Goal: Find specific page/section: Find specific page/section

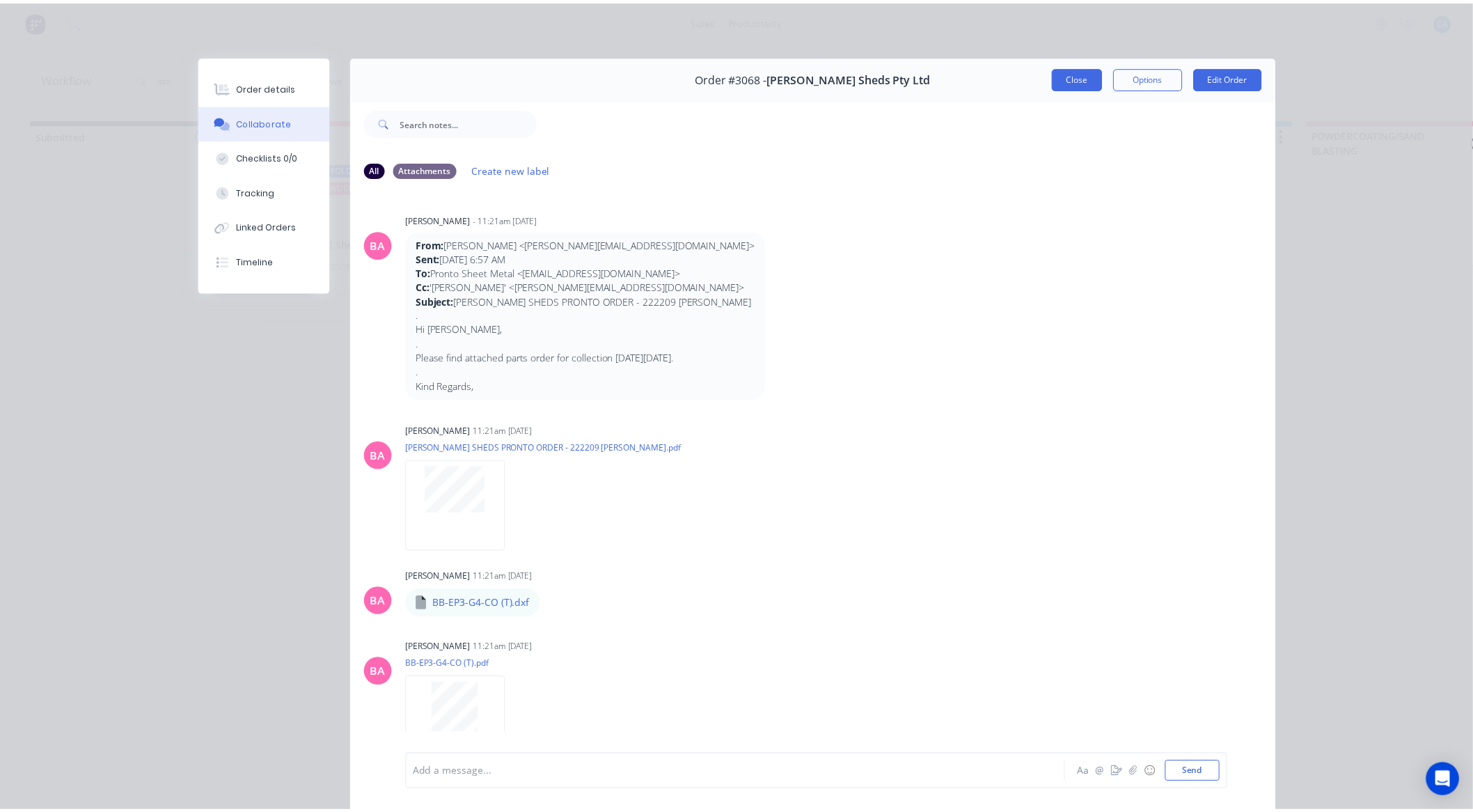
scroll to position [1237, 0]
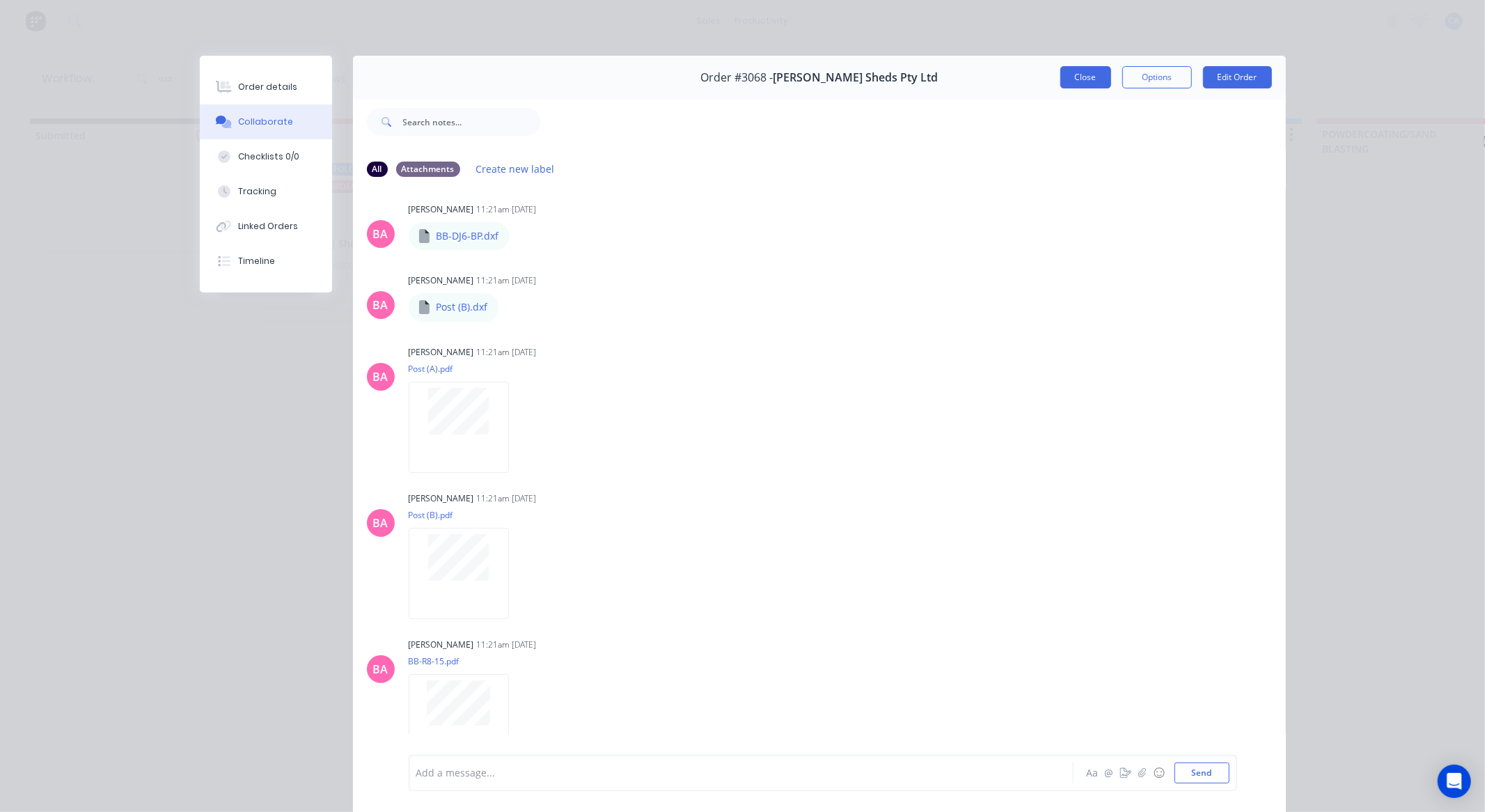
click at [1064, 68] on button "Close" at bounding box center [1085, 77] width 50 height 23
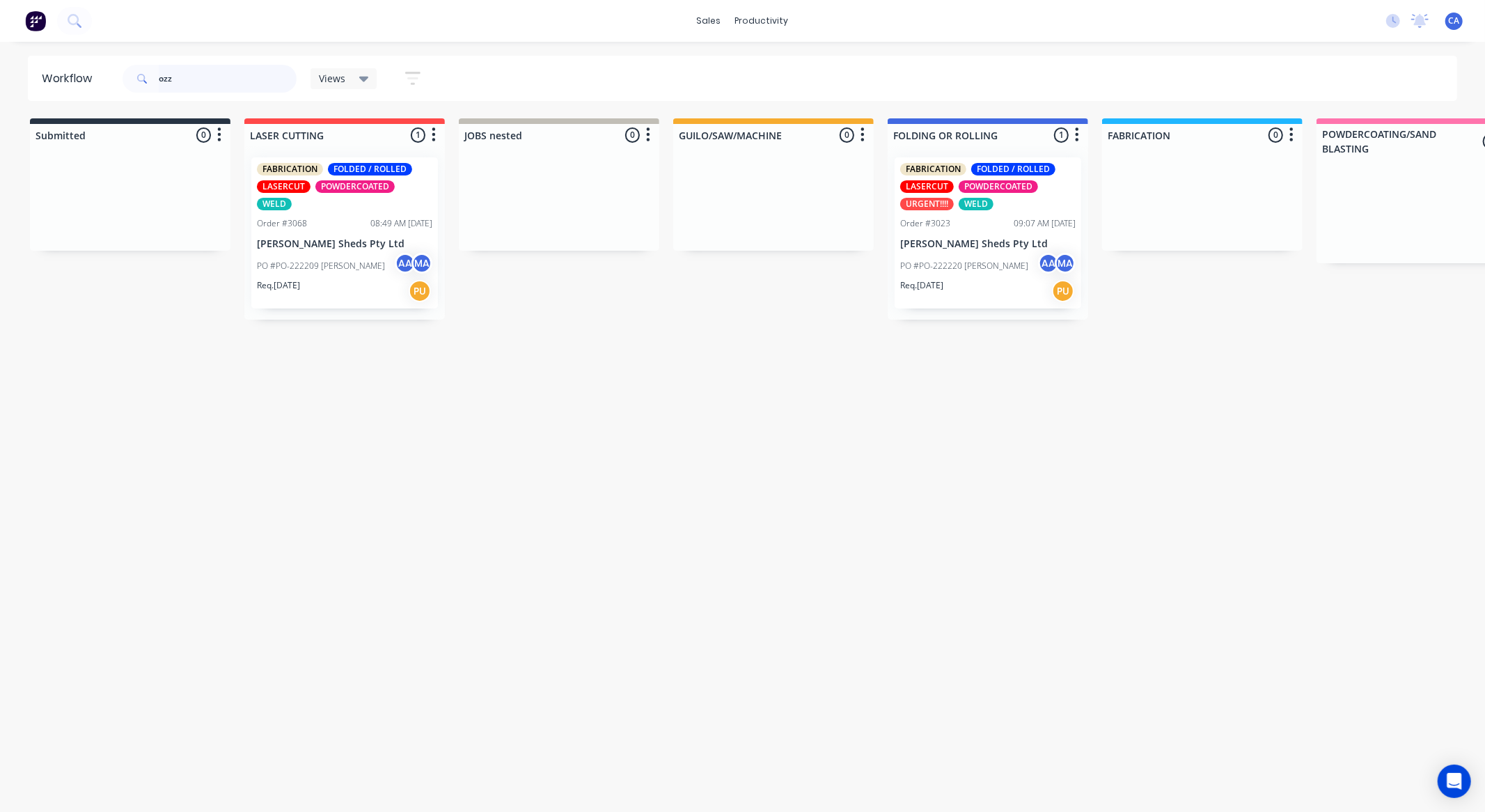
drag, startPoint x: 196, startPoint y: 71, endPoint x: 0, endPoint y: 56, distance: 196.6
click at [61, 105] on div "Workflow ozz Views Save new view None (Default) edit Show/Hide statuses Show li…" at bounding box center [742, 419] width 1485 height 728
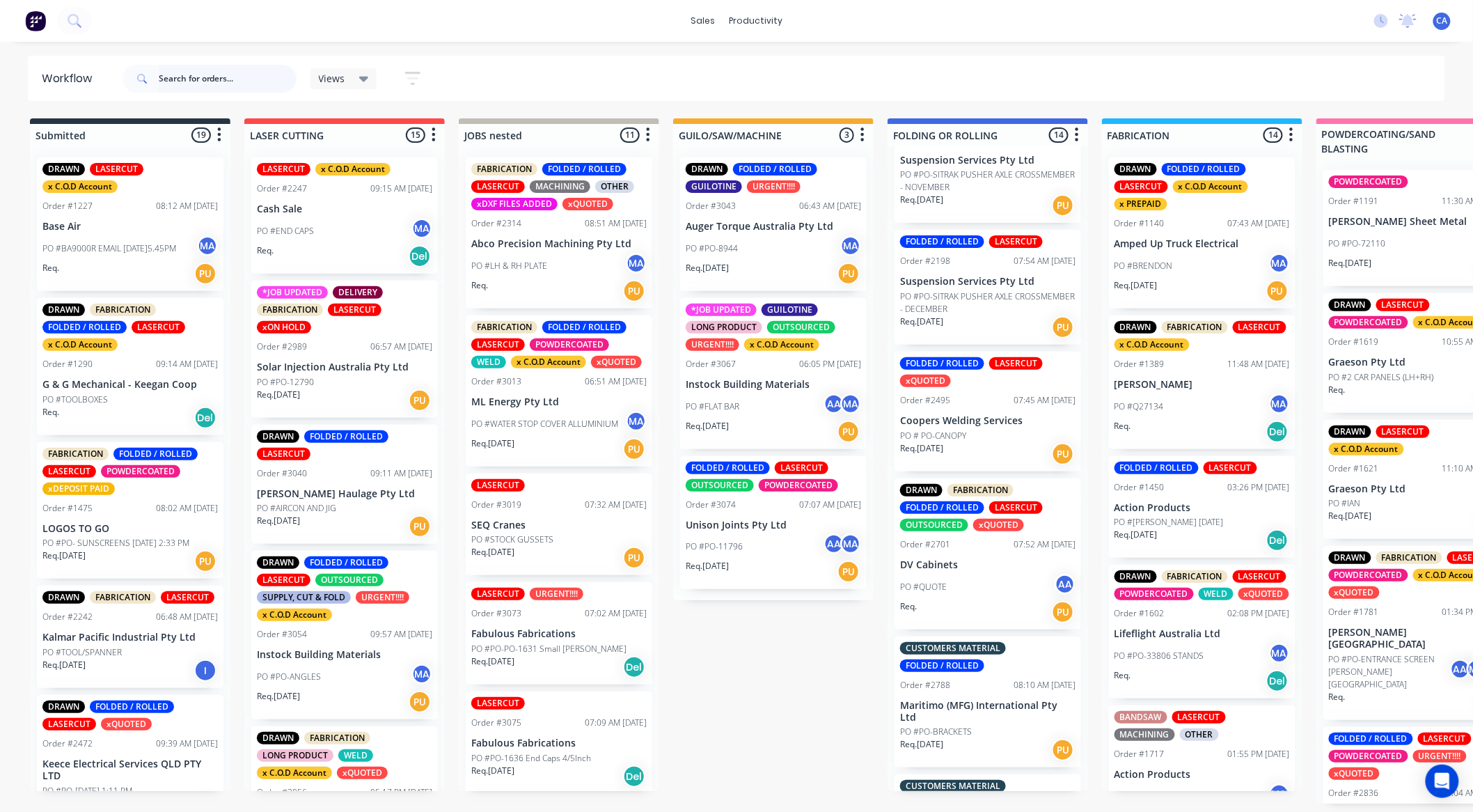
scroll to position [332, 0]
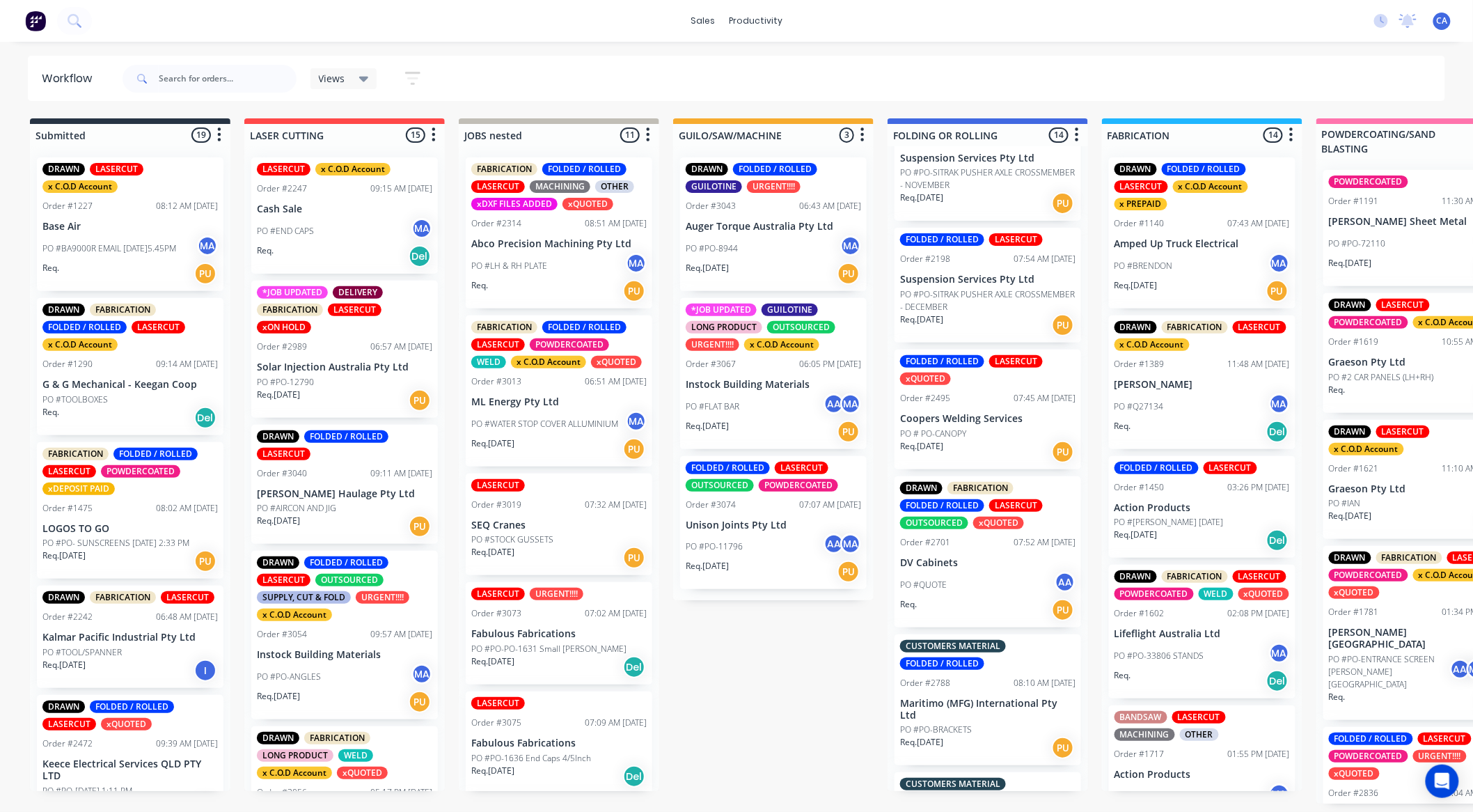
click at [989, 433] on div "PO # PO-CANOPY" at bounding box center [987, 433] width 175 height 13
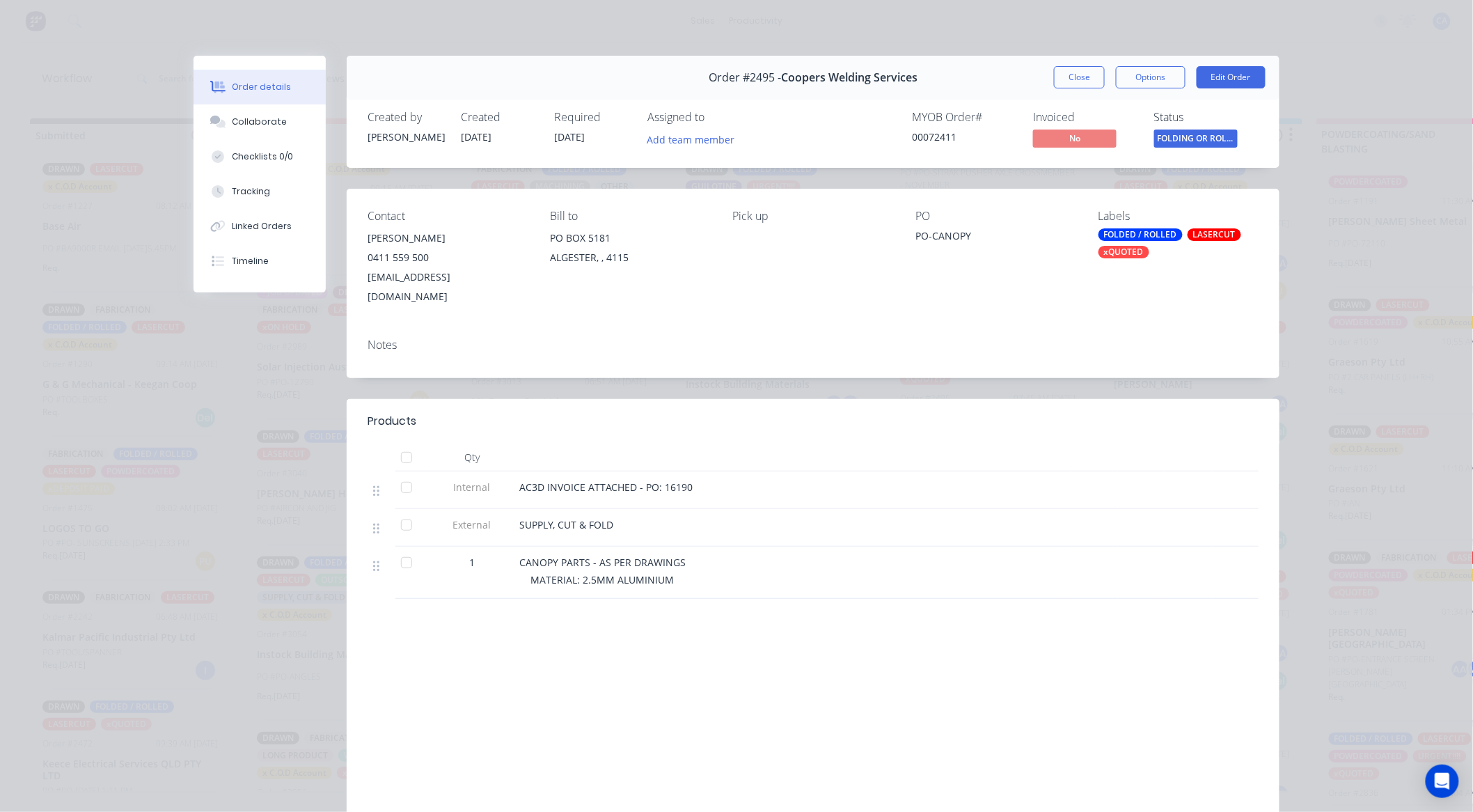
click at [1087, 58] on div "Order #2495 - Coopers Welding Services Close Options Edit Order" at bounding box center [812, 77] width 933 height 44
click at [1087, 69] on button "Close" at bounding box center [1079, 77] width 50 height 23
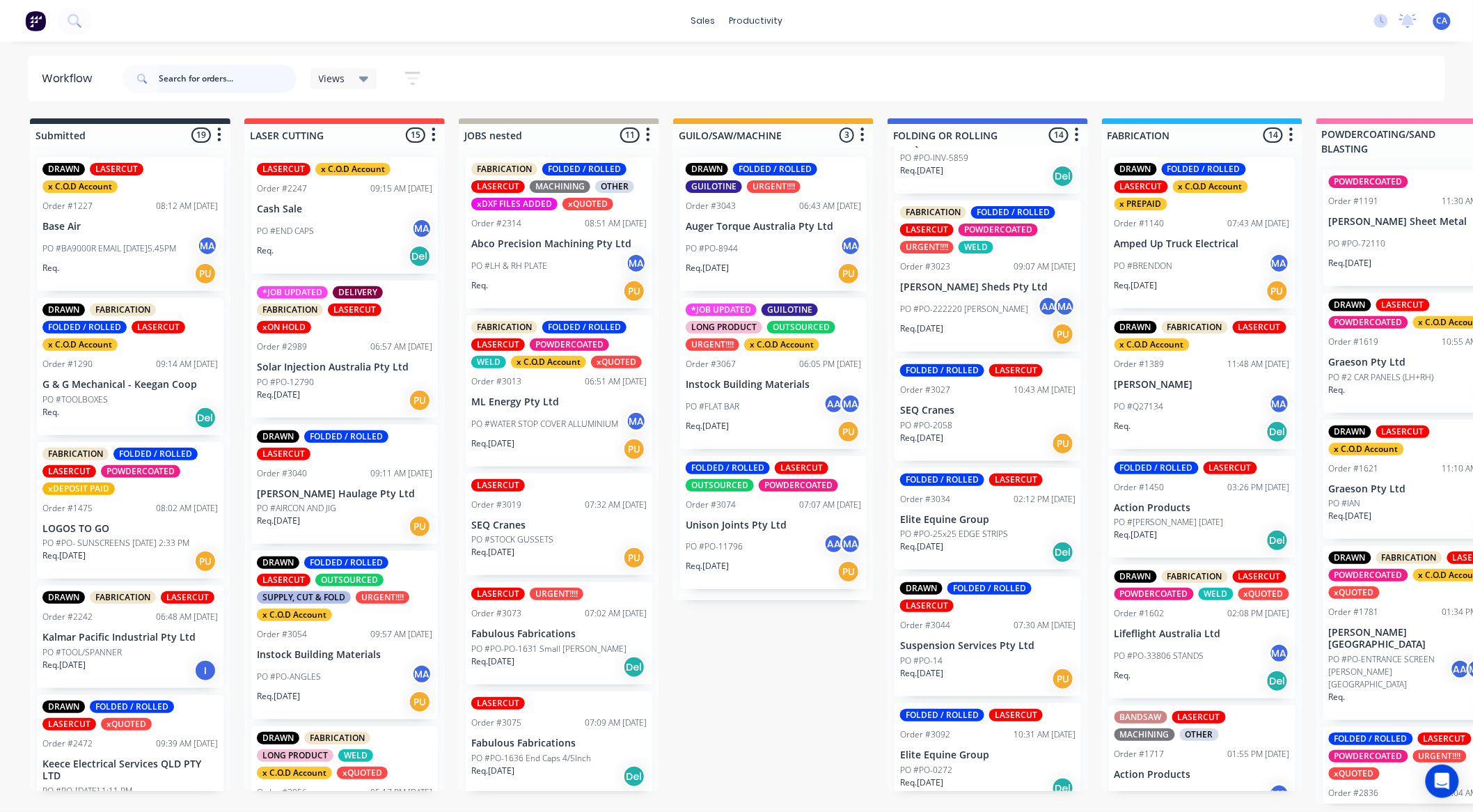
scroll to position [1200, 0]
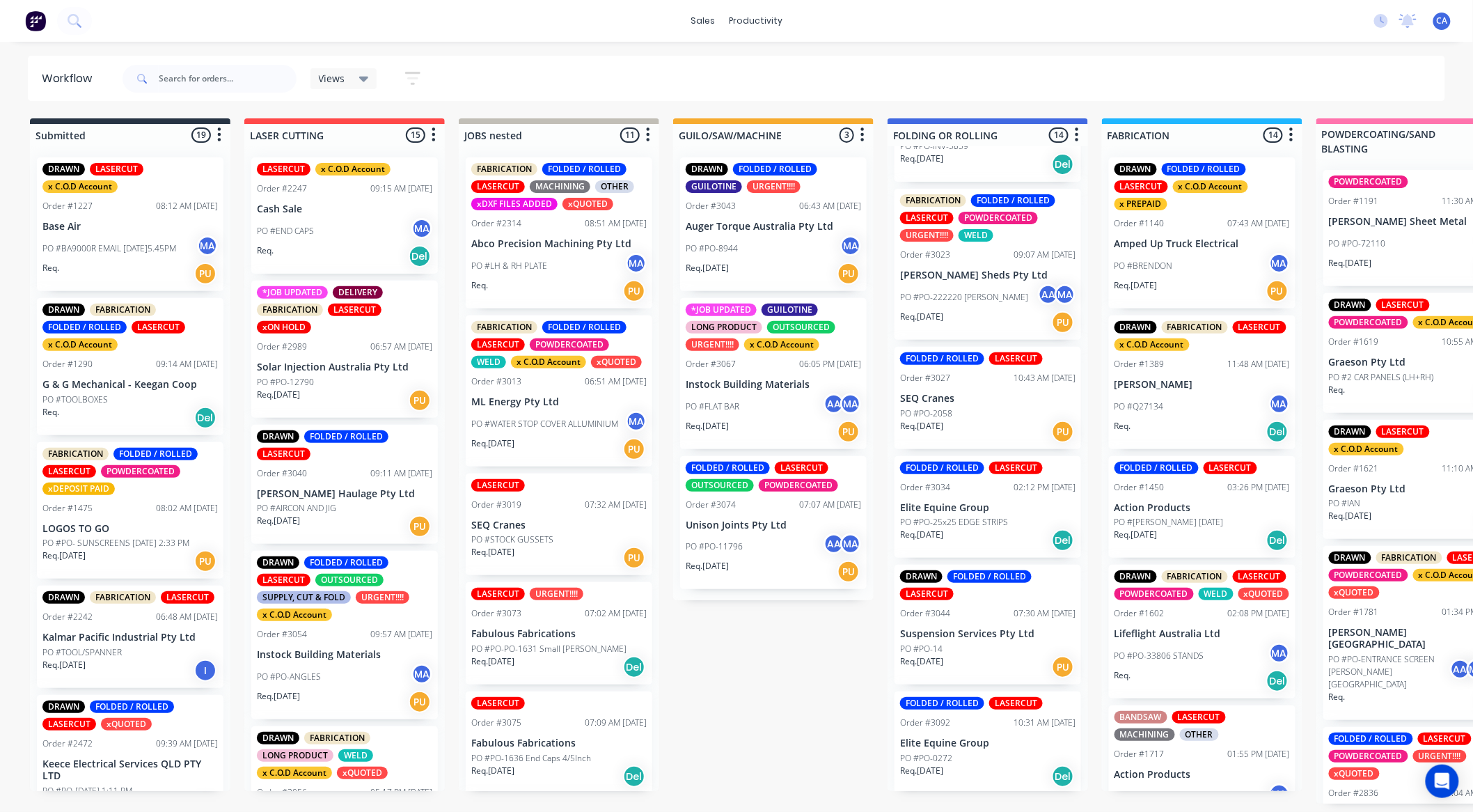
click at [989, 405] on div "FOLDED / ROLLED LASERCUT Order #3027 10:43 AM 25/09/25 SEQ Cranes PO #PO-2058 R…" at bounding box center [987, 397] width 187 height 102
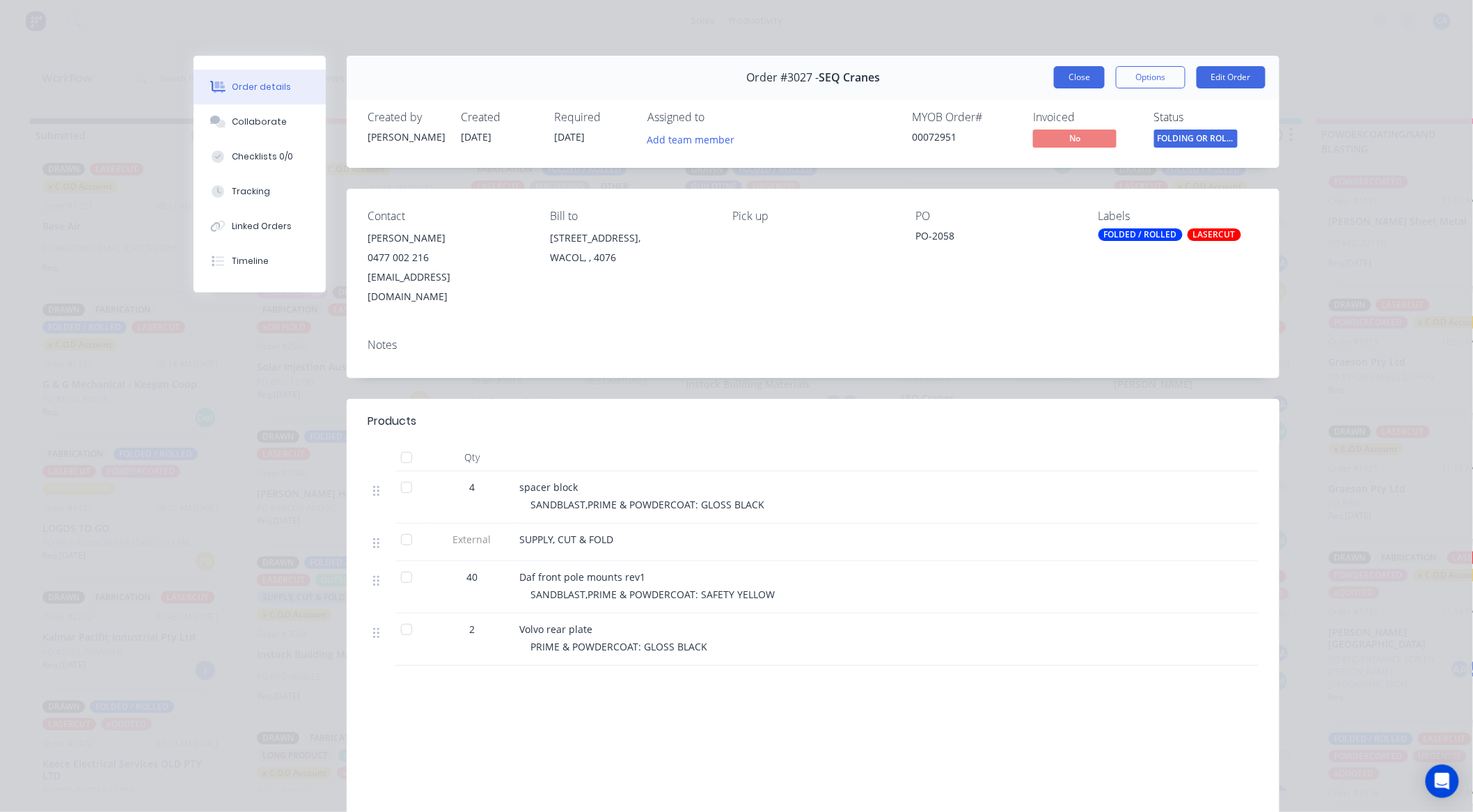
click at [1097, 68] on button "Close" at bounding box center [1079, 77] width 50 height 23
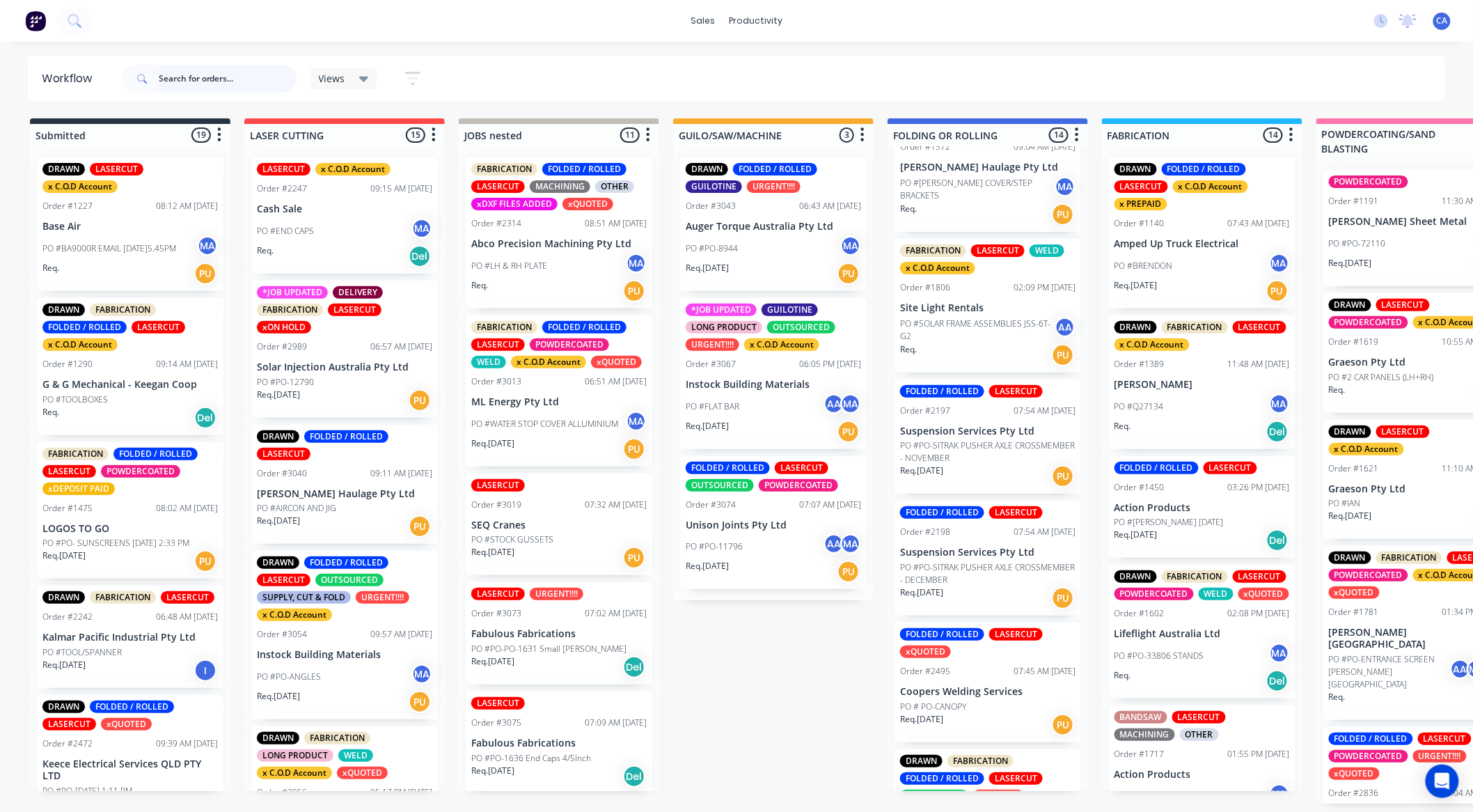
scroll to position [0, 0]
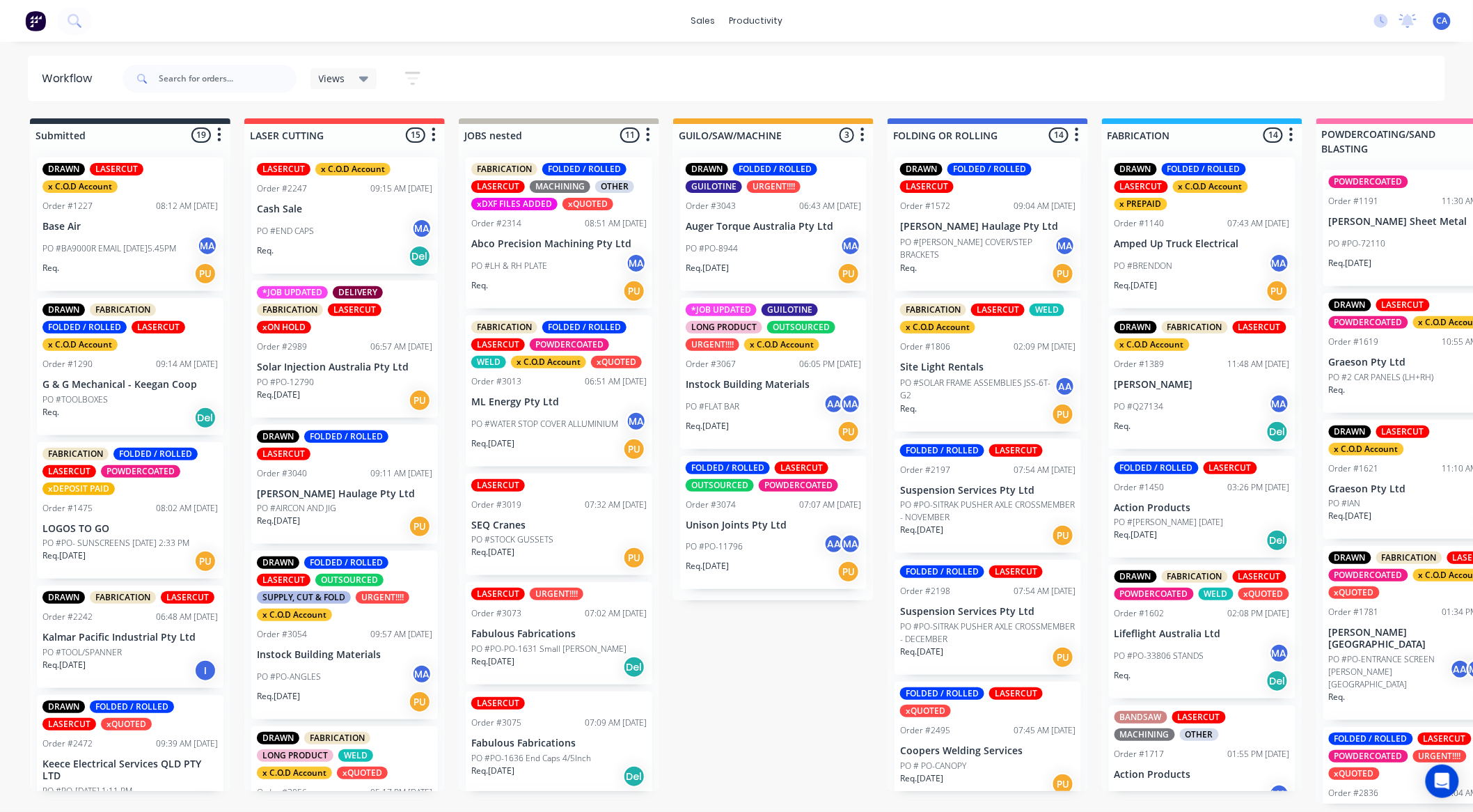
click at [755, 411] on div "PO #FLAT BAR AA MA" at bounding box center [773, 406] width 175 height 27
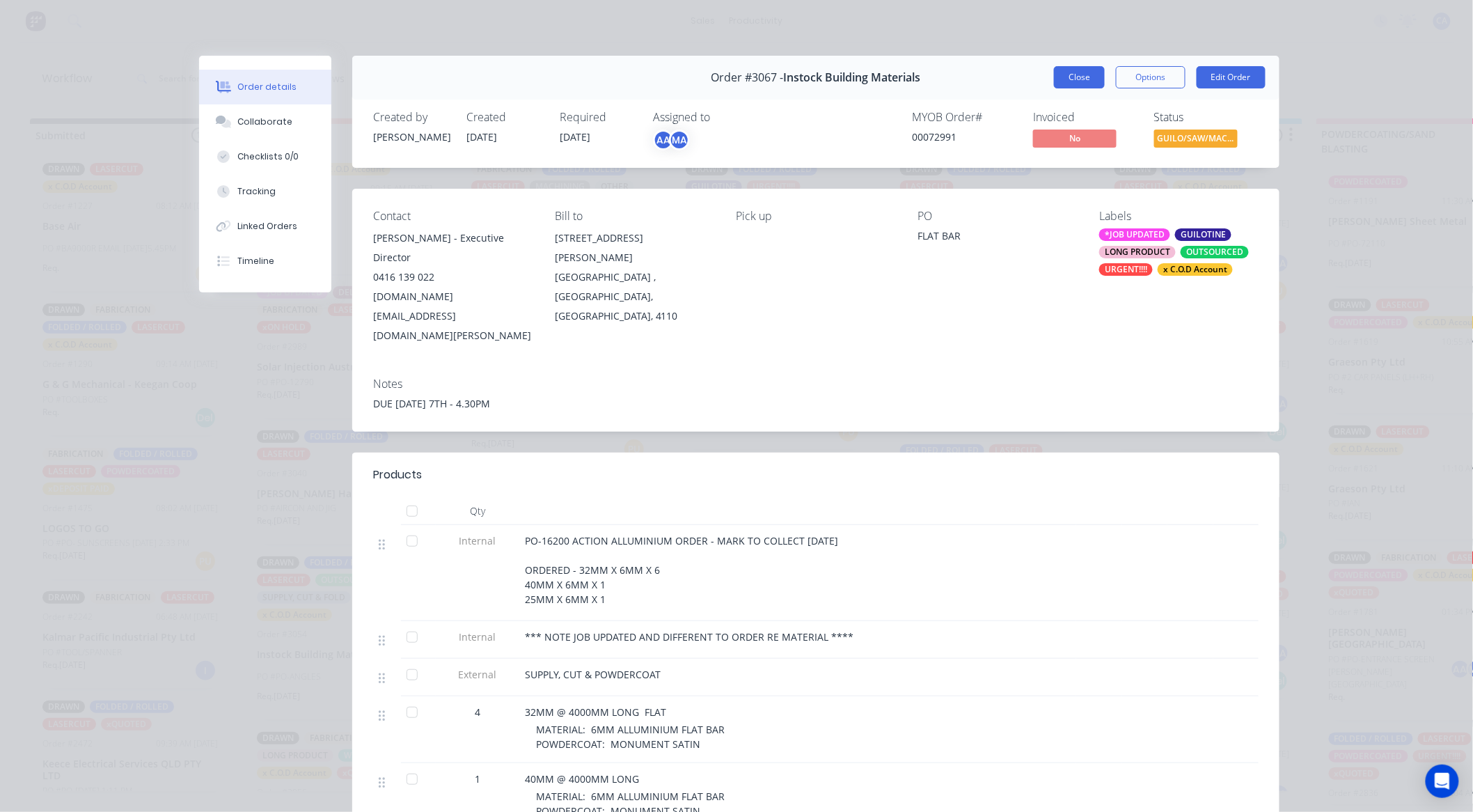
click at [1090, 66] on button "Close" at bounding box center [1079, 77] width 50 height 23
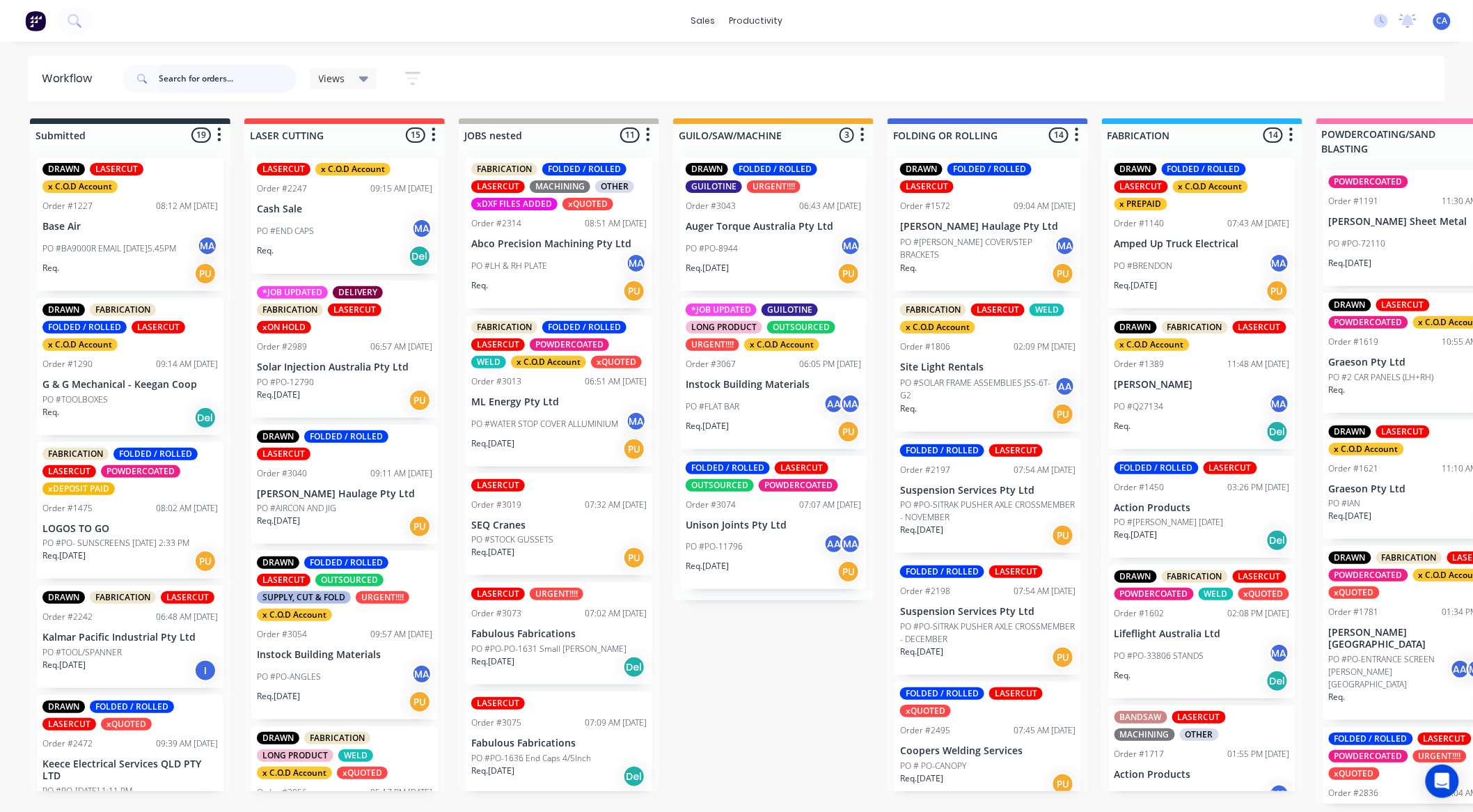
click at [204, 86] on input "text" at bounding box center [227, 78] width 138 height 28
type input "ozz"
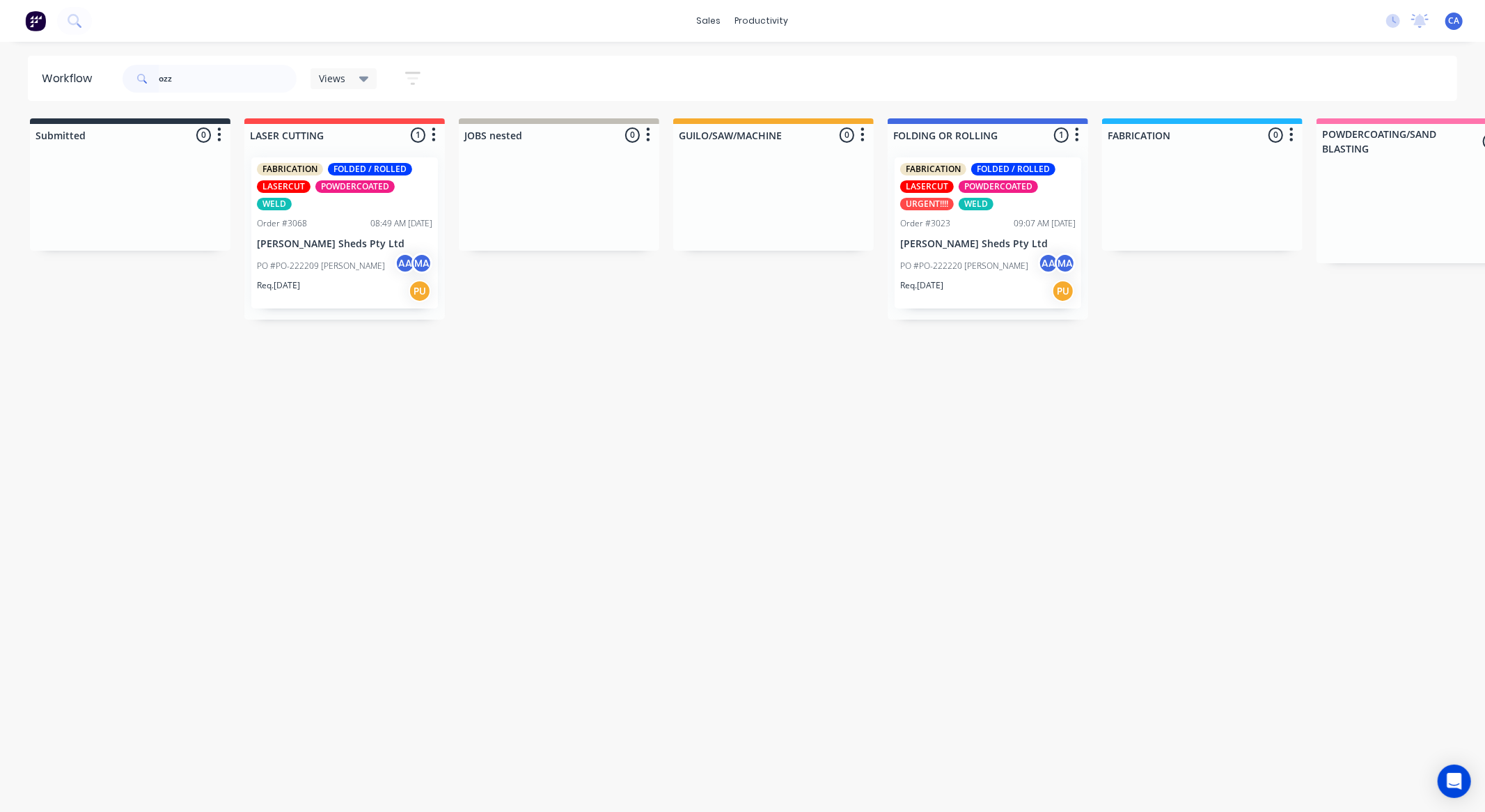
click at [1002, 288] on div "Req. 02/10/25 PU" at bounding box center [987, 291] width 175 height 24
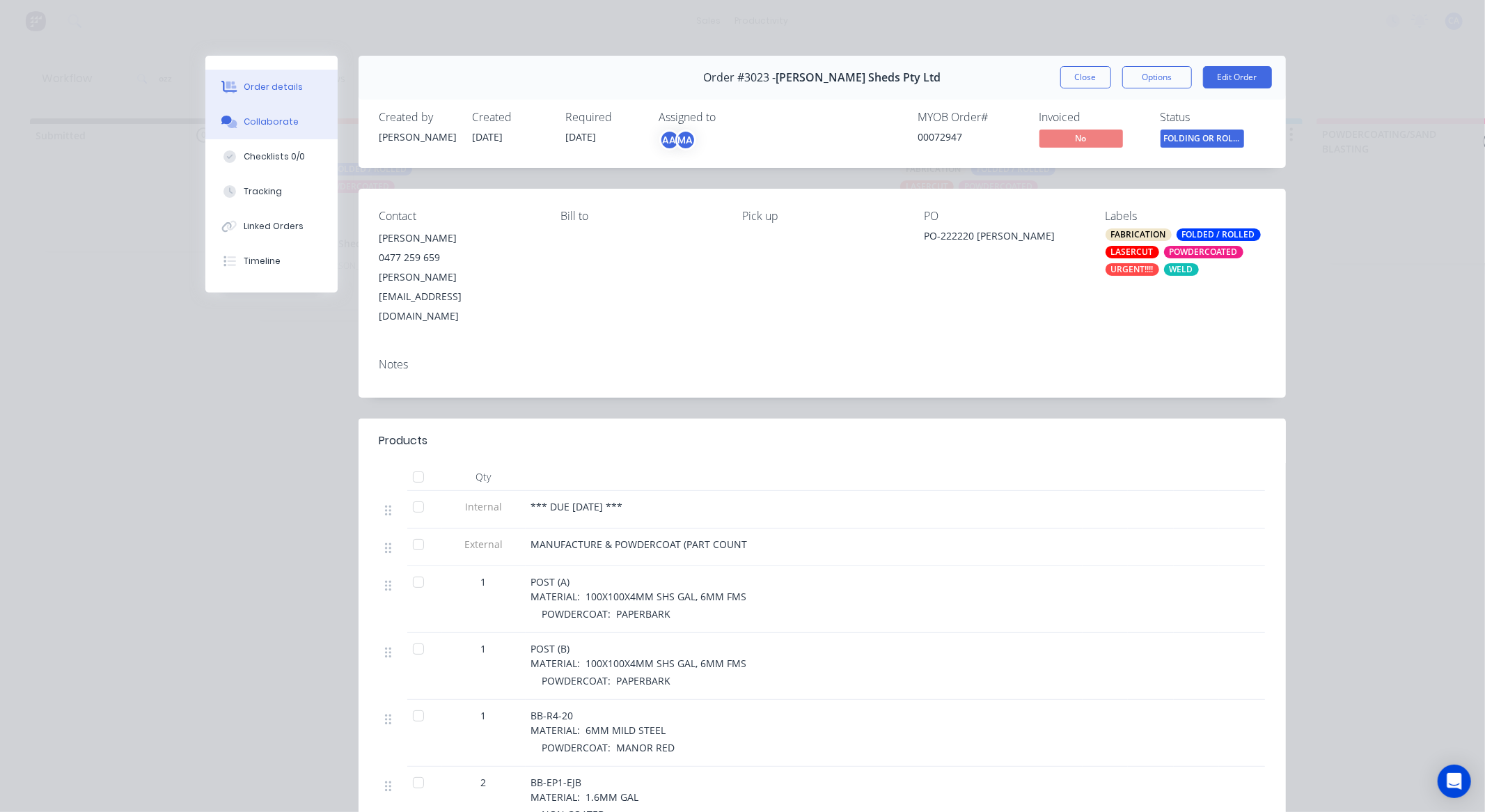
click at [294, 120] on button "Collaborate" at bounding box center [272, 122] width 133 height 35
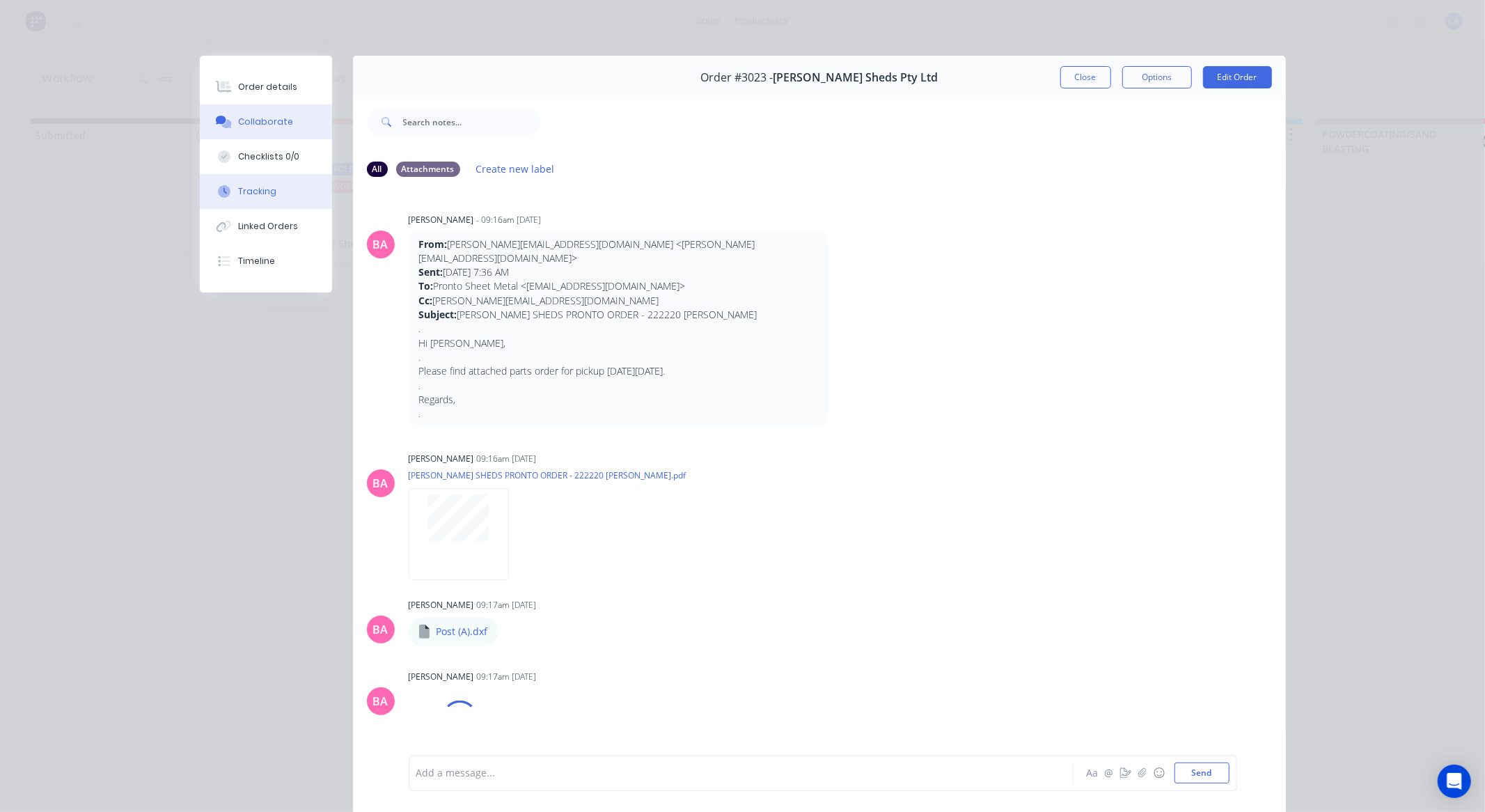
click at [275, 190] on button "Tracking" at bounding box center [266, 191] width 133 height 35
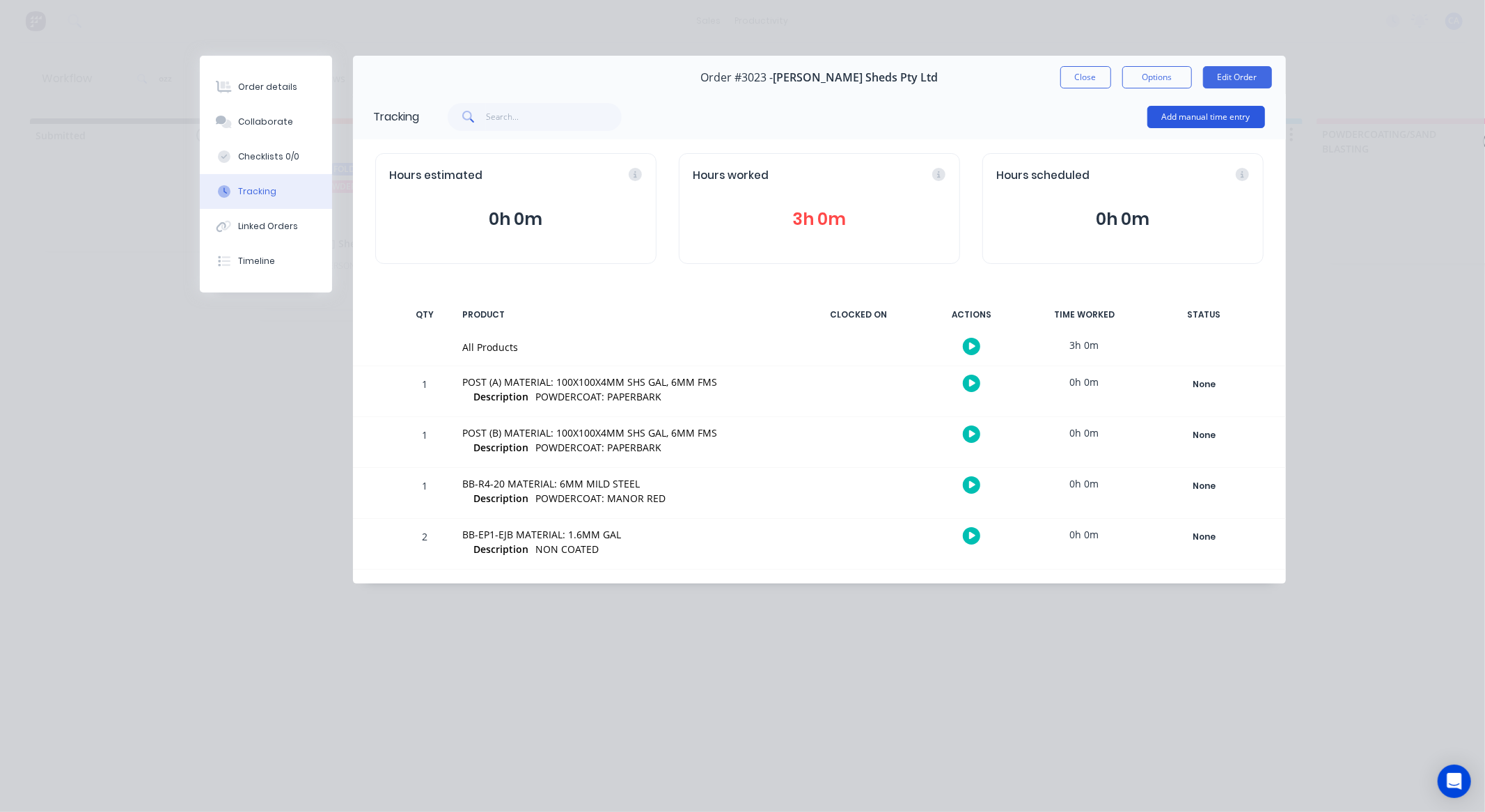
click at [1248, 120] on button "Add manual time entry" at bounding box center [1206, 117] width 118 height 23
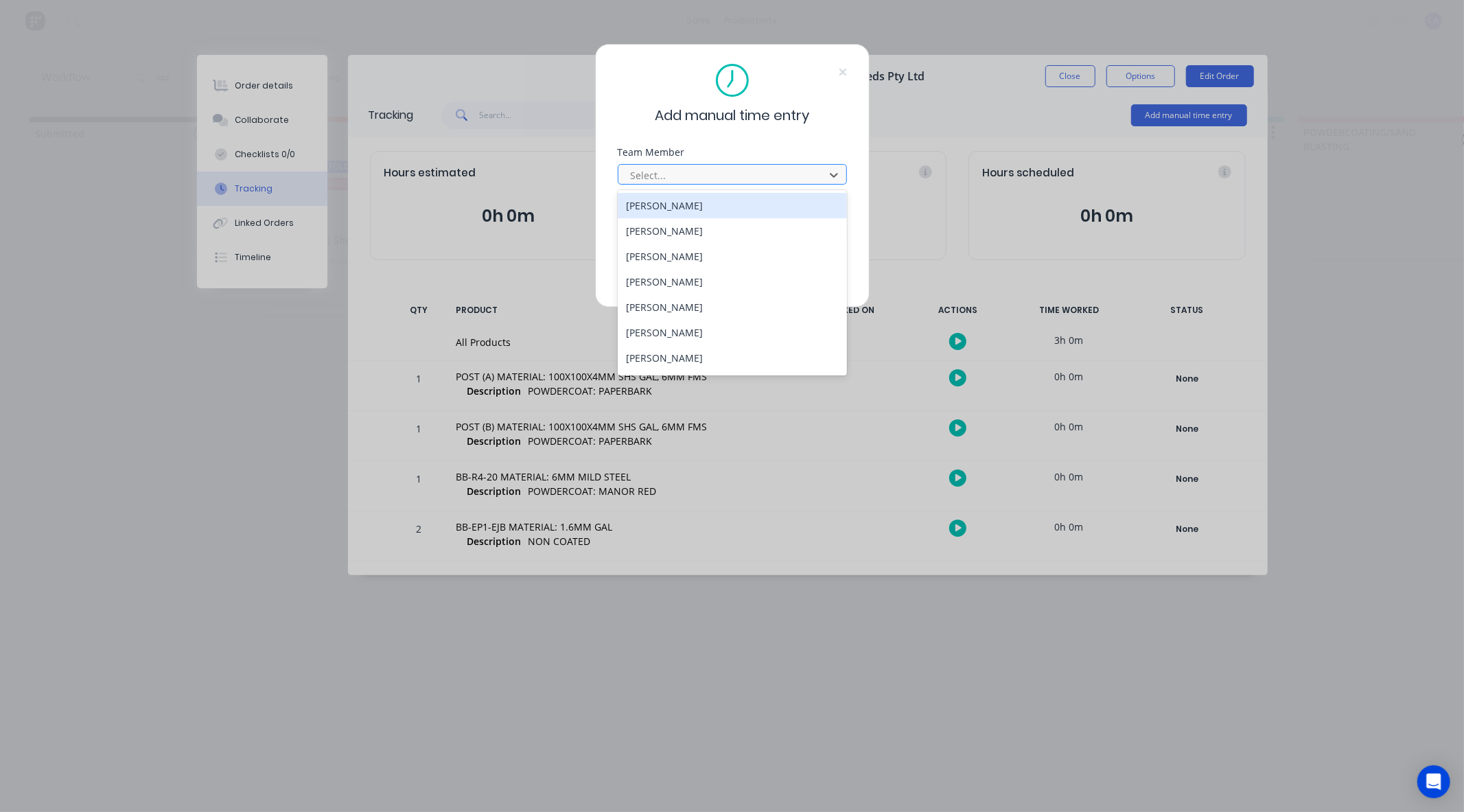
click at [735, 175] on div at bounding box center [723, 175] width 188 height 18
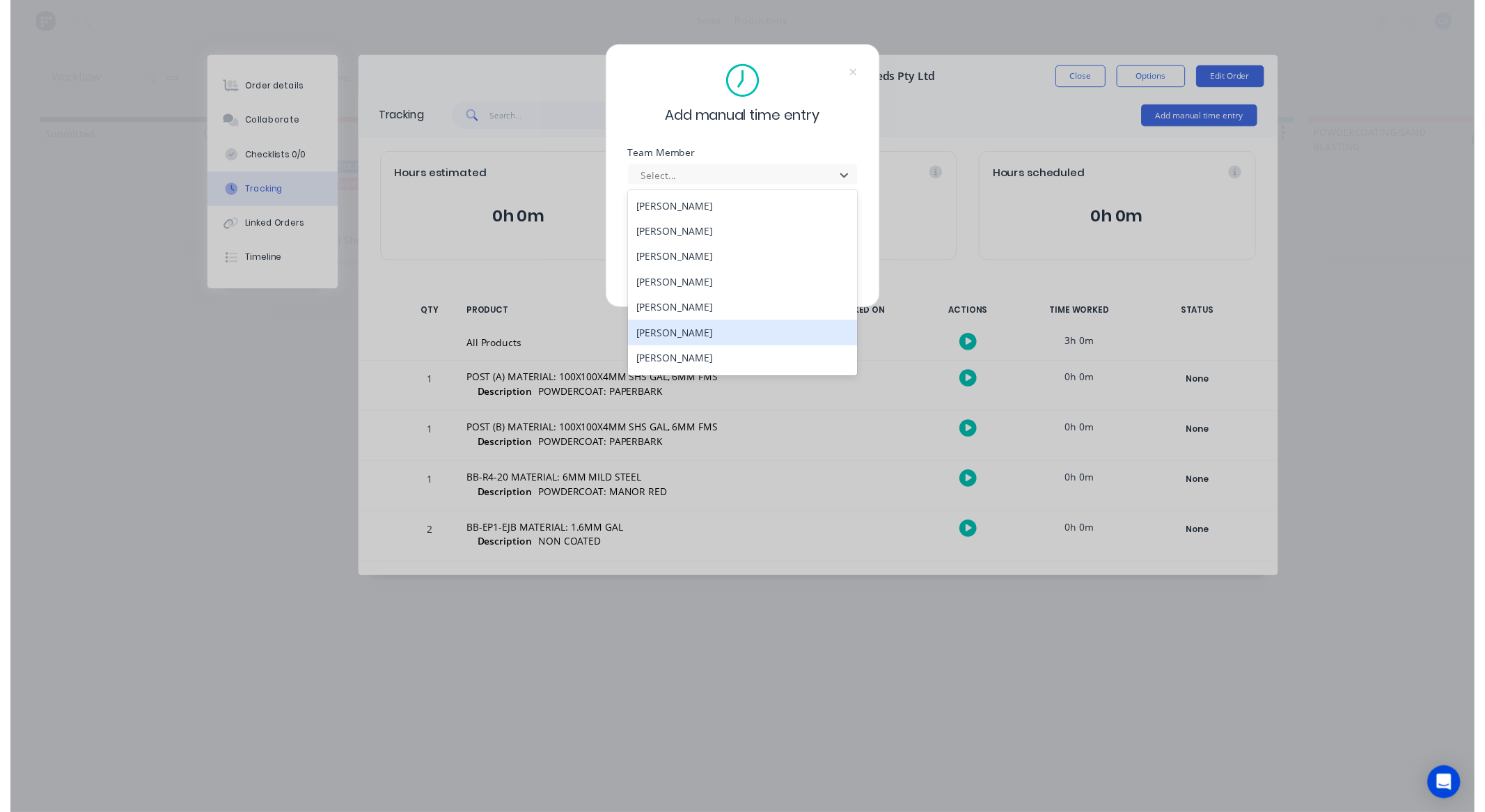
scroll to position [74, 0]
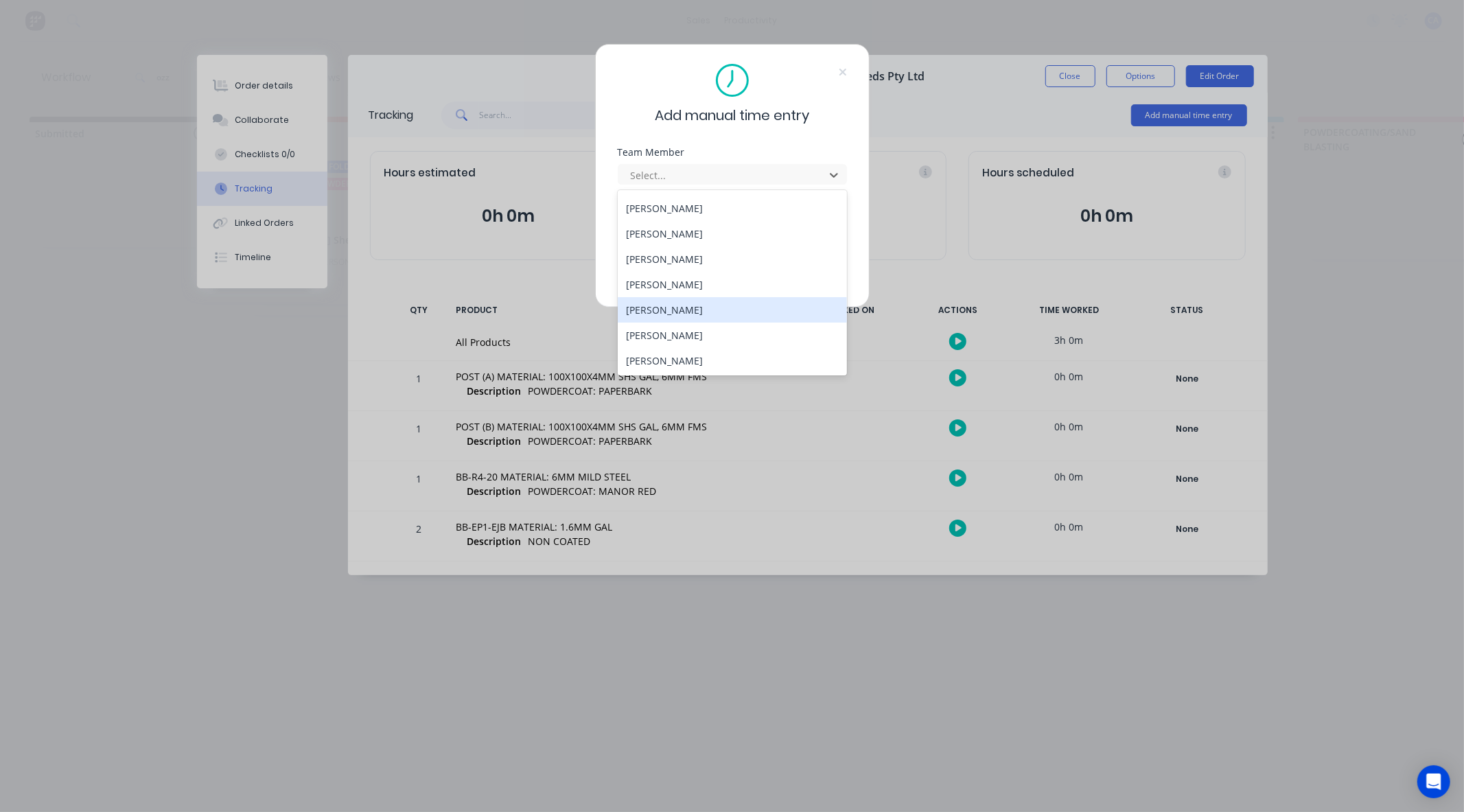
click at [687, 304] on div "Mathew Knight" at bounding box center [732, 310] width 229 height 25
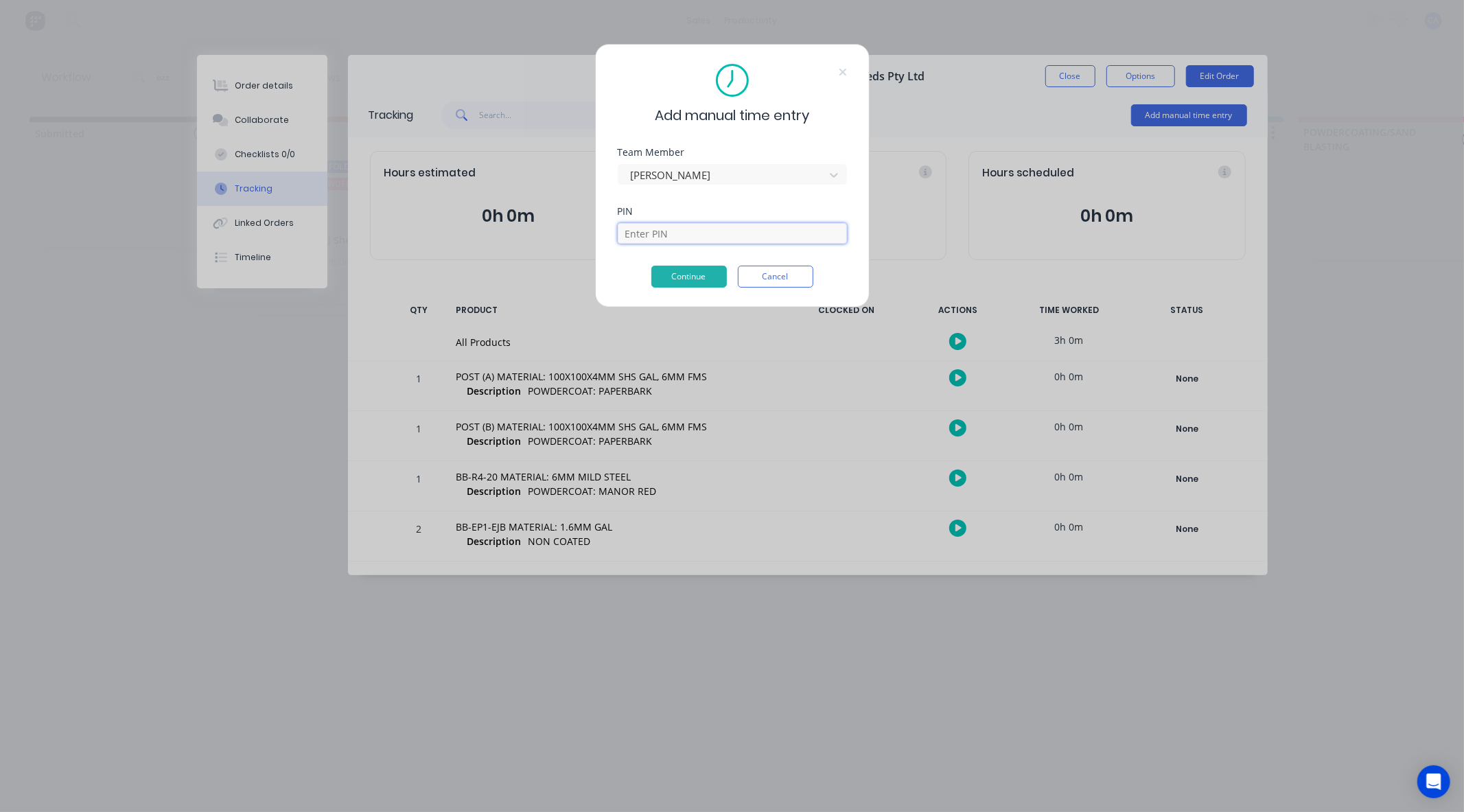
drag, startPoint x: 650, startPoint y: 227, endPoint x: 663, endPoint y: 247, distance: 23.9
click at [650, 227] on input at bounding box center [732, 233] width 229 height 20
type input "0000"
click at [781, 275] on button "Cancel" at bounding box center [775, 276] width 75 height 22
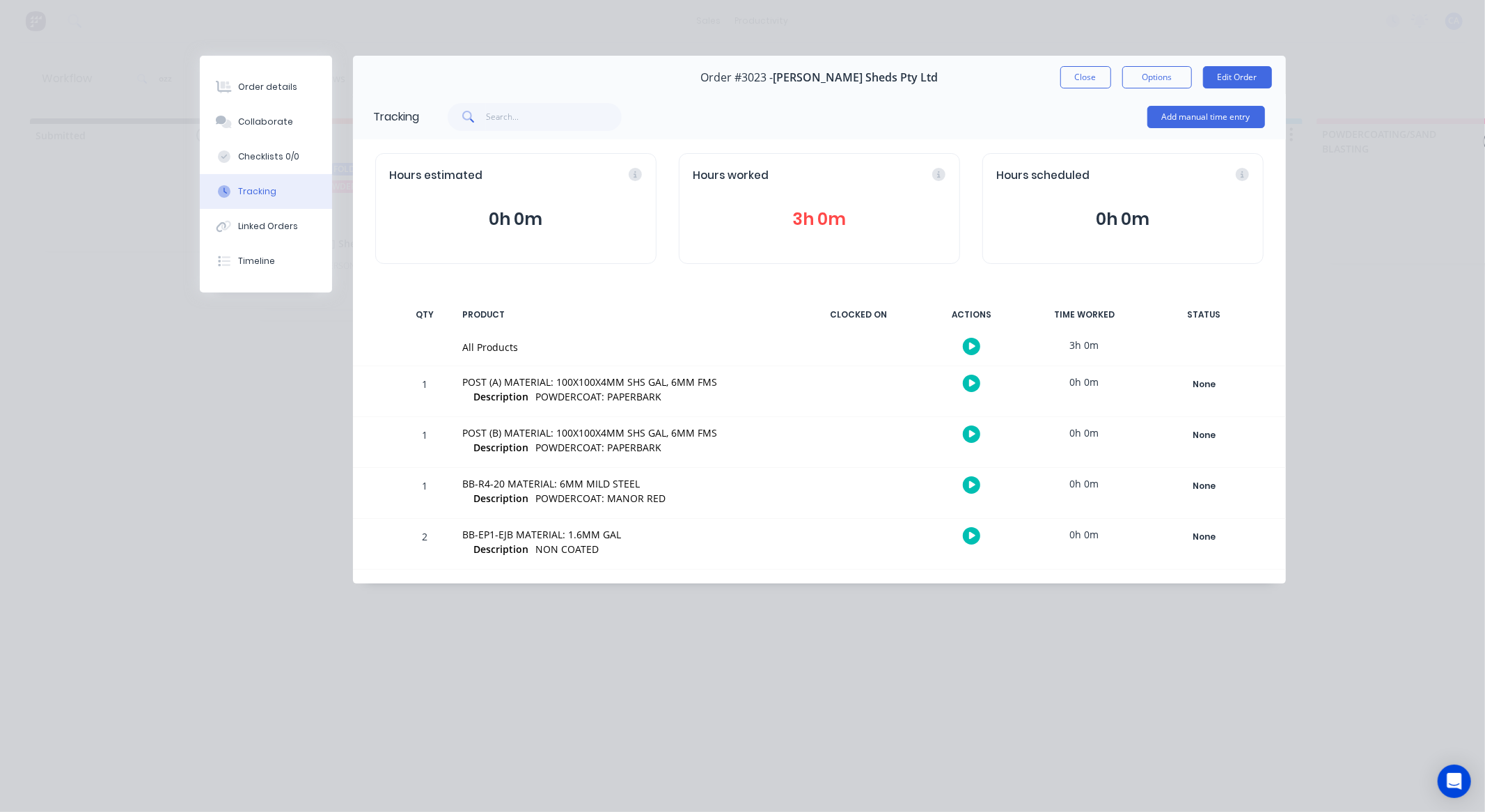
click at [819, 219] on button "3h 0m" at bounding box center [819, 219] width 252 height 27
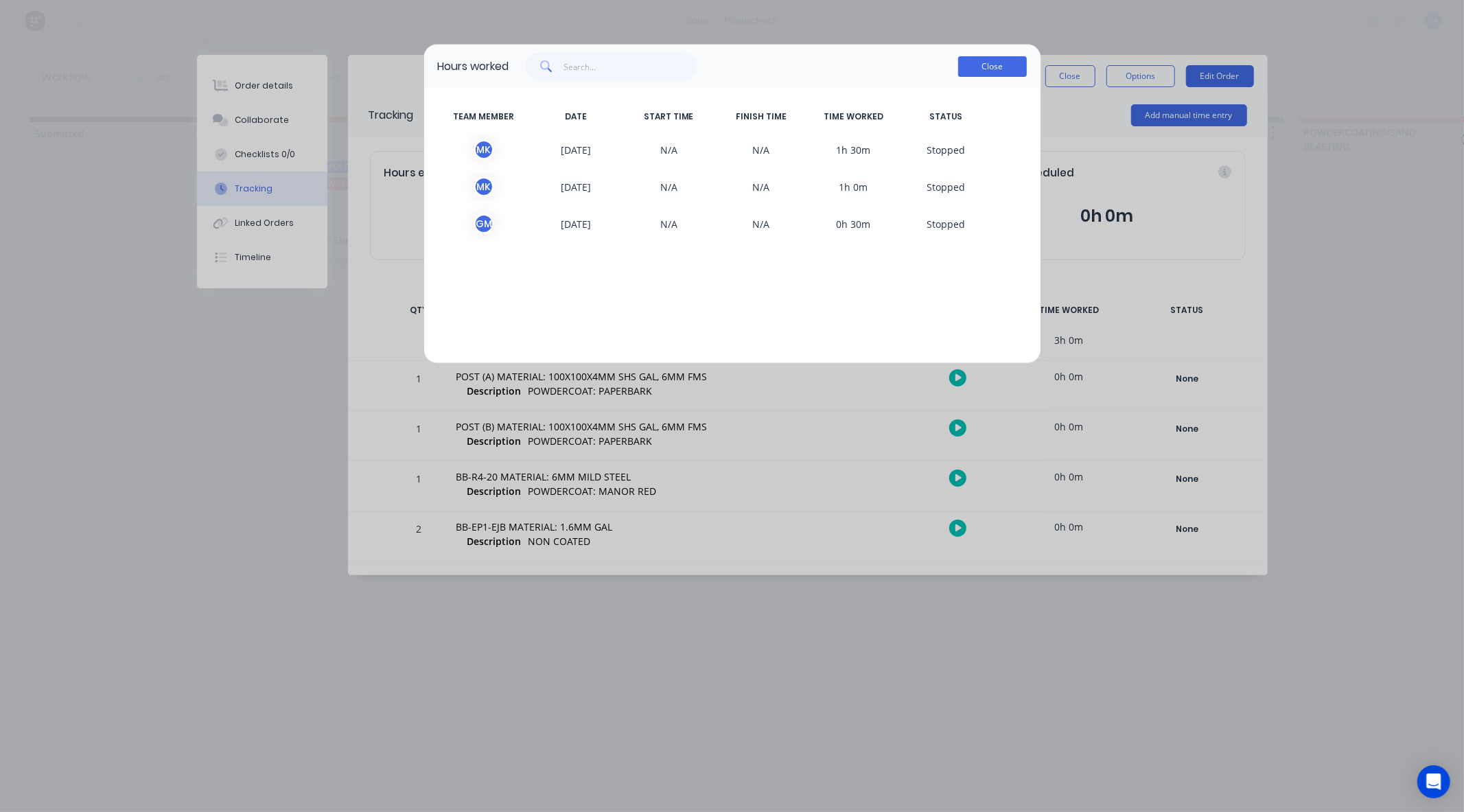
click at [998, 63] on button "Close" at bounding box center [993, 66] width 68 height 20
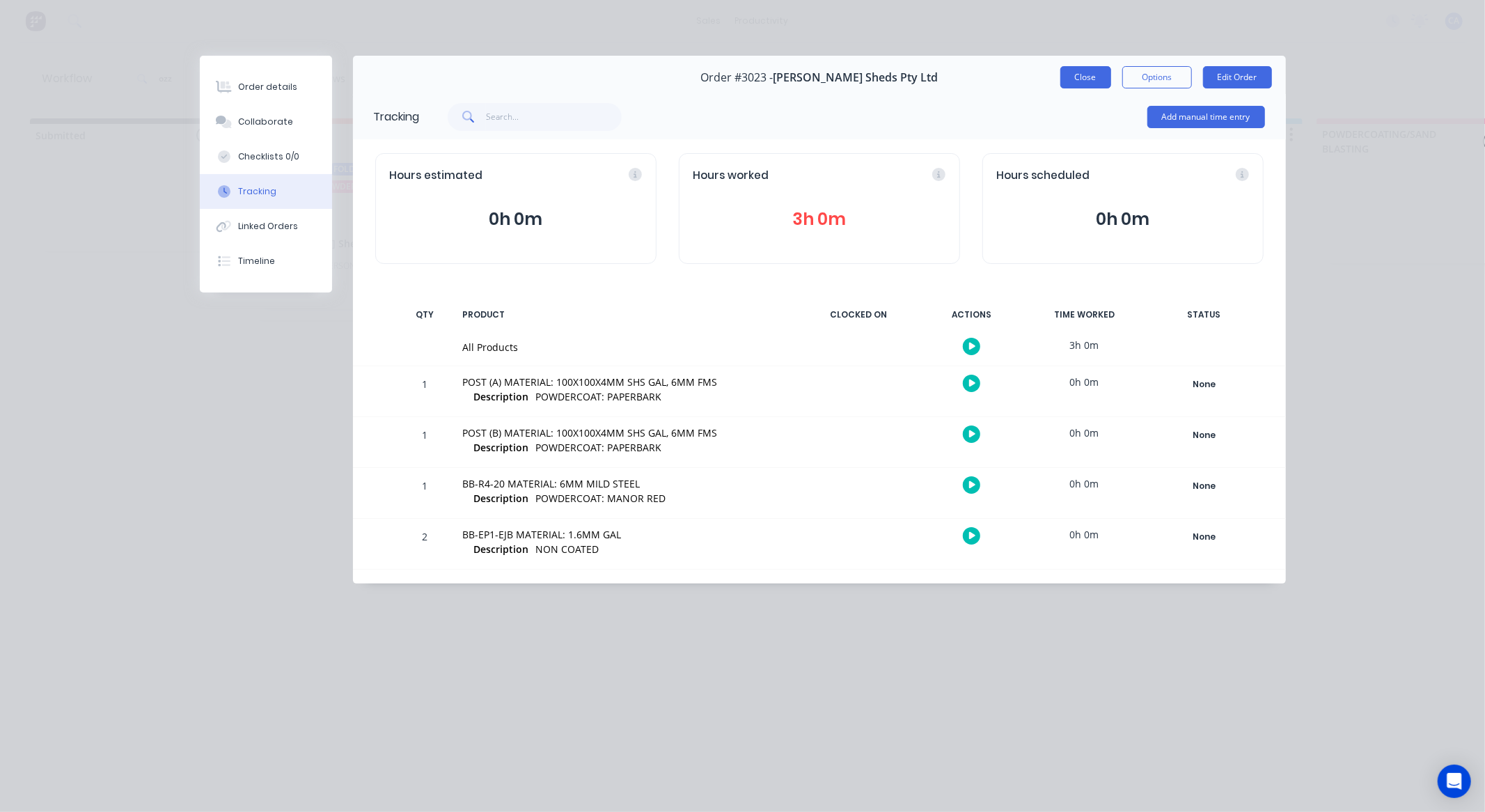
click at [1075, 83] on button "Close" at bounding box center [1085, 77] width 50 height 23
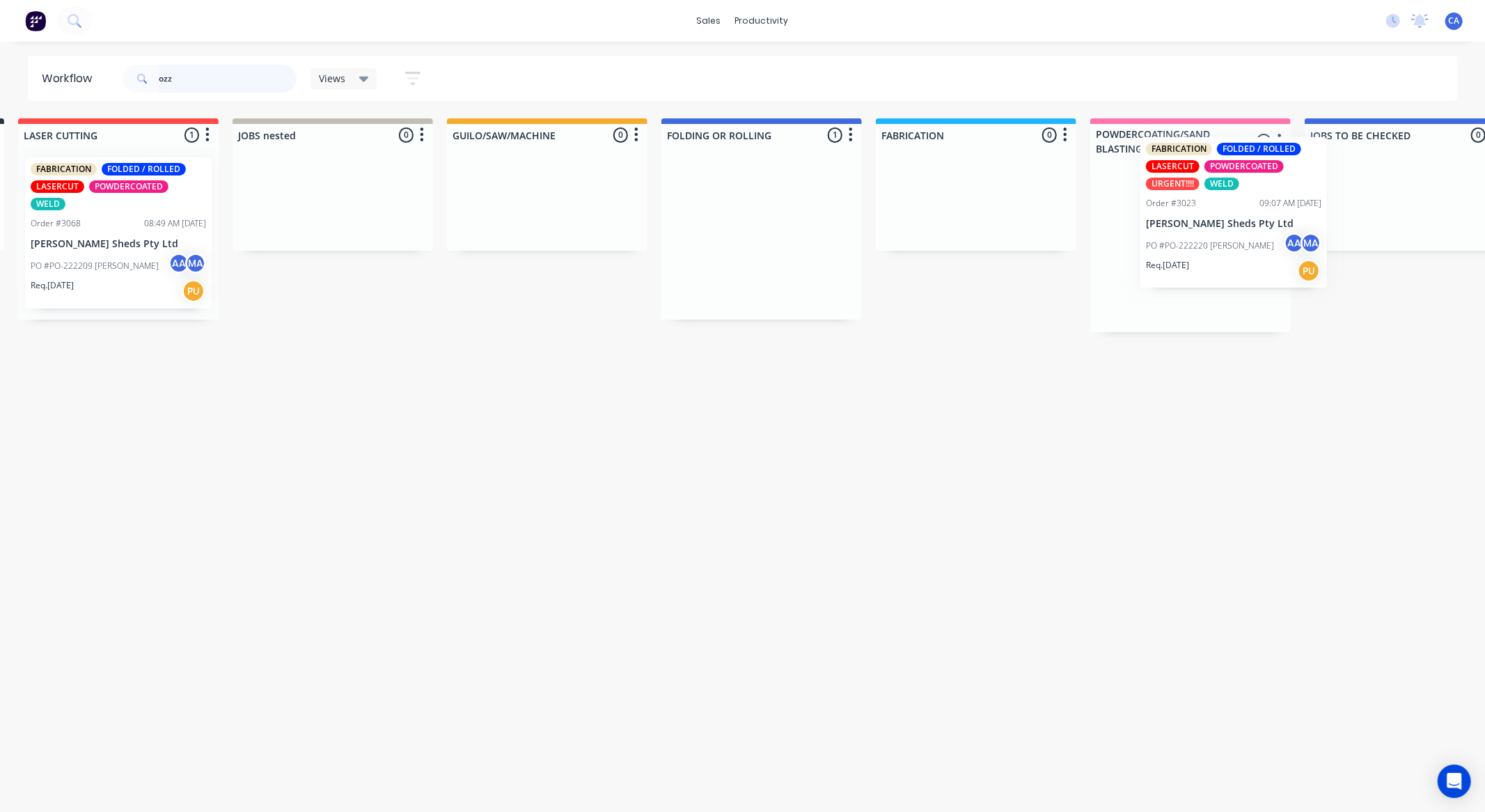
drag, startPoint x: 1019, startPoint y: 276, endPoint x: 1245, endPoint y: 260, distance: 226.6
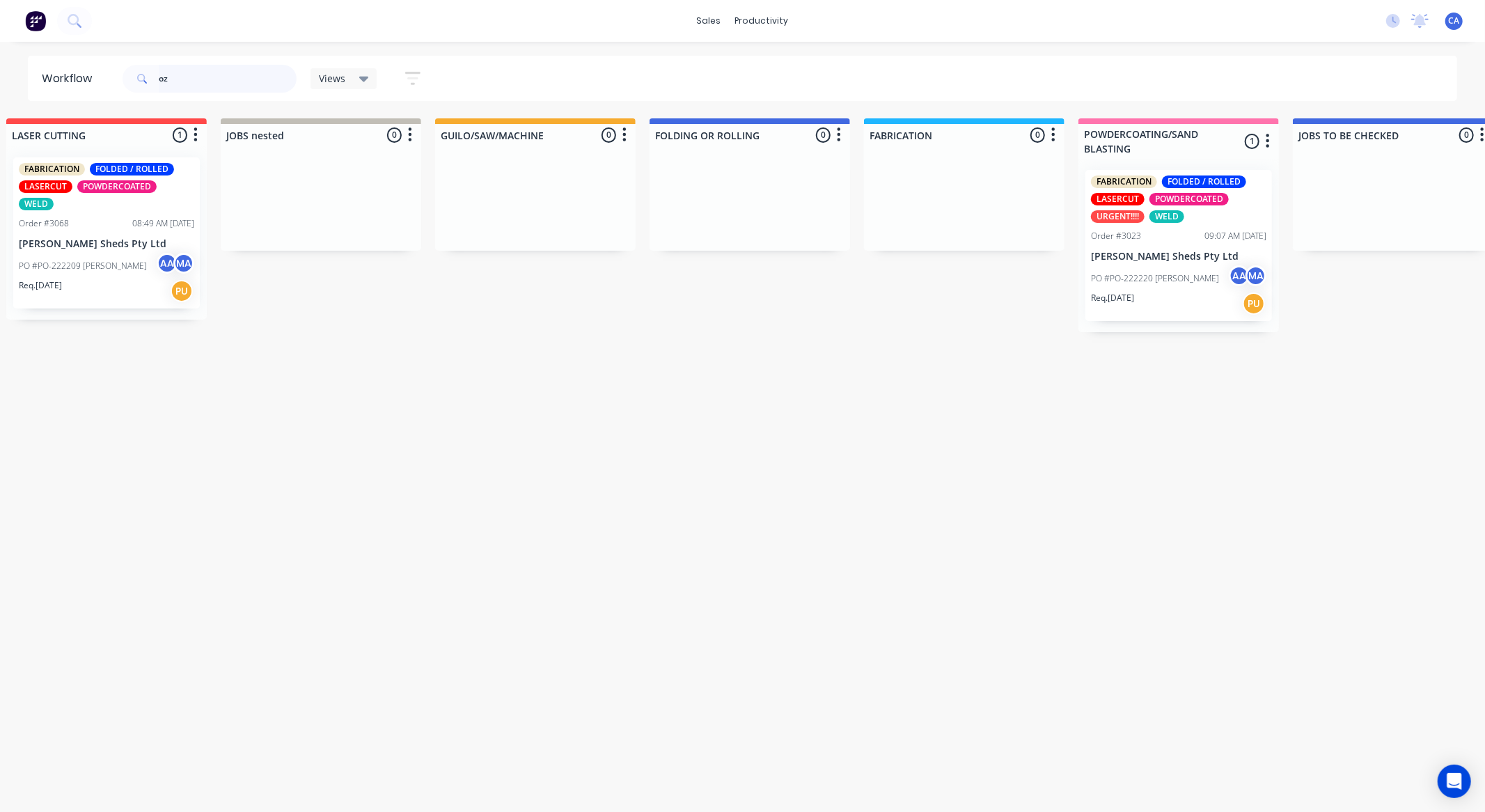
type input "o"
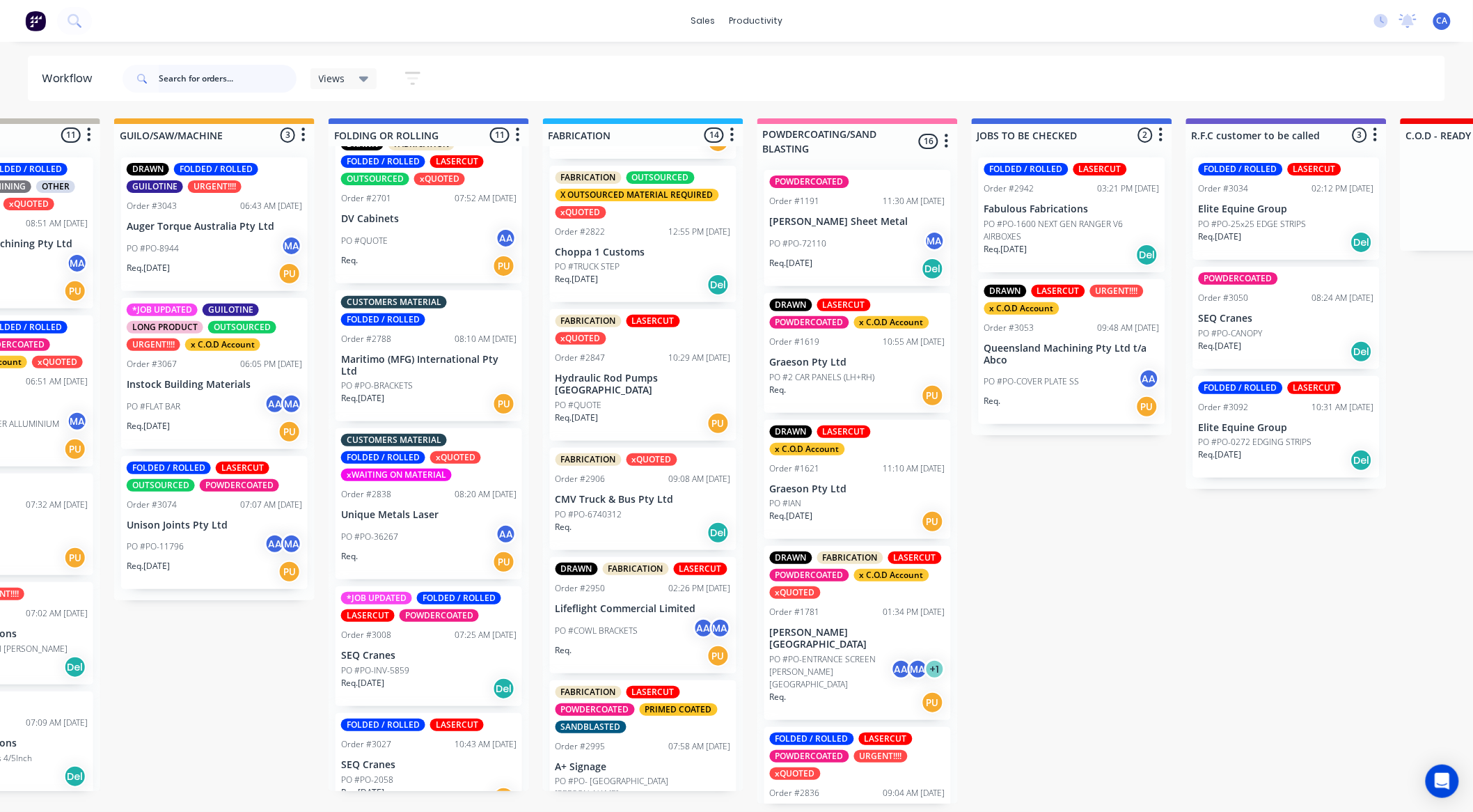
scroll to position [670, 0]
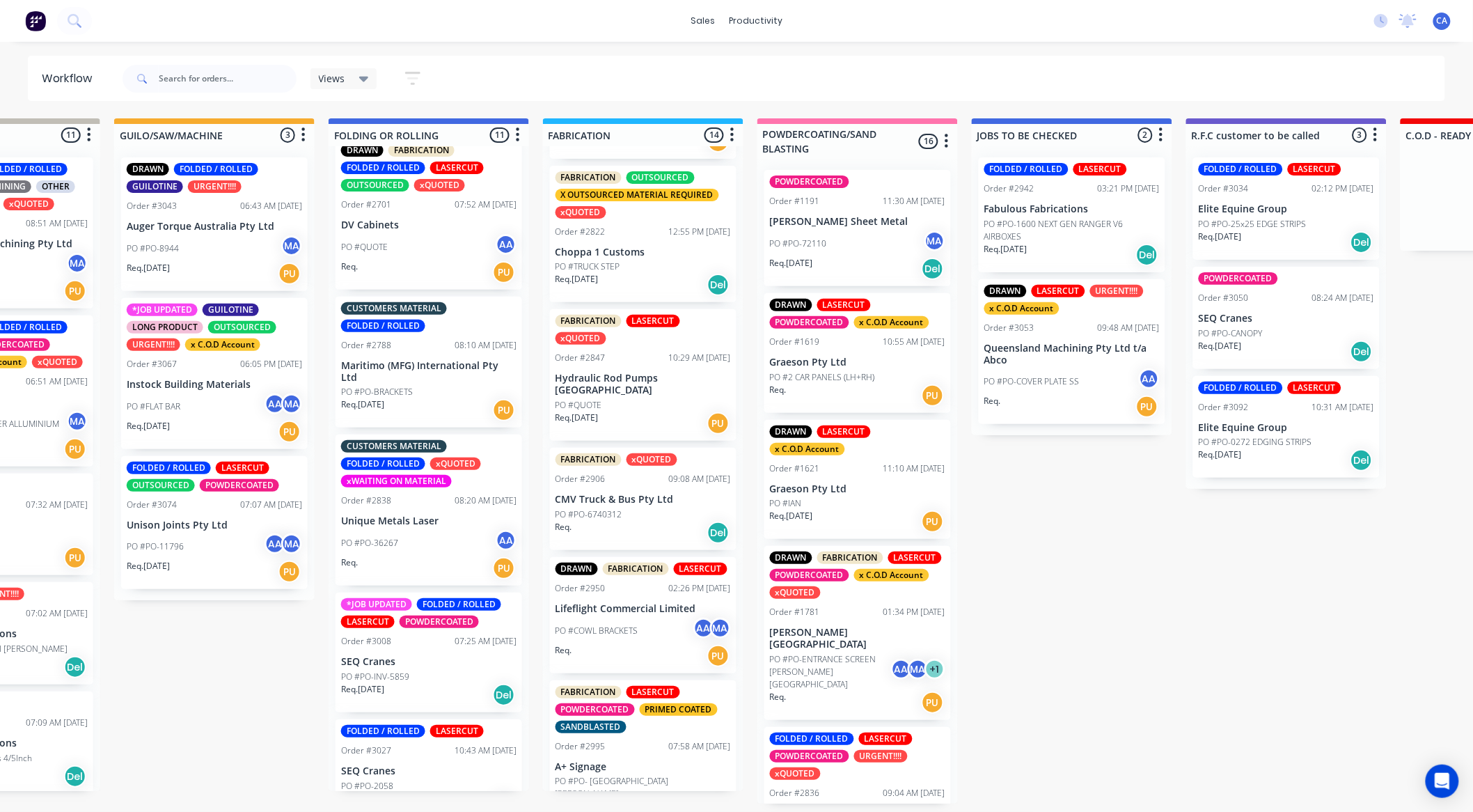
click at [438, 403] on div "Req. 01/09/25 PU" at bounding box center [428, 410] width 175 height 24
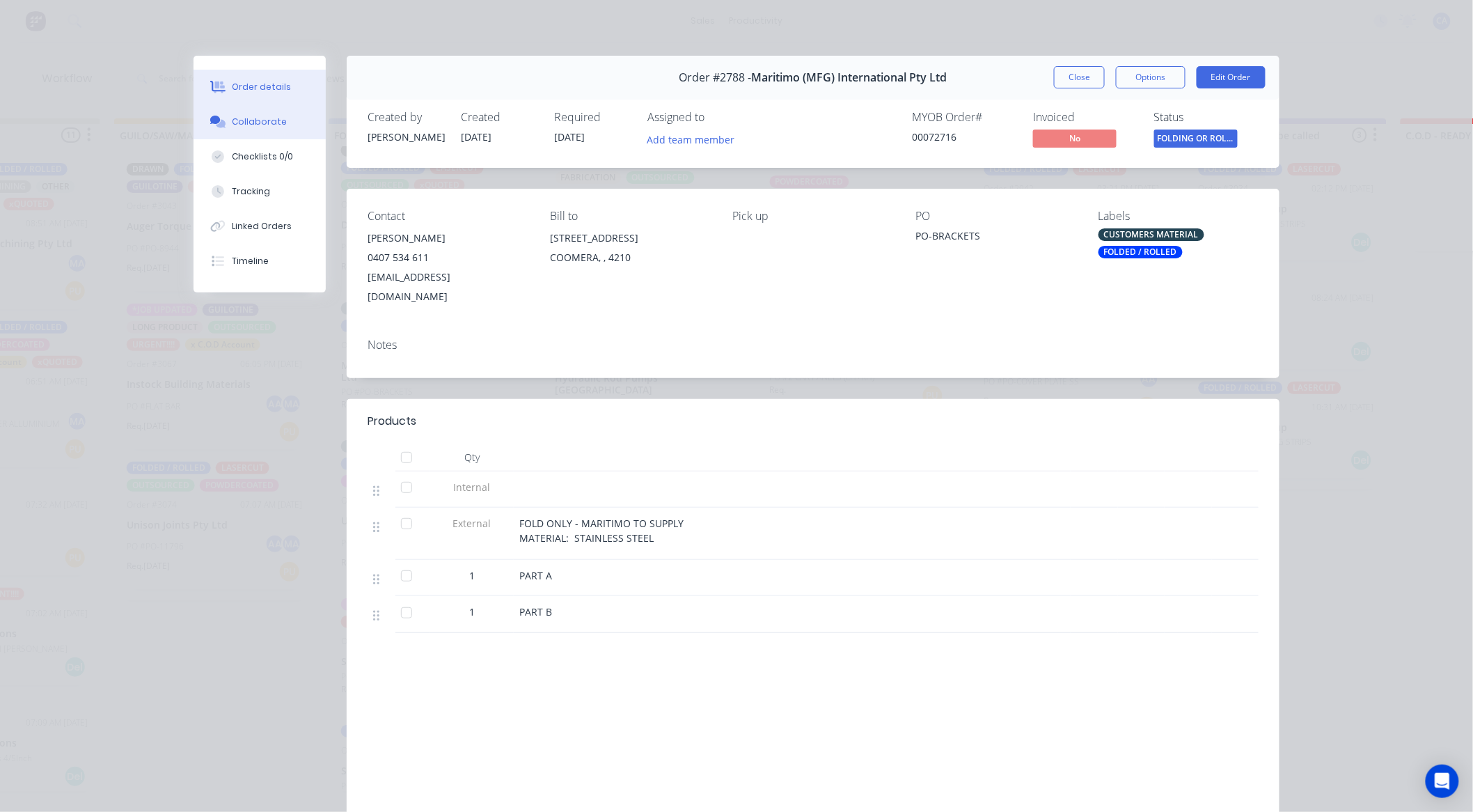
click at [290, 126] on button "Collaborate" at bounding box center [260, 122] width 133 height 35
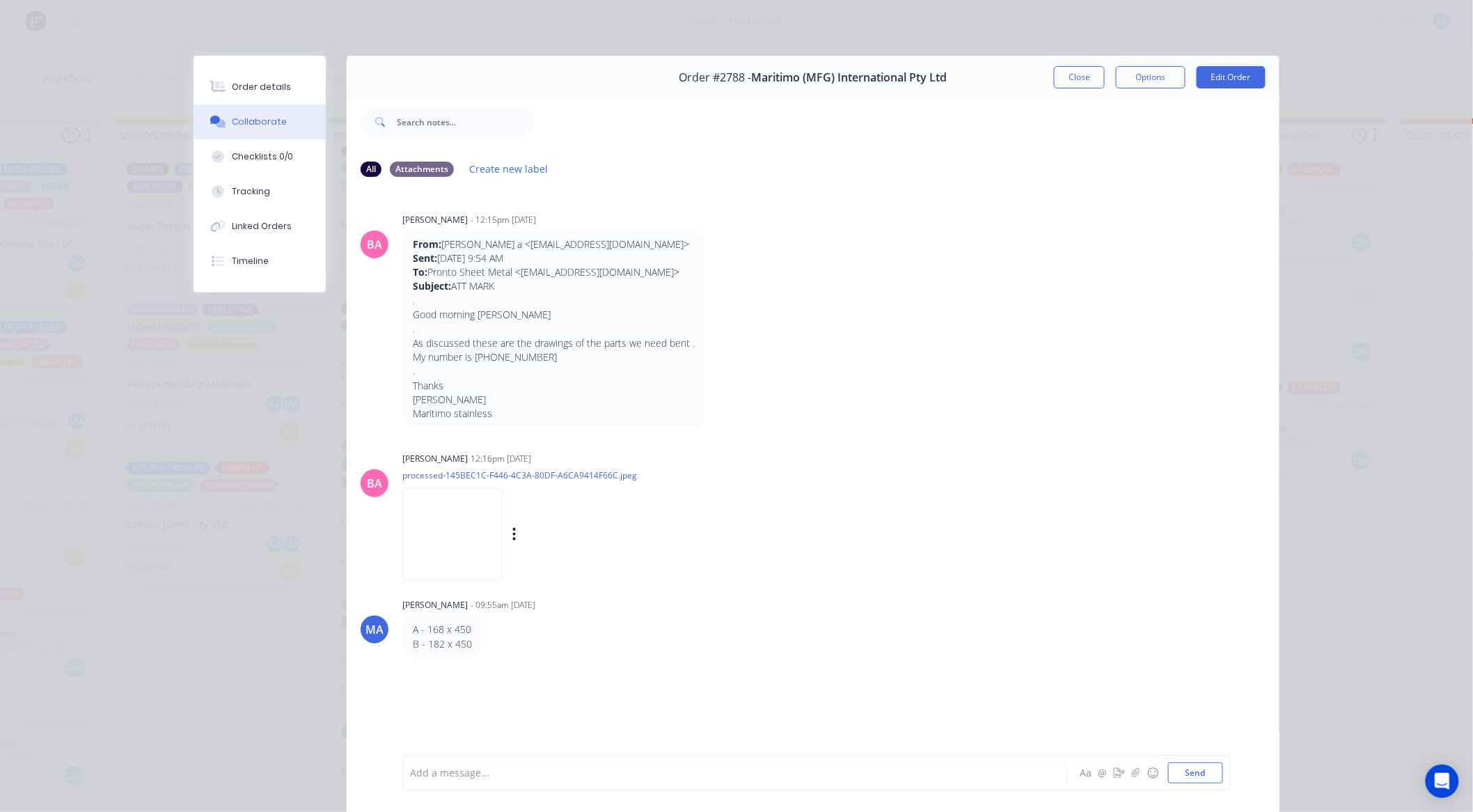
click at [442, 544] on img at bounding box center [452, 533] width 100 height 91
click at [291, 100] on button "Order details" at bounding box center [260, 86] width 133 height 35
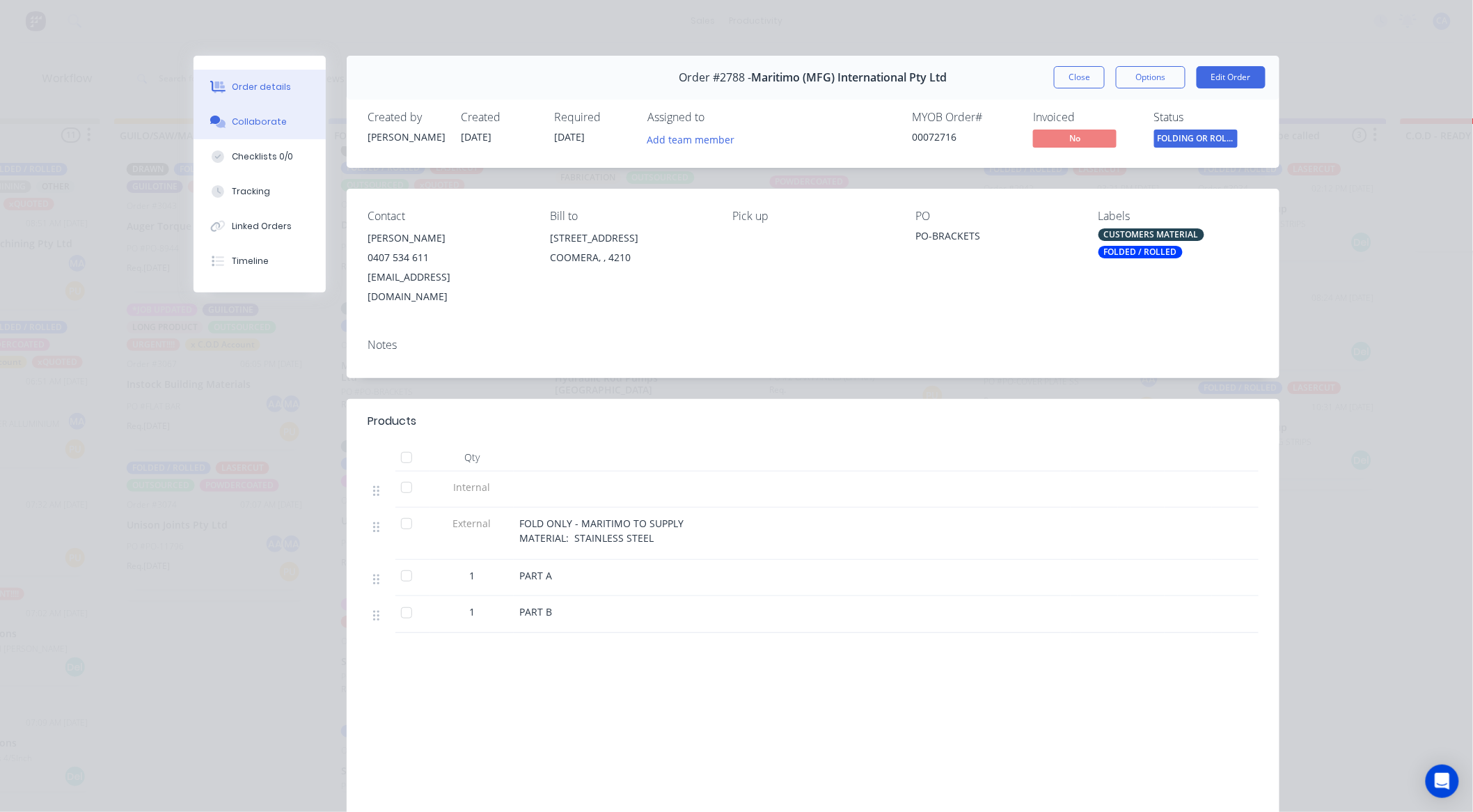
click at [276, 130] on button "Collaborate" at bounding box center [260, 122] width 133 height 35
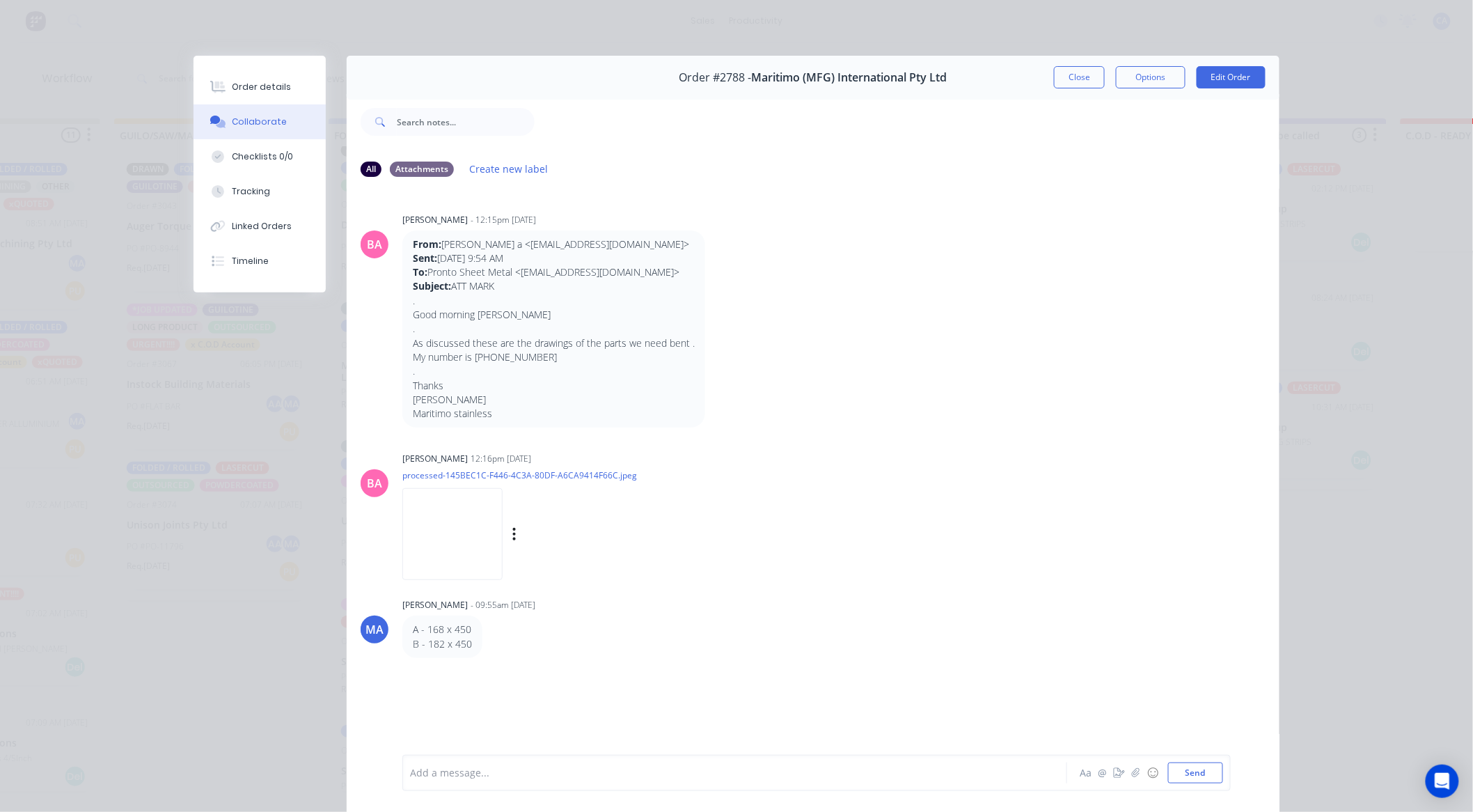
click at [464, 554] on img at bounding box center [452, 533] width 100 height 91
click at [1091, 76] on button "Close" at bounding box center [1079, 77] width 50 height 23
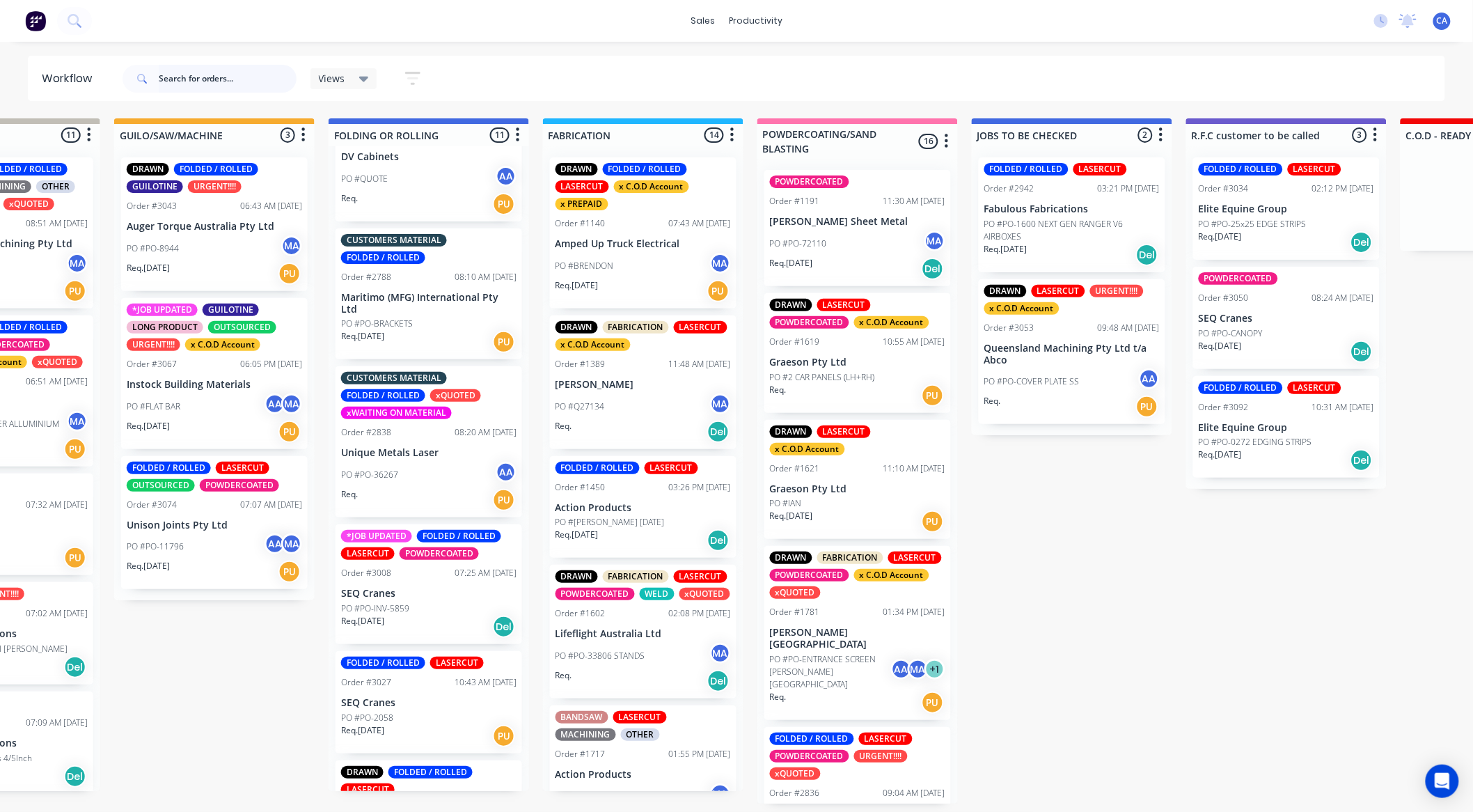
scroll to position [824, 0]
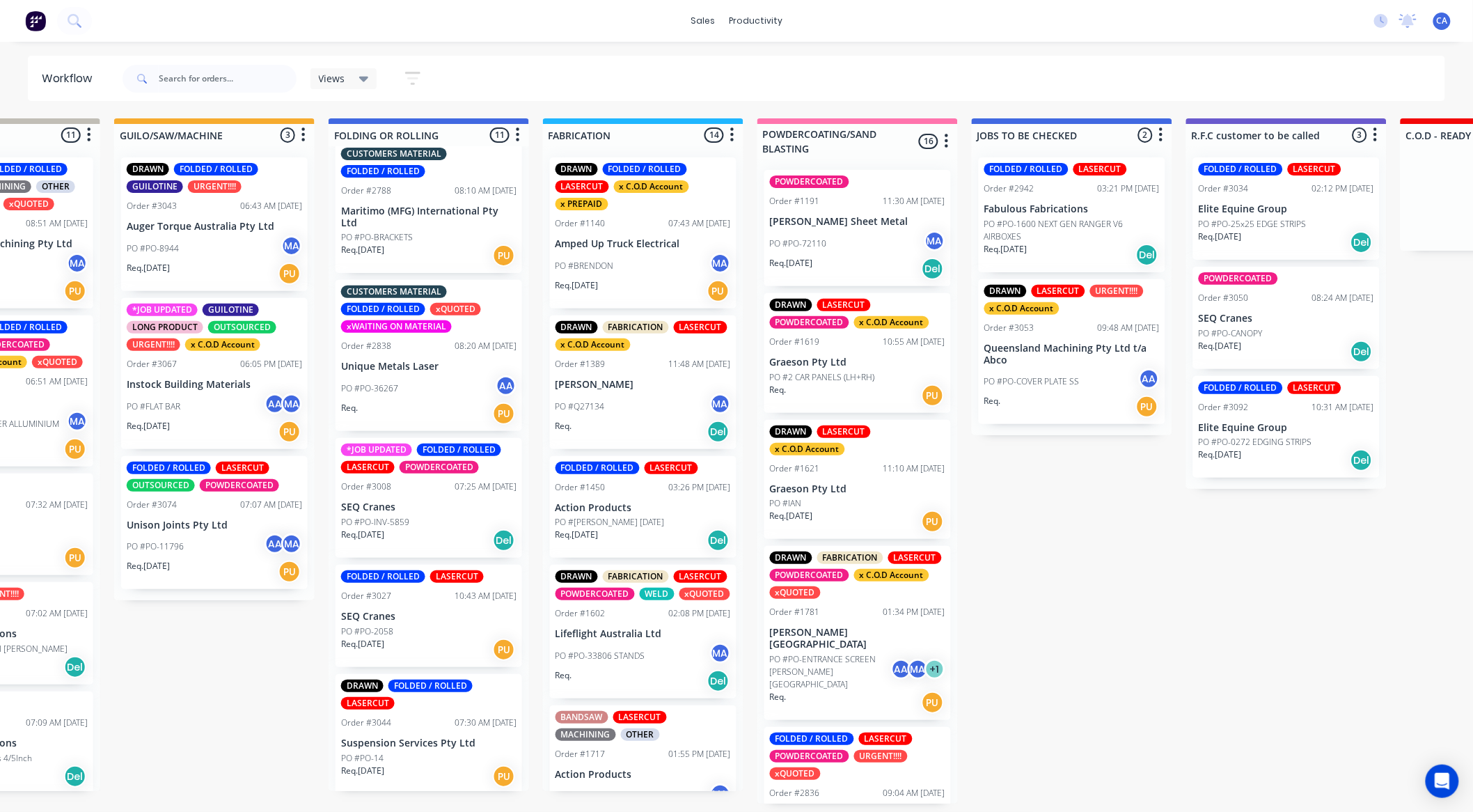
click at [216, 235] on div "PO #PO-8944 MA" at bounding box center [214, 248] width 175 height 27
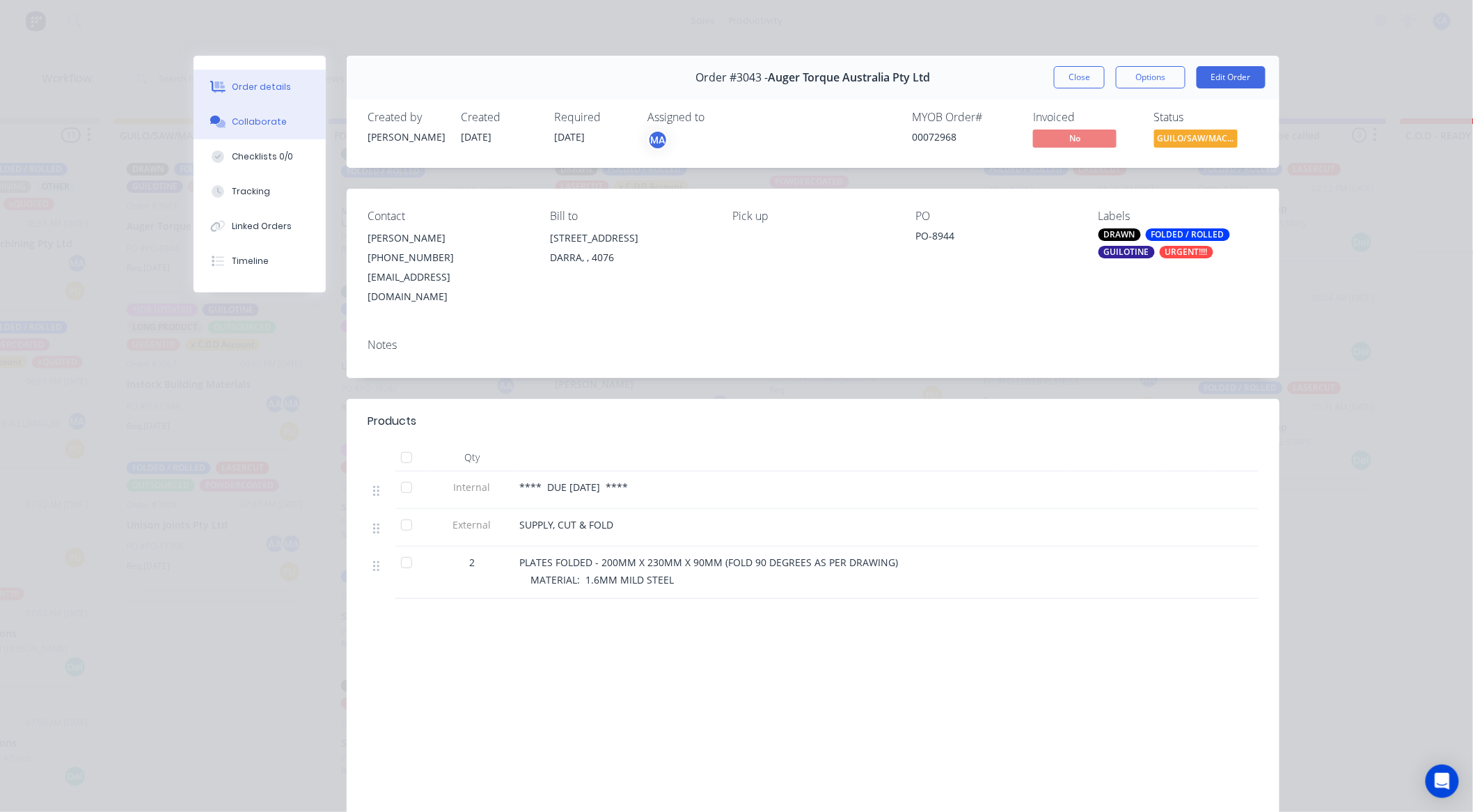
click at [282, 124] on button "Collaborate" at bounding box center [260, 122] width 133 height 35
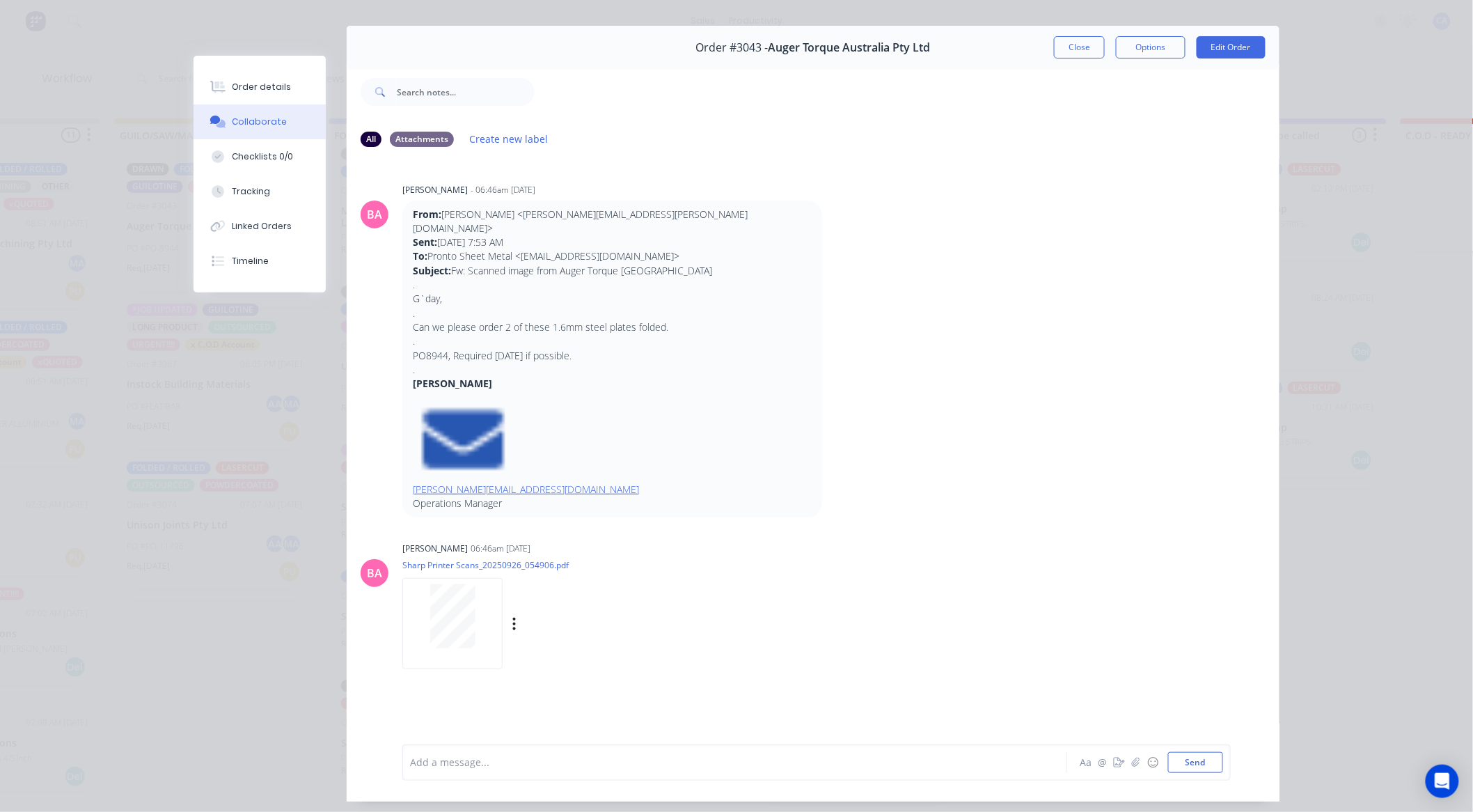
scroll to position [74, 0]
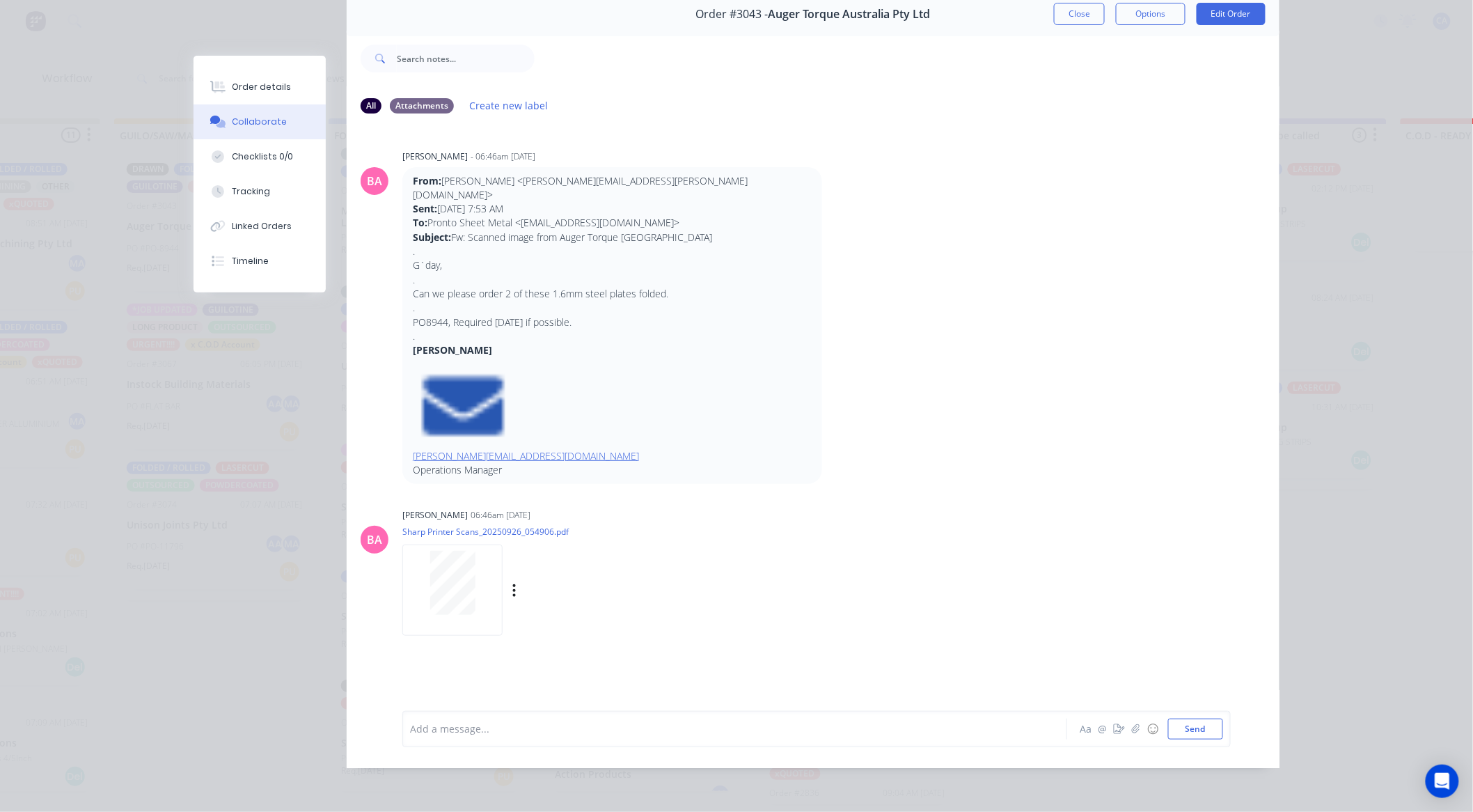
click at [471, 577] on div at bounding box center [452, 583] width 88 height 64
click at [294, 88] on button "Order details" at bounding box center [260, 86] width 133 height 35
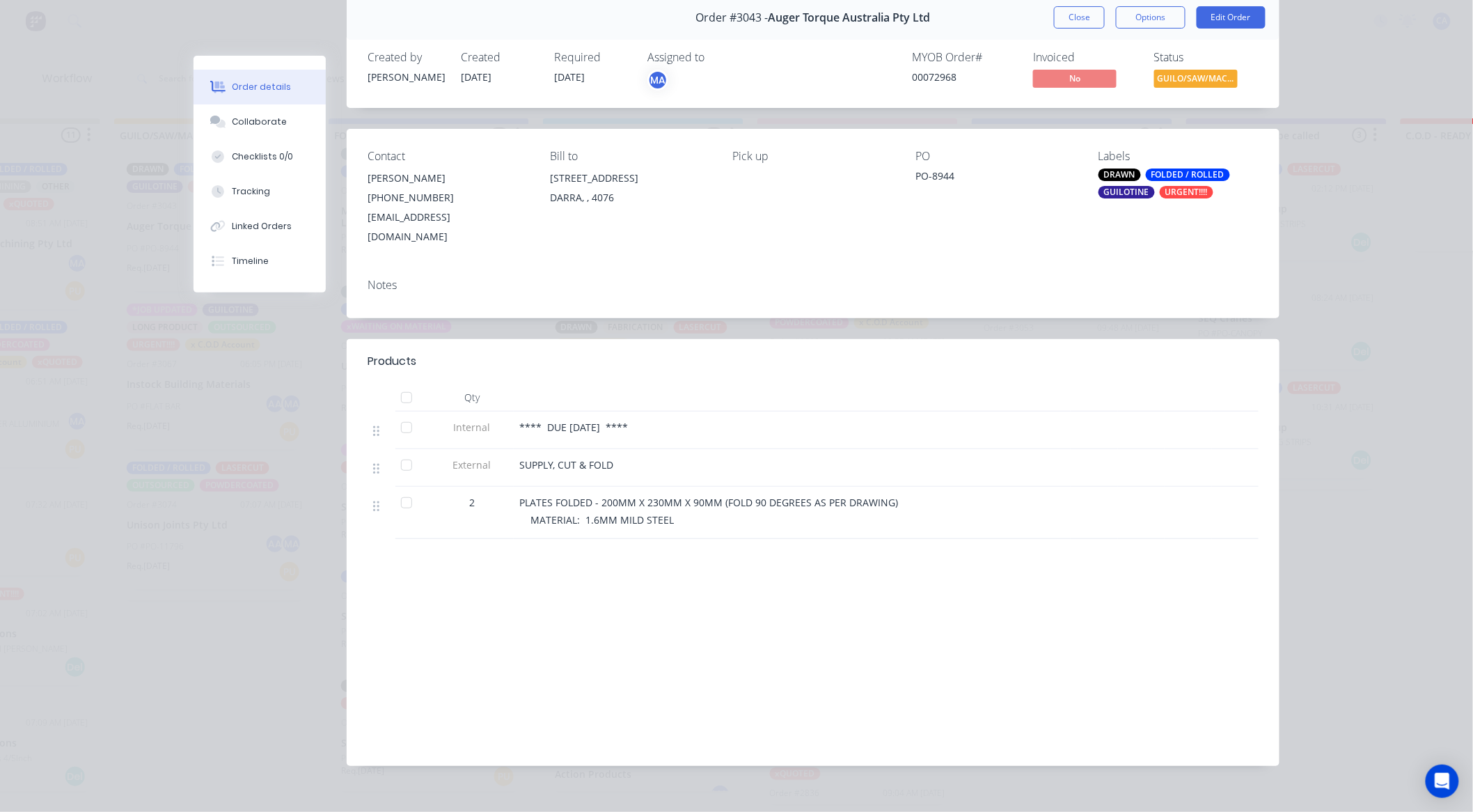
drag, startPoint x: 1080, startPoint y: 5, endPoint x: 1070, endPoint y: 5, distance: 10.0
click at [1076, 6] on button "Close" at bounding box center [1079, 17] width 50 height 23
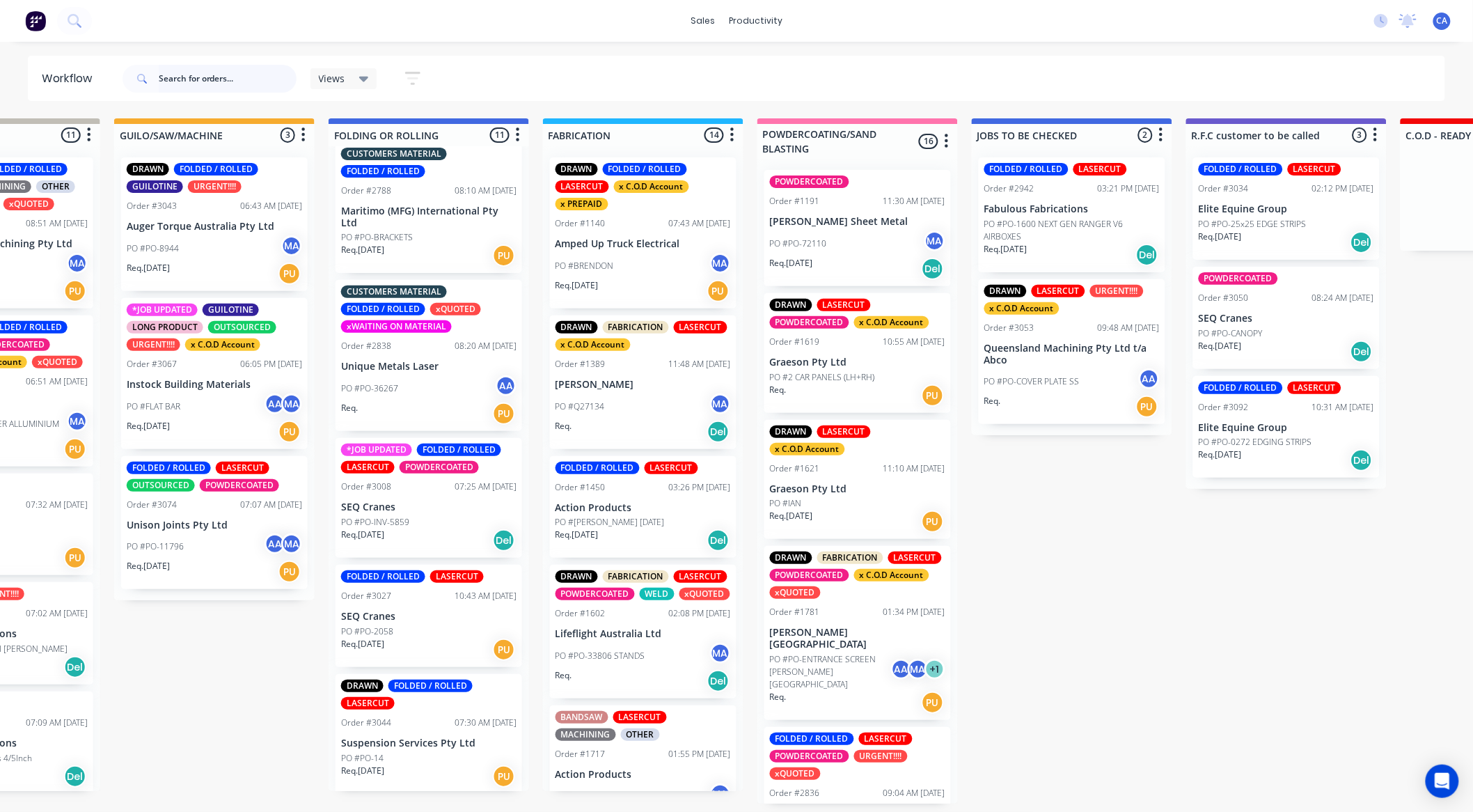
click at [210, 86] on input "text" at bounding box center [227, 78] width 138 height 28
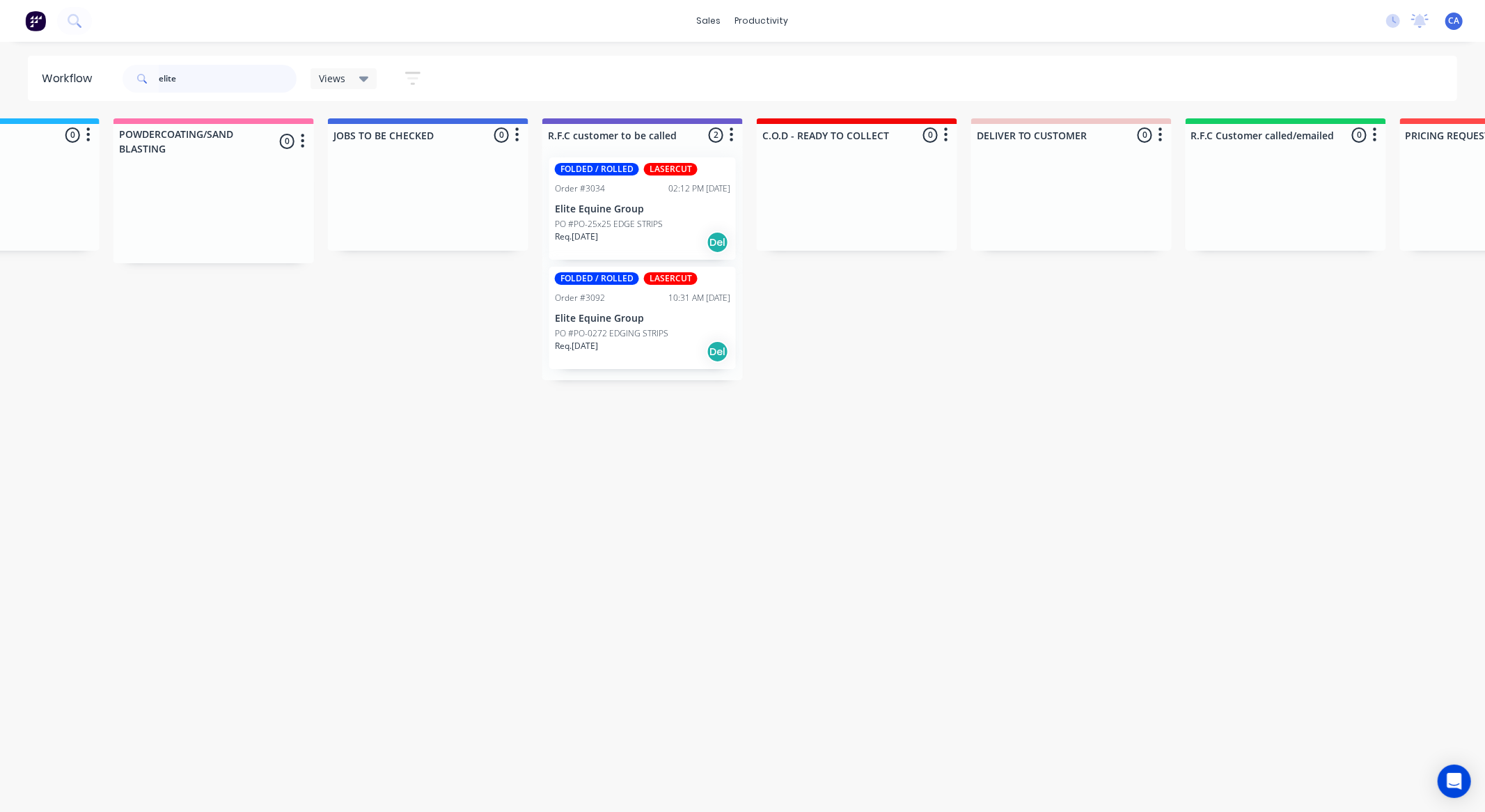
scroll to position [0, 1209]
type input "elite"
click at [648, 321] on p "Elite Equine Group" at bounding box center [636, 318] width 175 height 12
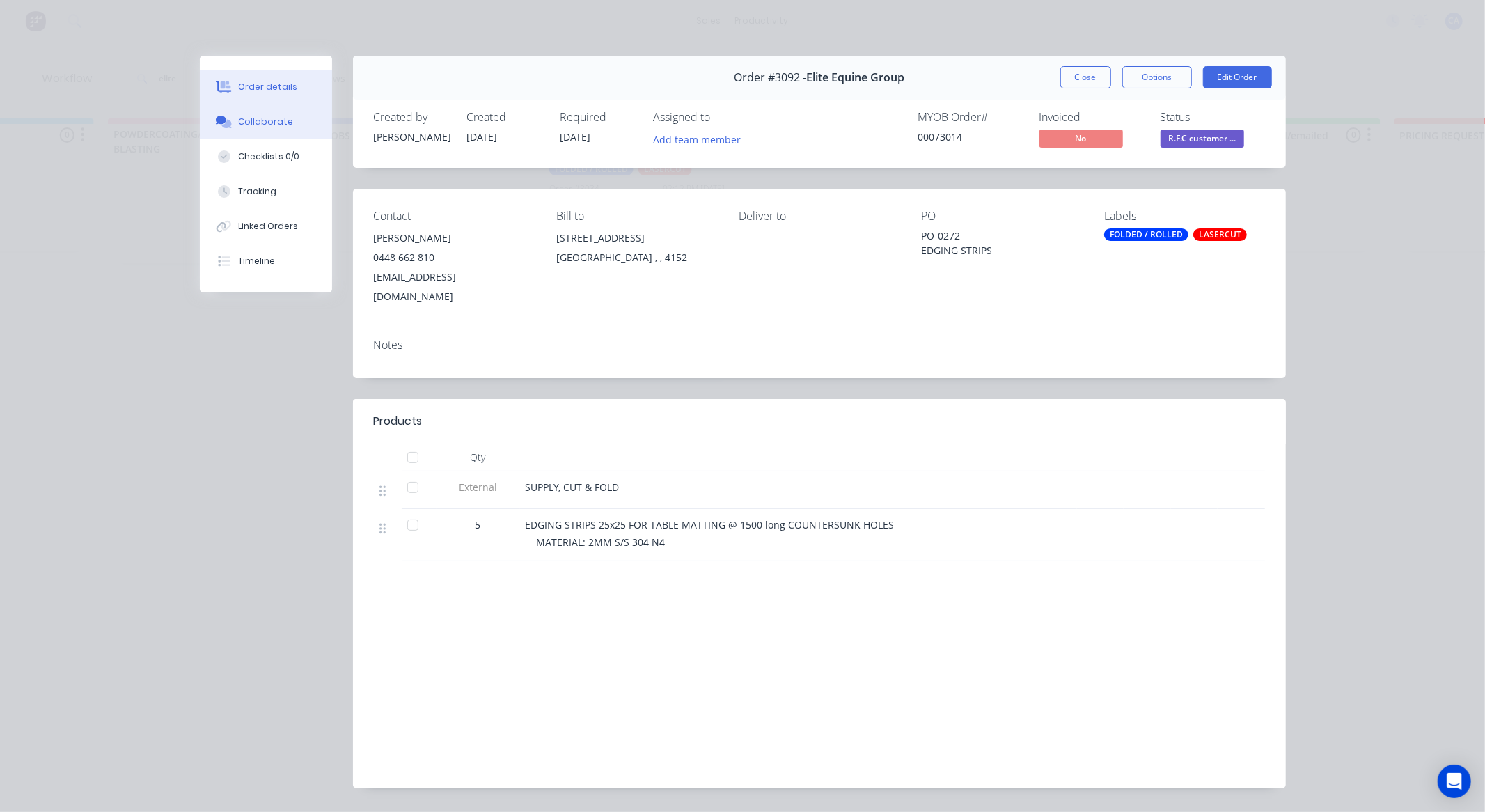
click at [303, 124] on button "Collaborate" at bounding box center [266, 122] width 133 height 35
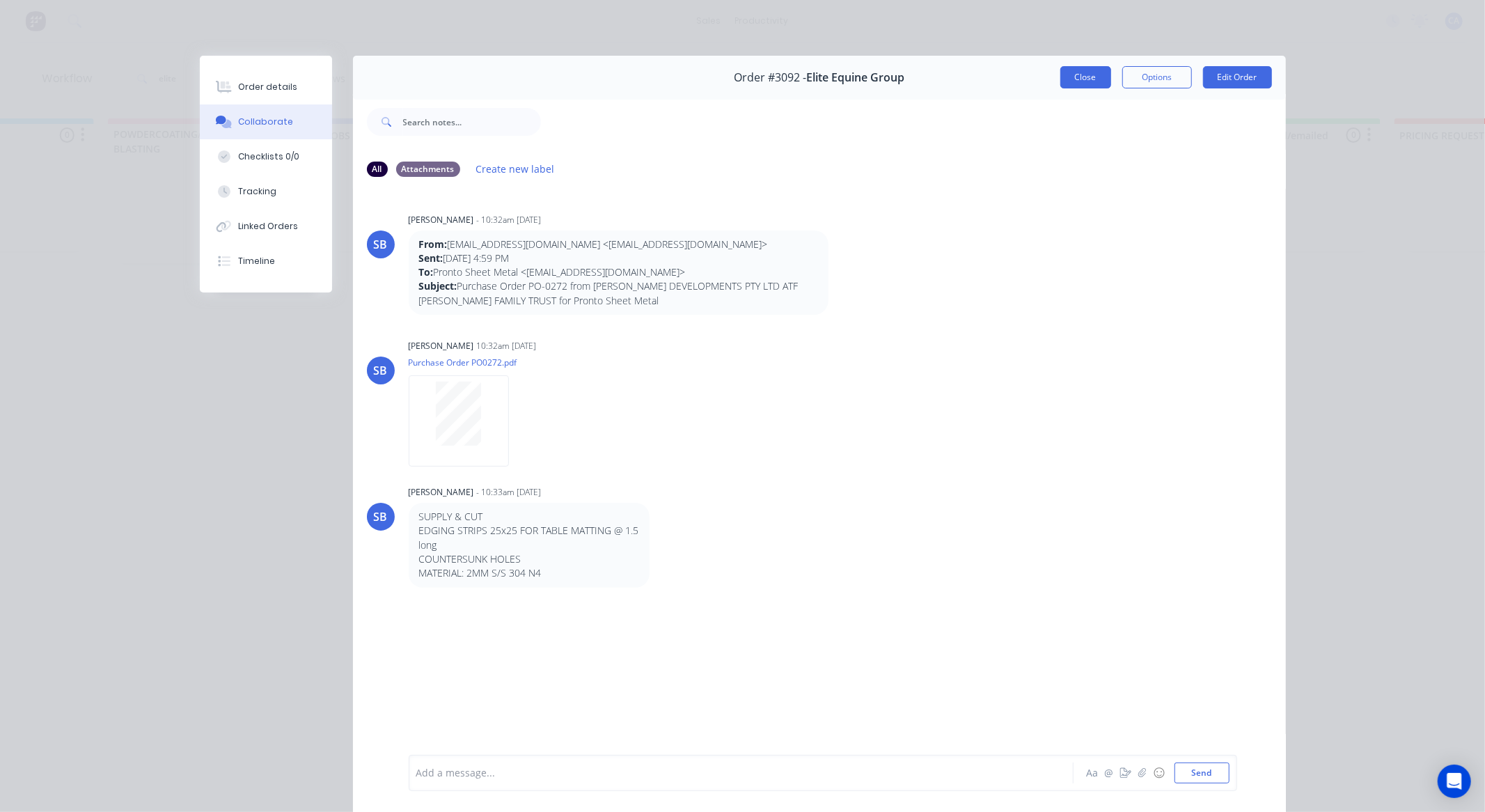
click at [1080, 88] on button "Close" at bounding box center [1085, 77] width 50 height 23
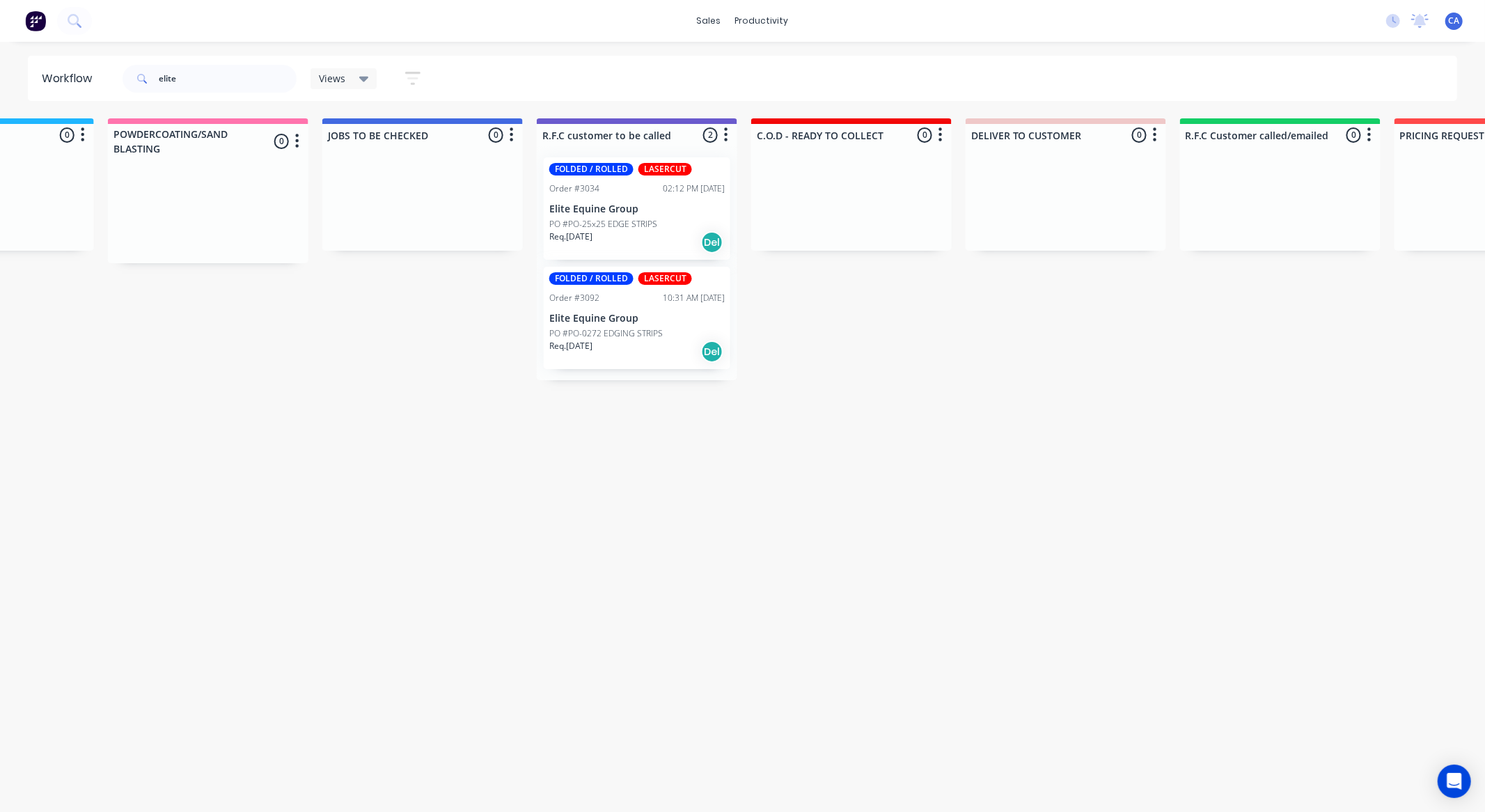
click at [665, 198] on div "FOLDED / ROLLED LASERCUT Order #3034 02:12 PM 25/09/25 Elite Equine Group PO #P…" at bounding box center [637, 208] width 187 height 102
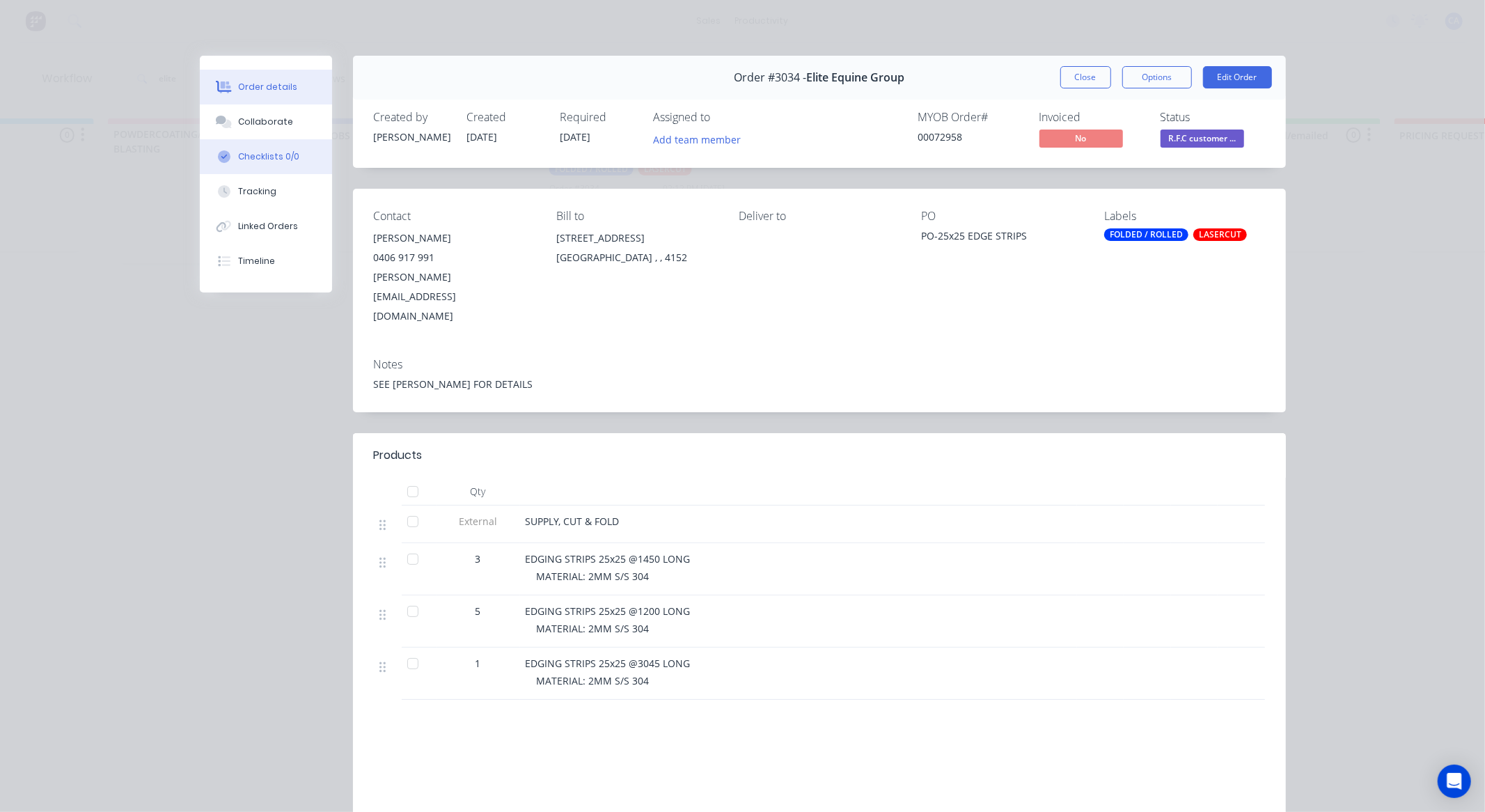
click at [265, 139] on button "Checklists 0/0" at bounding box center [266, 156] width 133 height 35
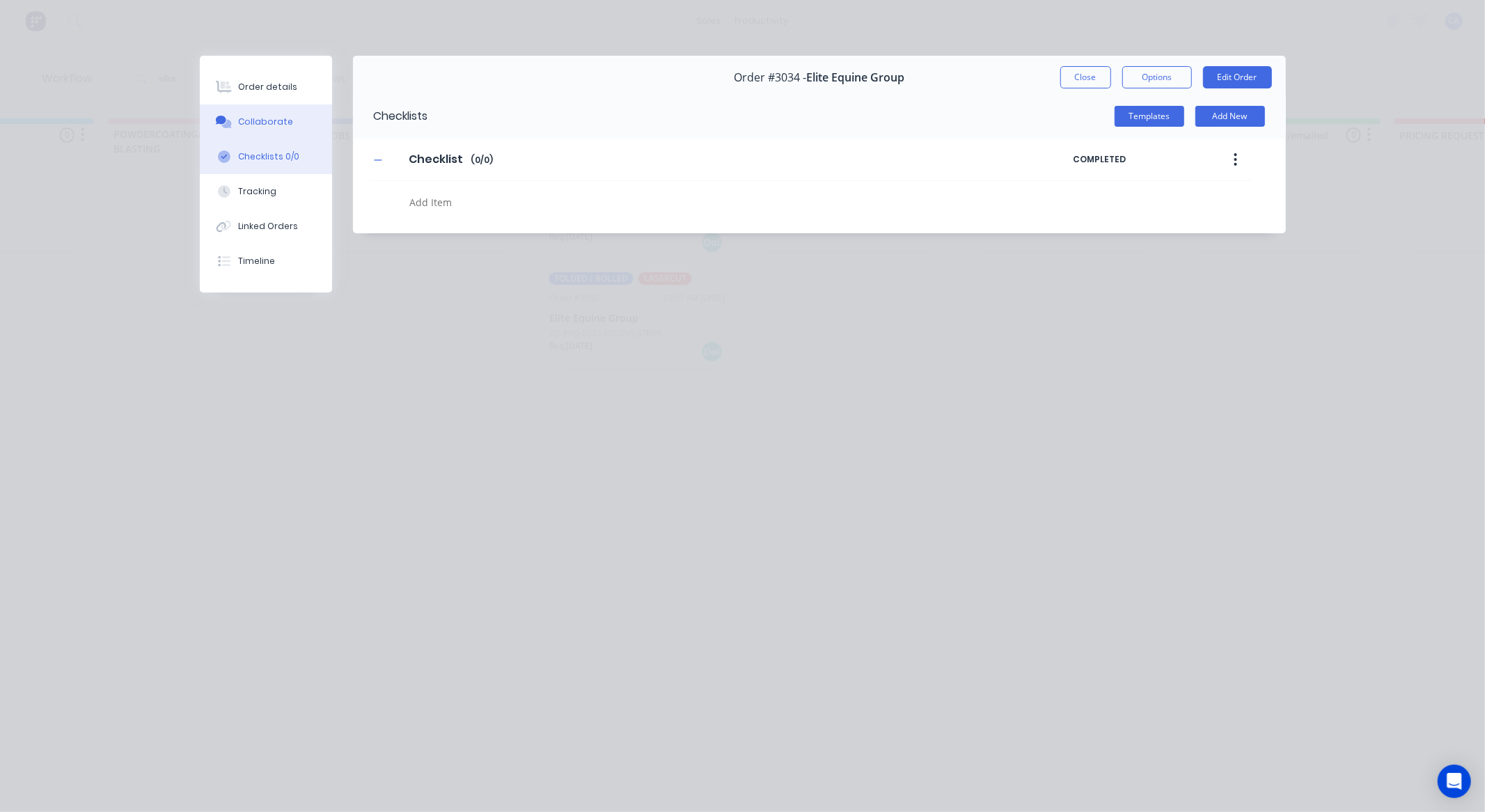
click at [293, 135] on button "Collaborate" at bounding box center [266, 122] width 133 height 35
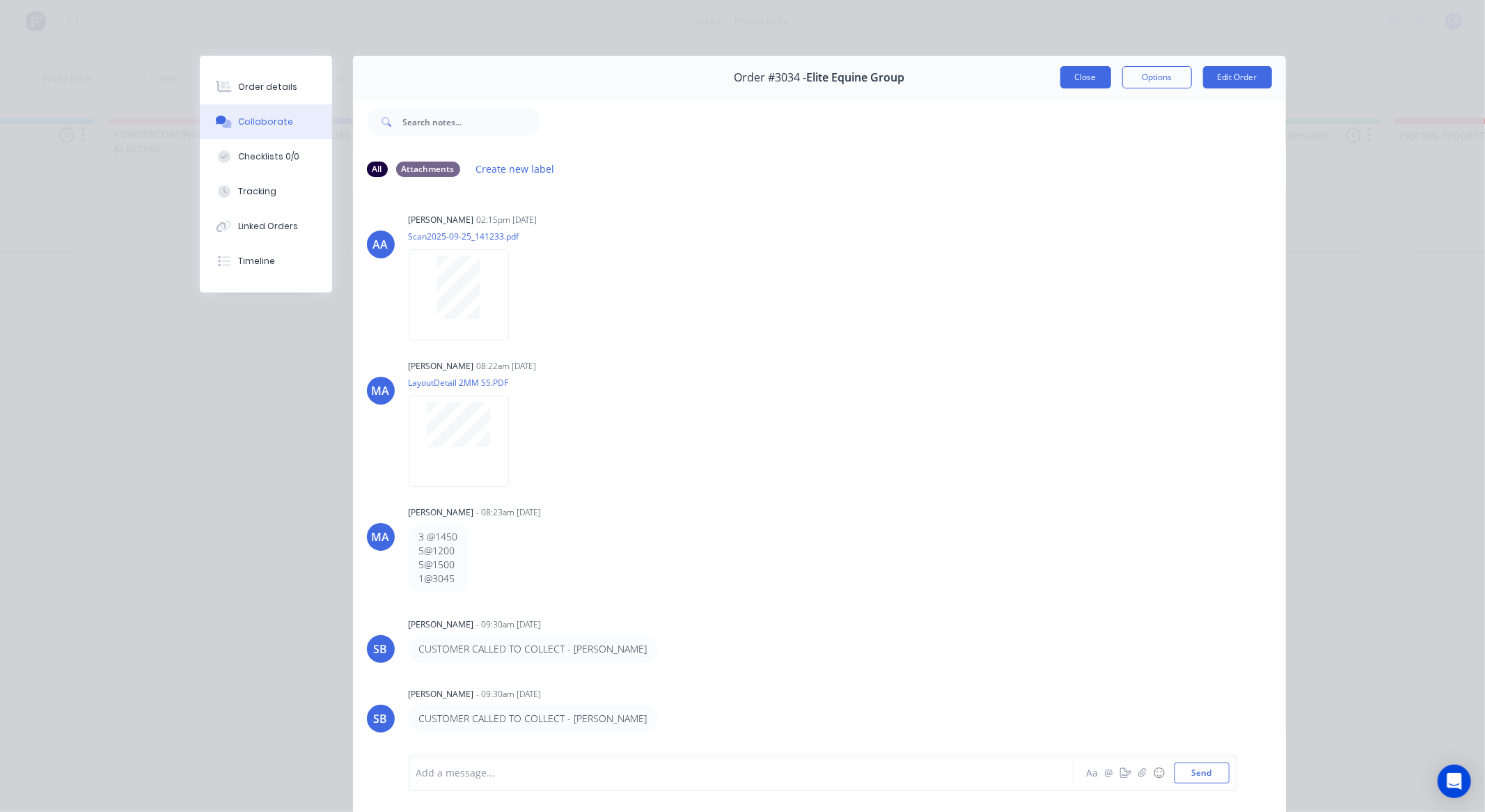
click at [1067, 84] on button "Close" at bounding box center [1085, 77] width 50 height 23
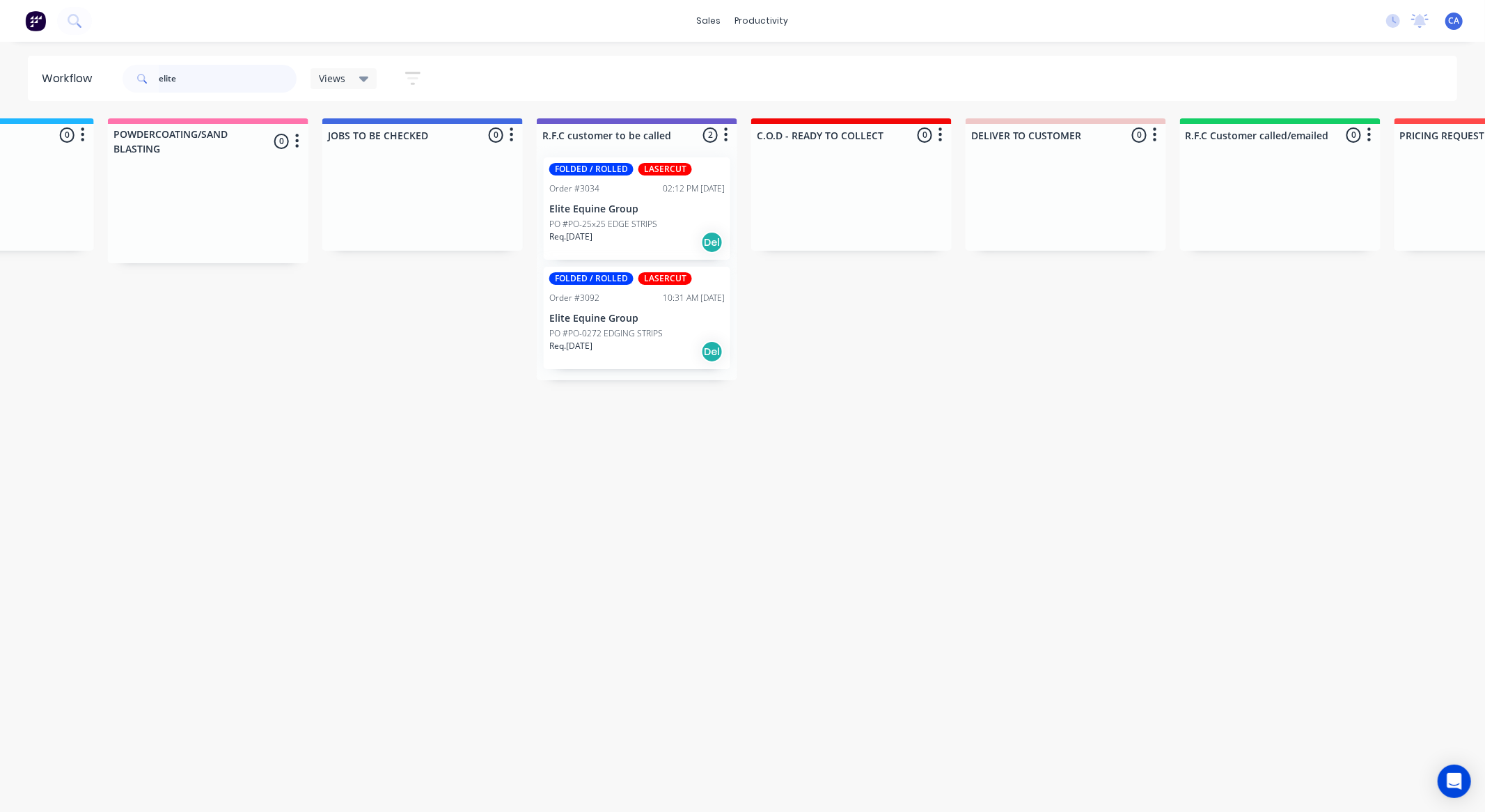
drag, startPoint x: 178, startPoint y: 74, endPoint x: 98, endPoint y: 74, distance: 80.0
click at [98, 74] on header "Workflow elite Views Save new view None (Default) edit Show/Hide statuses Show …" at bounding box center [743, 78] width 1431 height 45
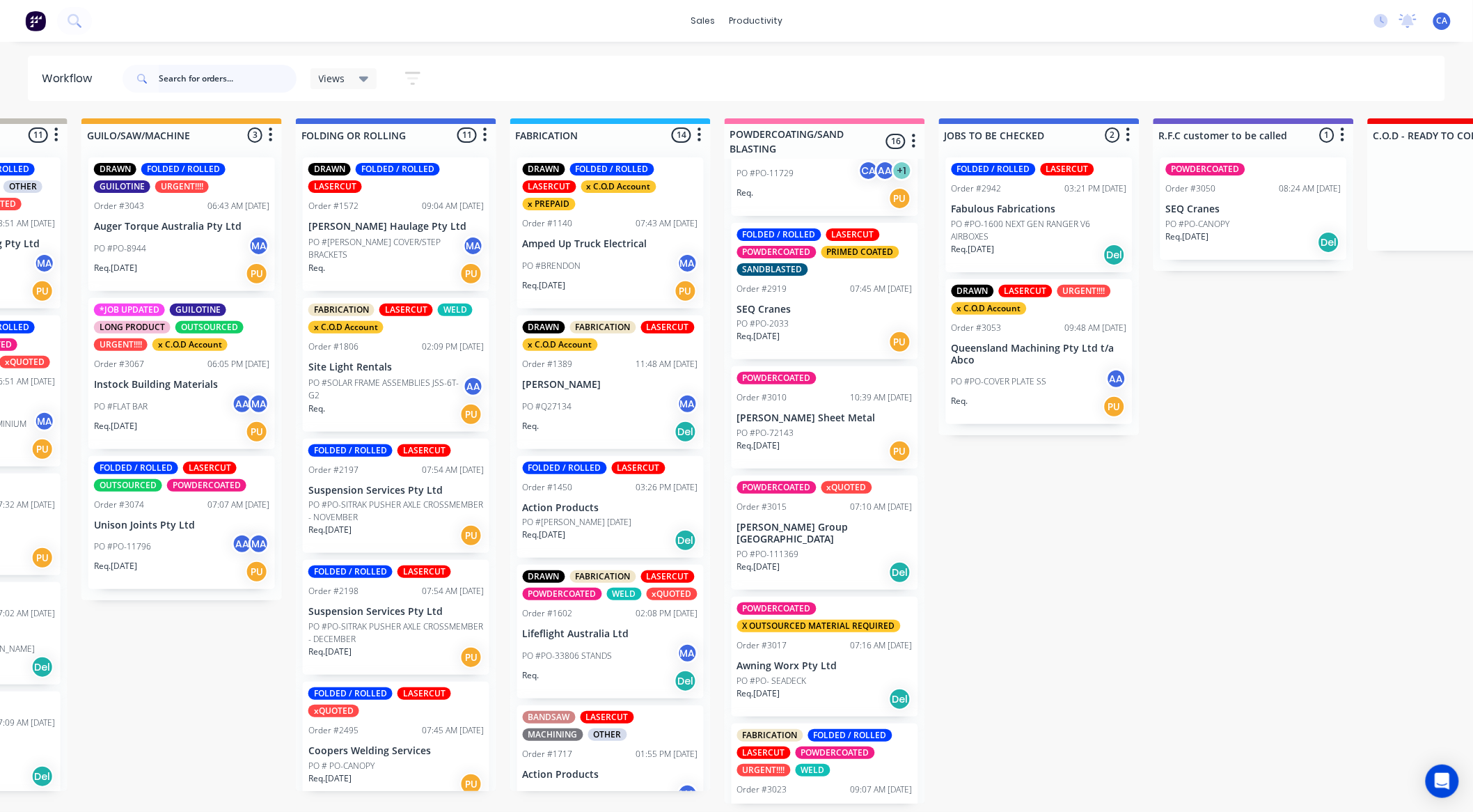
scroll to position [928, 0]
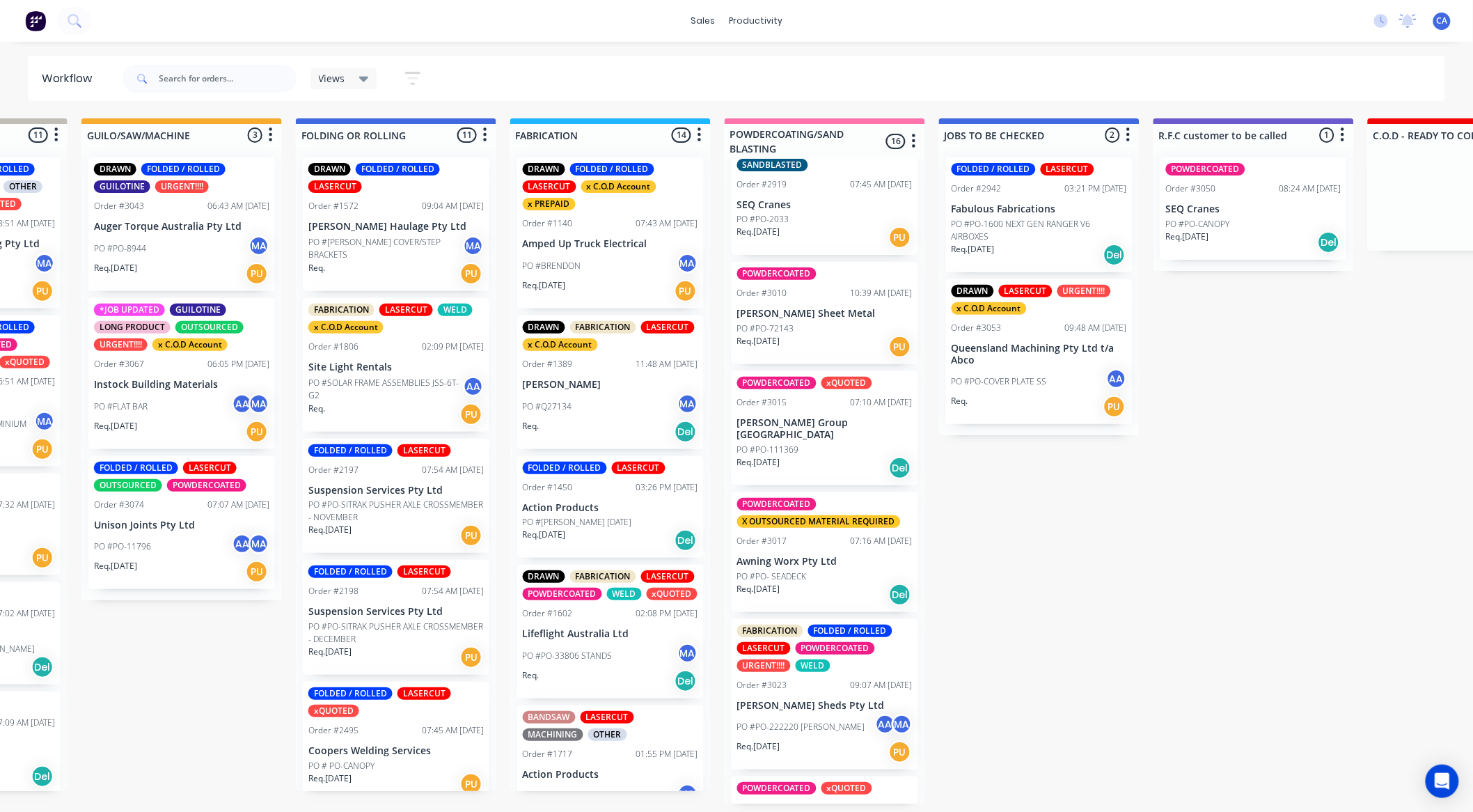
click at [817, 583] on div "Req. 25/09/25 Del" at bounding box center [824, 594] width 175 height 24
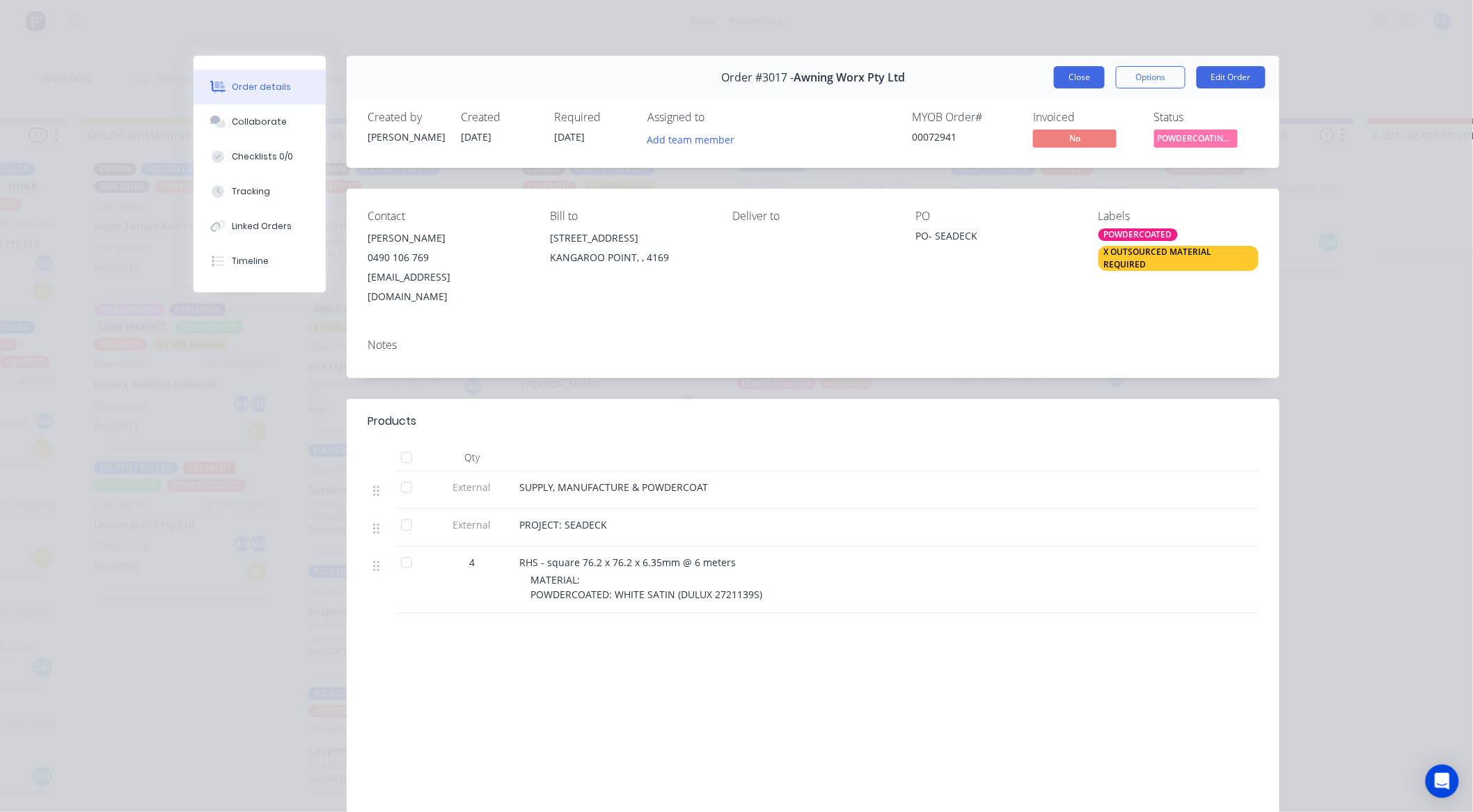
click at [1073, 84] on button "Close" at bounding box center [1079, 77] width 50 height 23
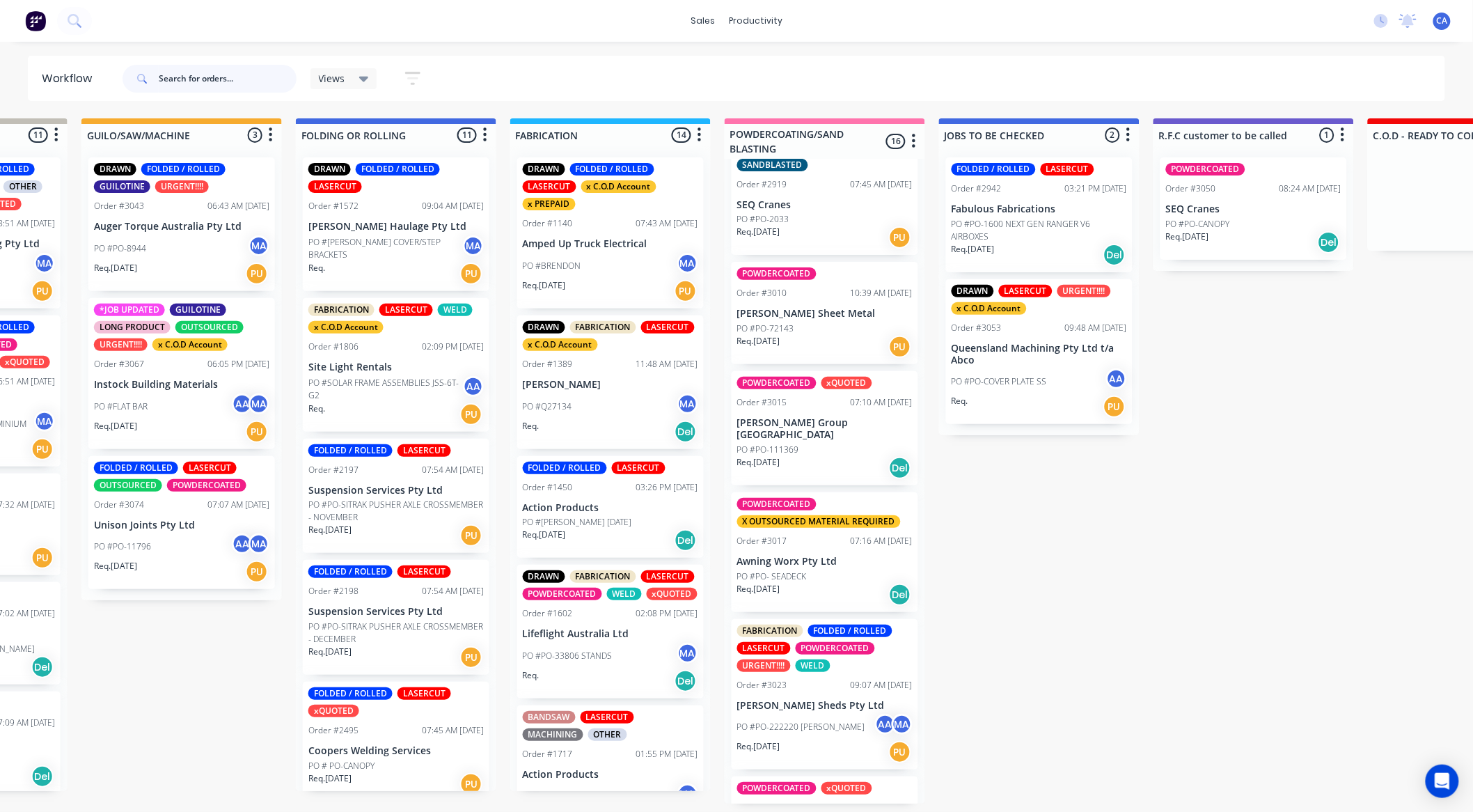
click at [241, 65] on input "text" at bounding box center [227, 78] width 138 height 28
type input "auger"
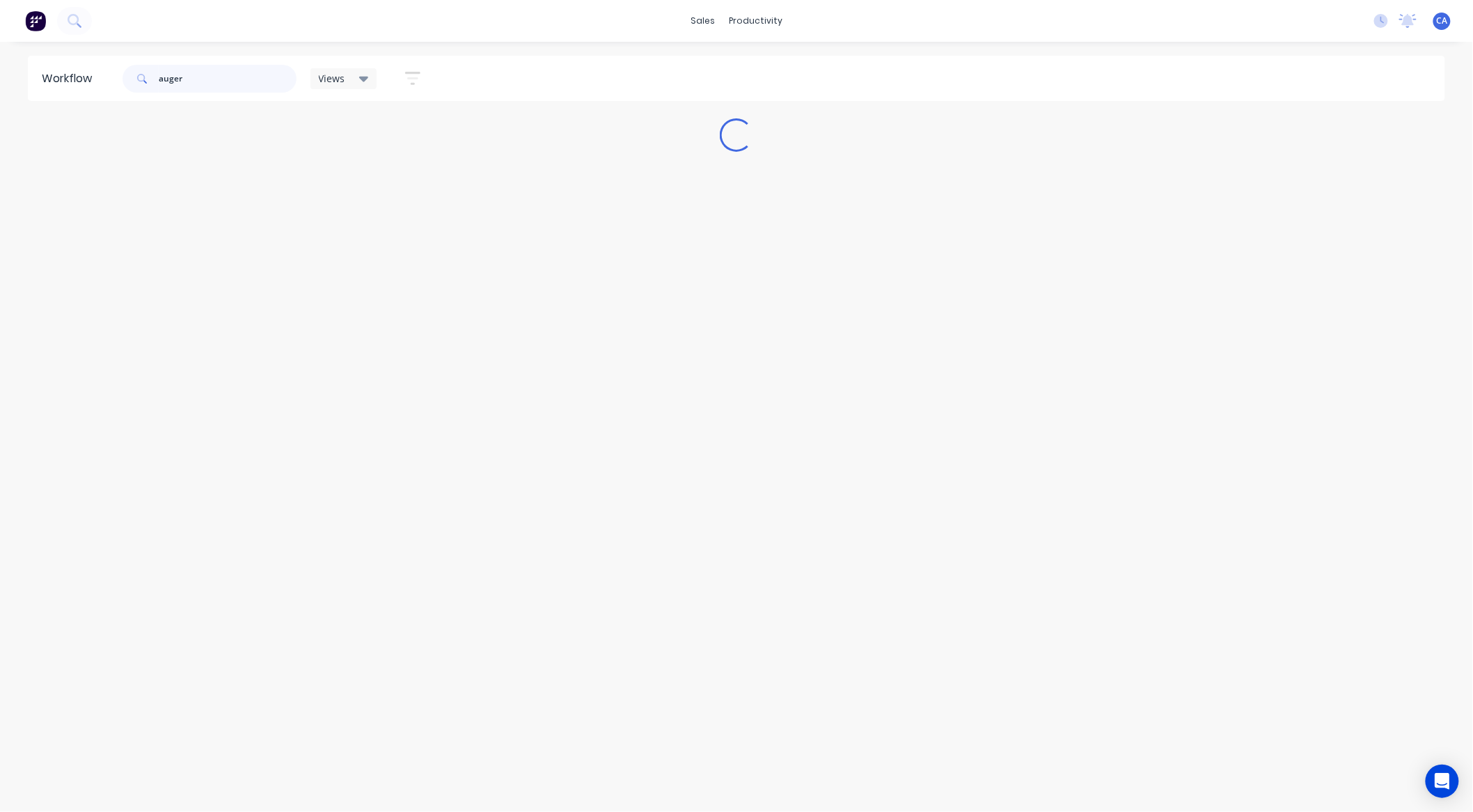
scroll to position [0, 0]
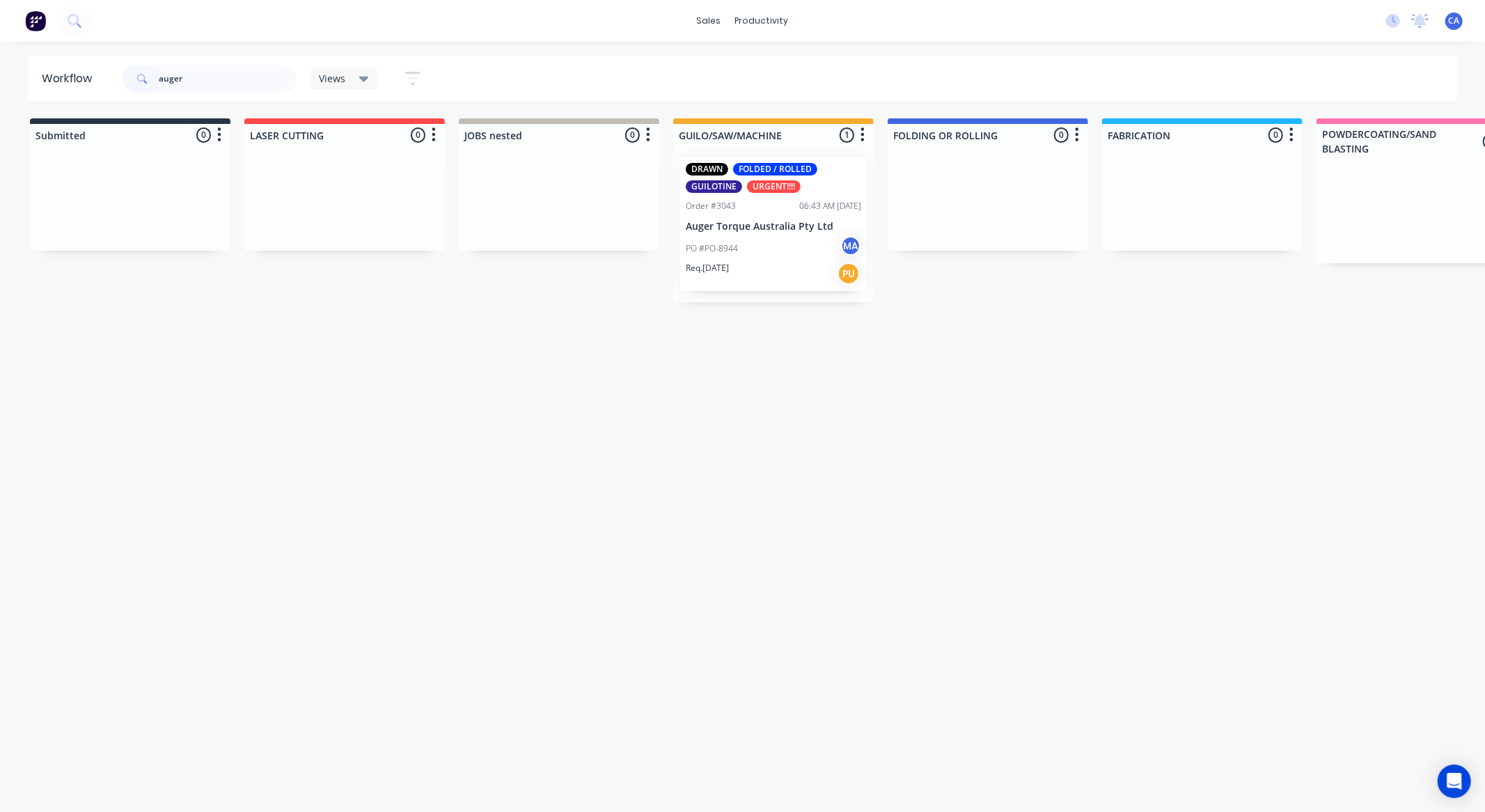
click at [791, 280] on div "Req. 05/09/25 PU" at bounding box center [773, 274] width 175 height 24
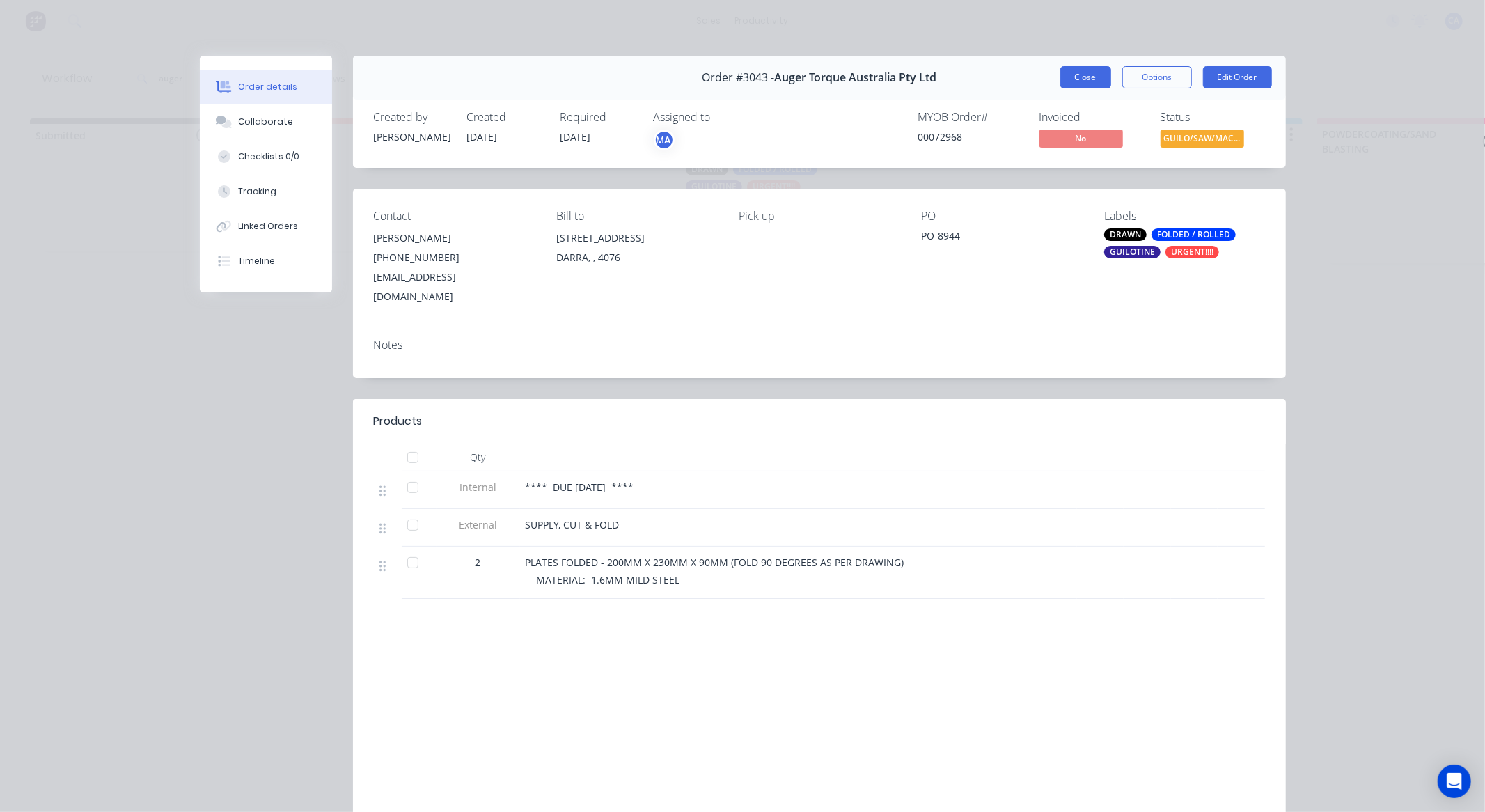
click at [1084, 74] on button "Close" at bounding box center [1085, 77] width 50 height 23
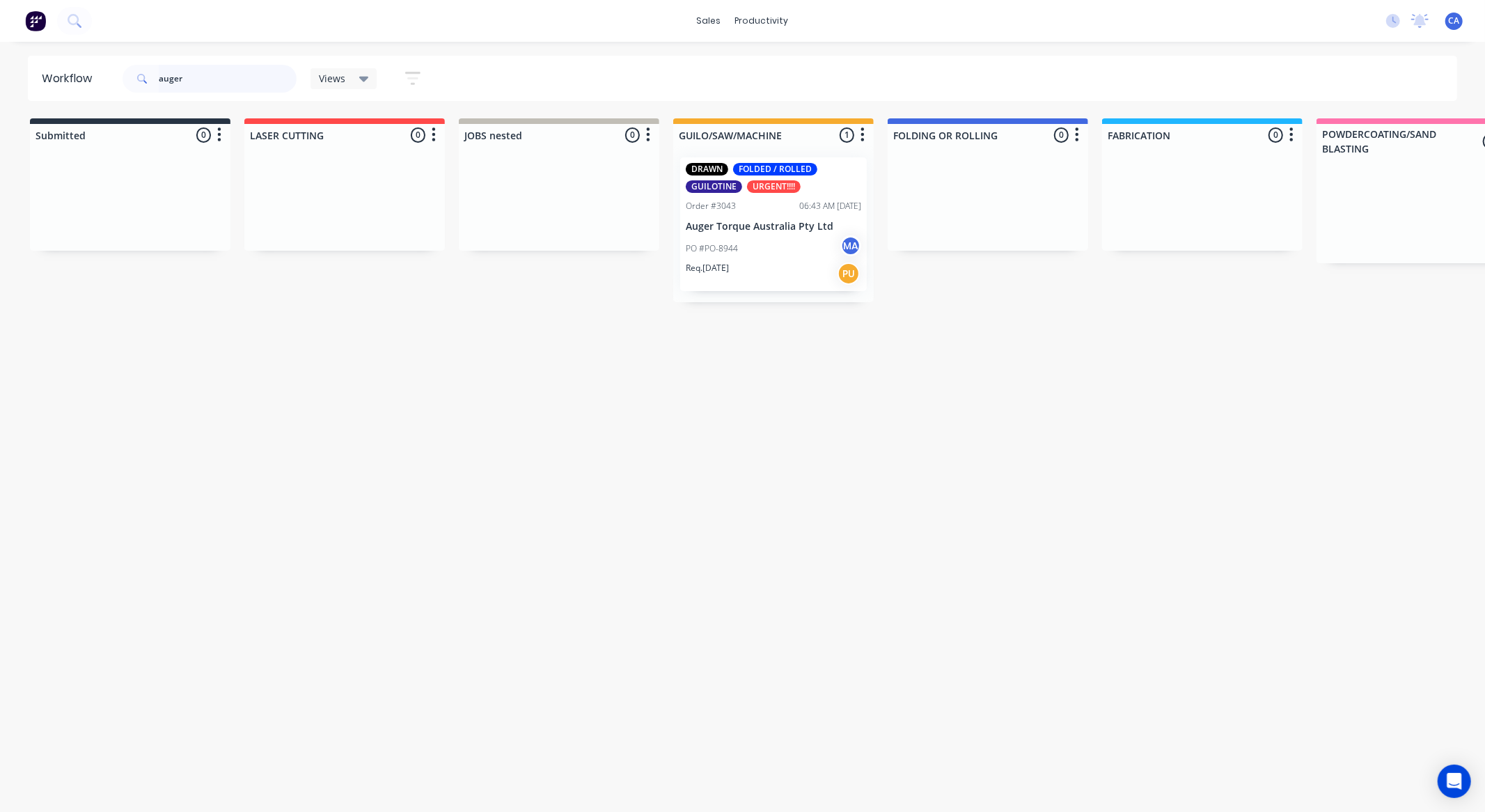
drag, startPoint x: 185, startPoint y: 80, endPoint x: 35, endPoint y: 81, distance: 150.0
click at [50, 84] on header "Workflow auger Views Save new view None (Default) edit Show/Hide statuses Show …" at bounding box center [743, 78] width 1431 height 45
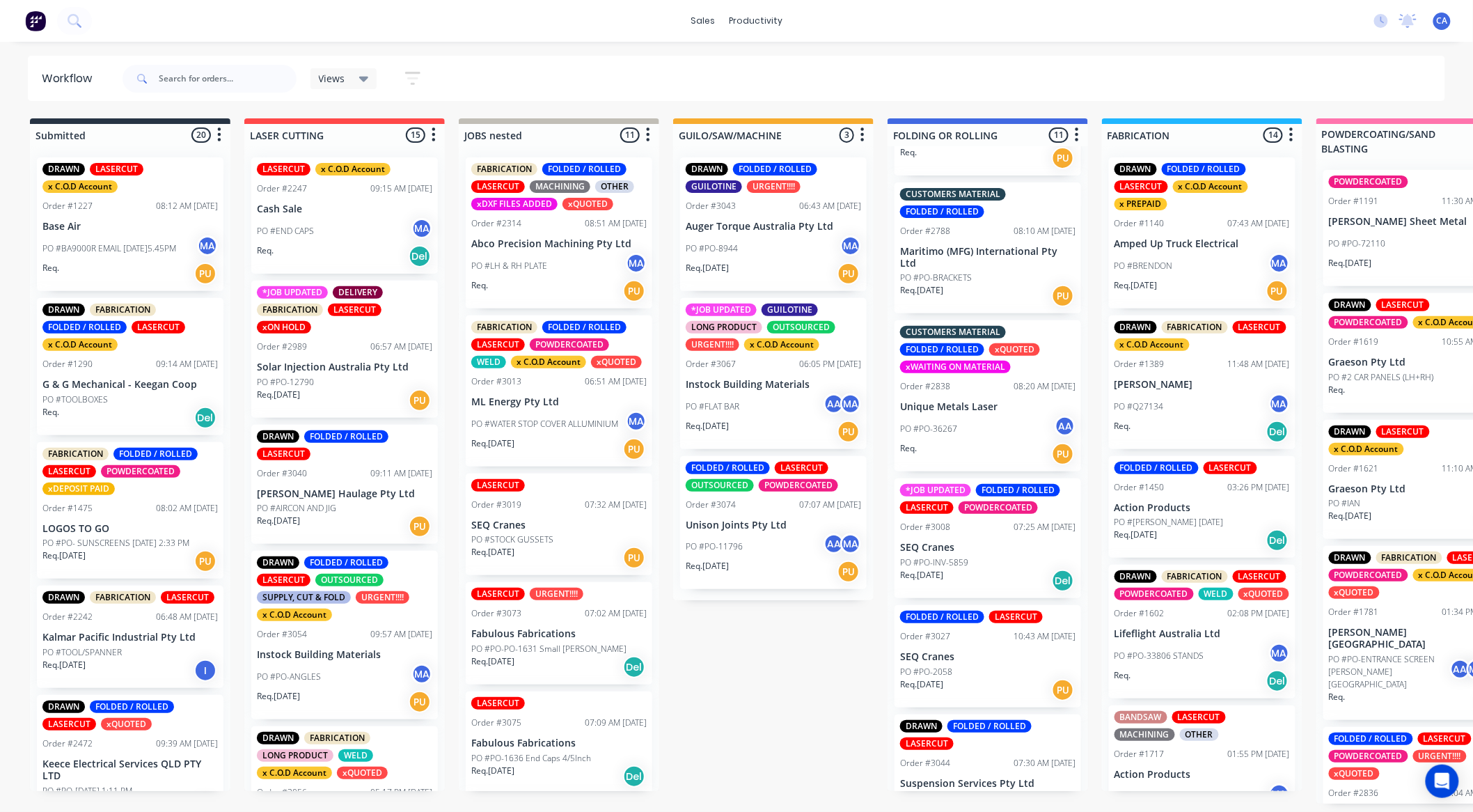
scroll to position [824, 0]
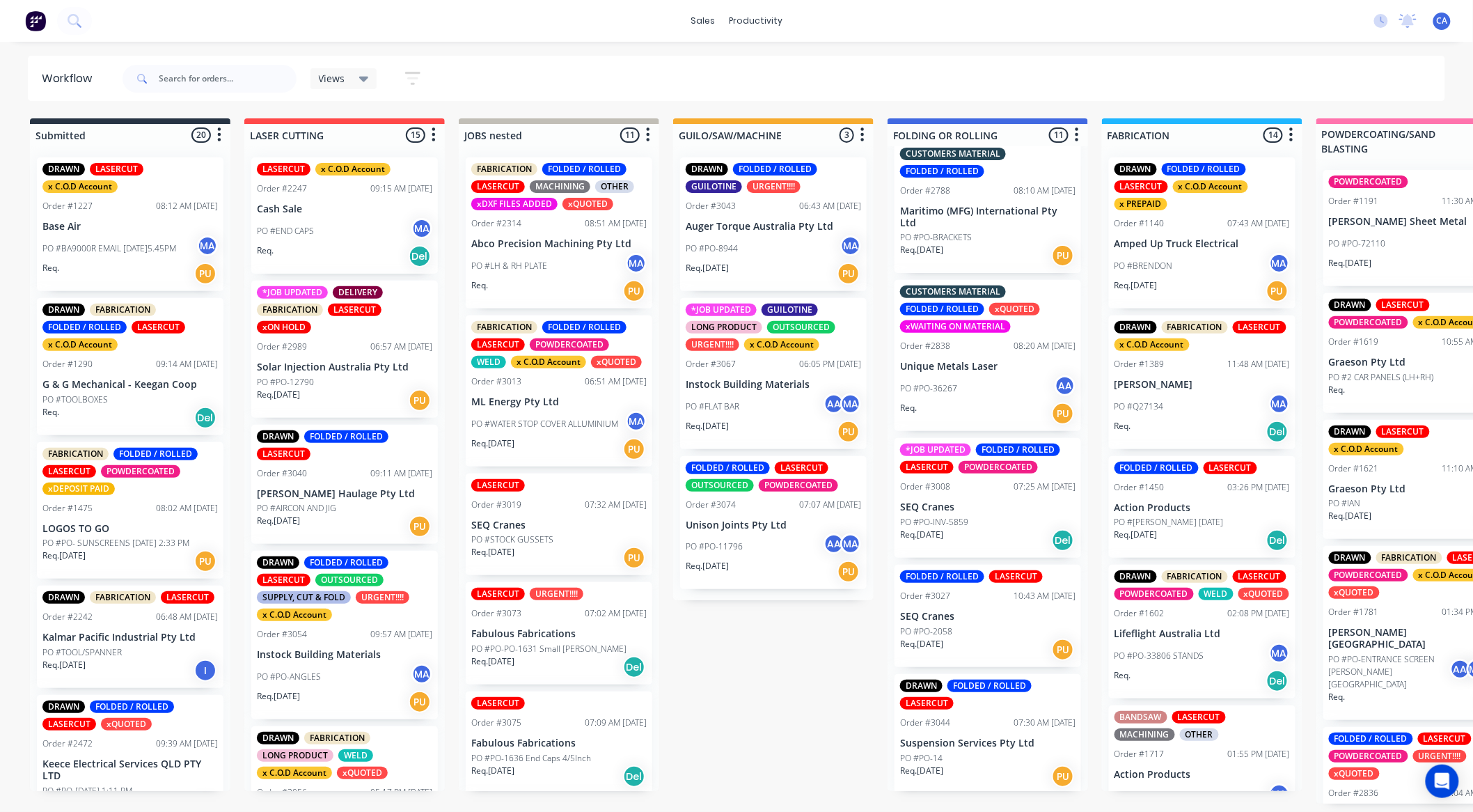
click at [767, 255] on div "PO #PO-8944 MA" at bounding box center [773, 248] width 175 height 27
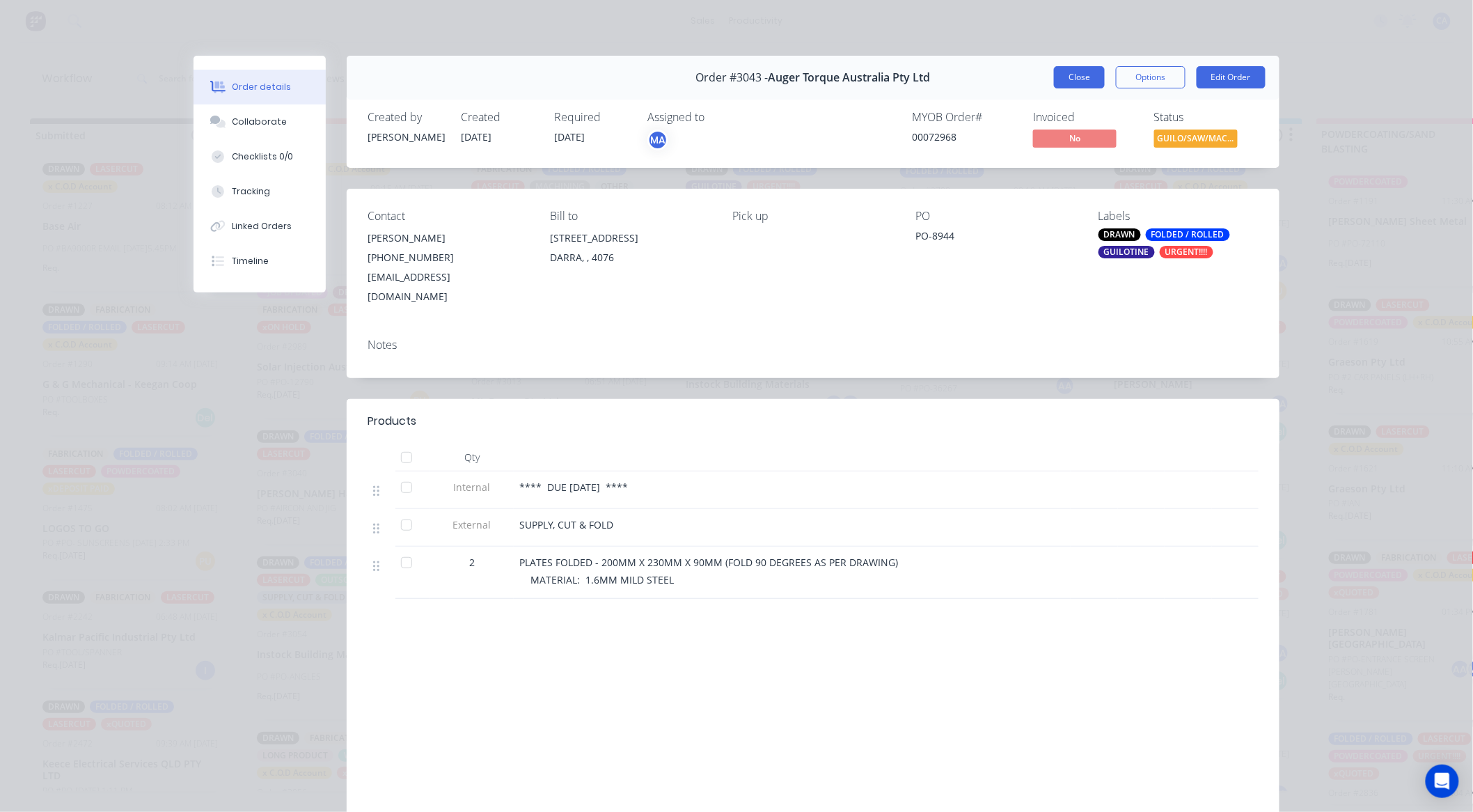
click at [1072, 77] on button "Close" at bounding box center [1079, 77] width 50 height 23
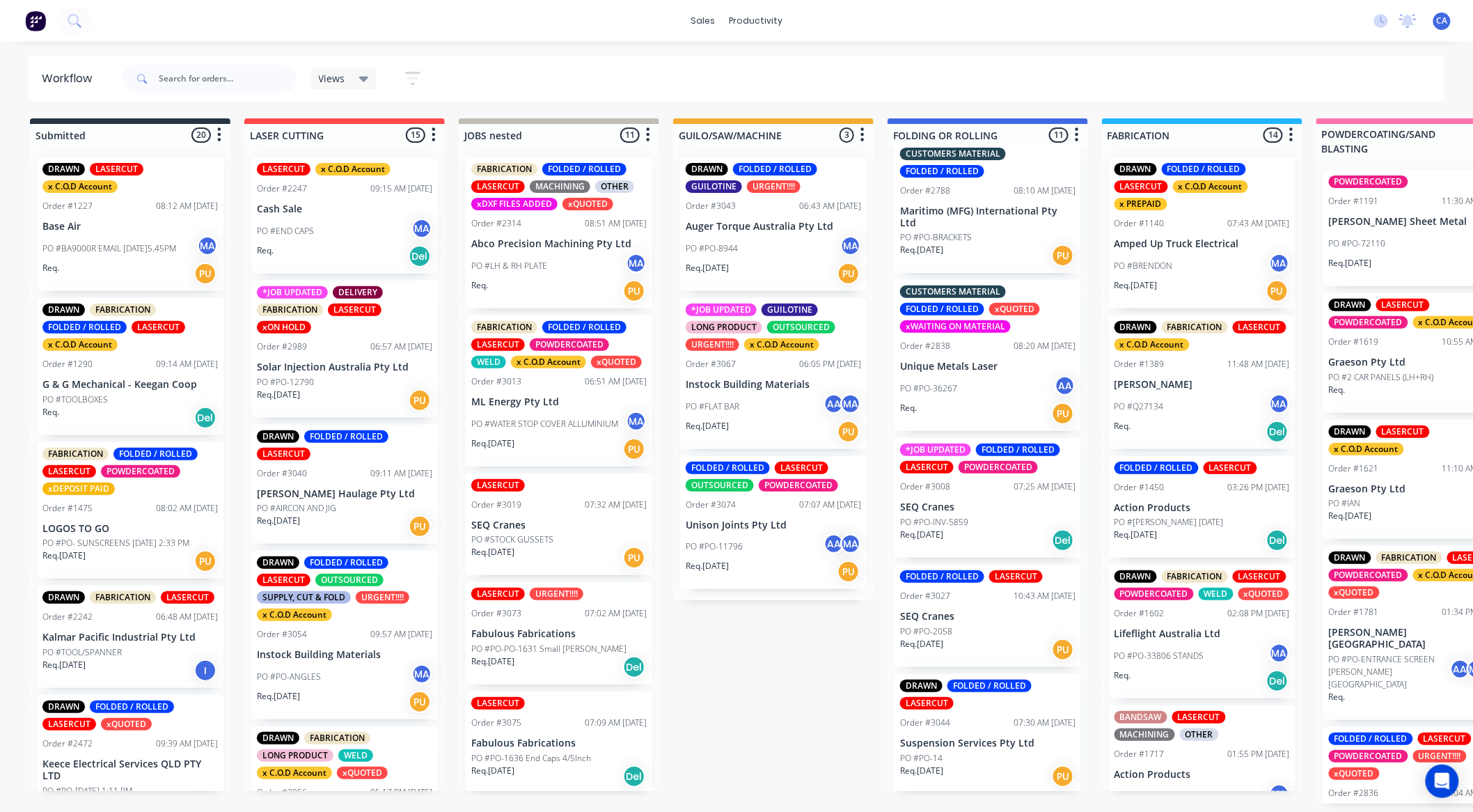
click at [745, 510] on div "FOLDED / ROLLED LASERCUT OUTSOURCED POWDERCOATED Order #3074 07:07 AM 02/10/25 …" at bounding box center [774, 522] width 187 height 134
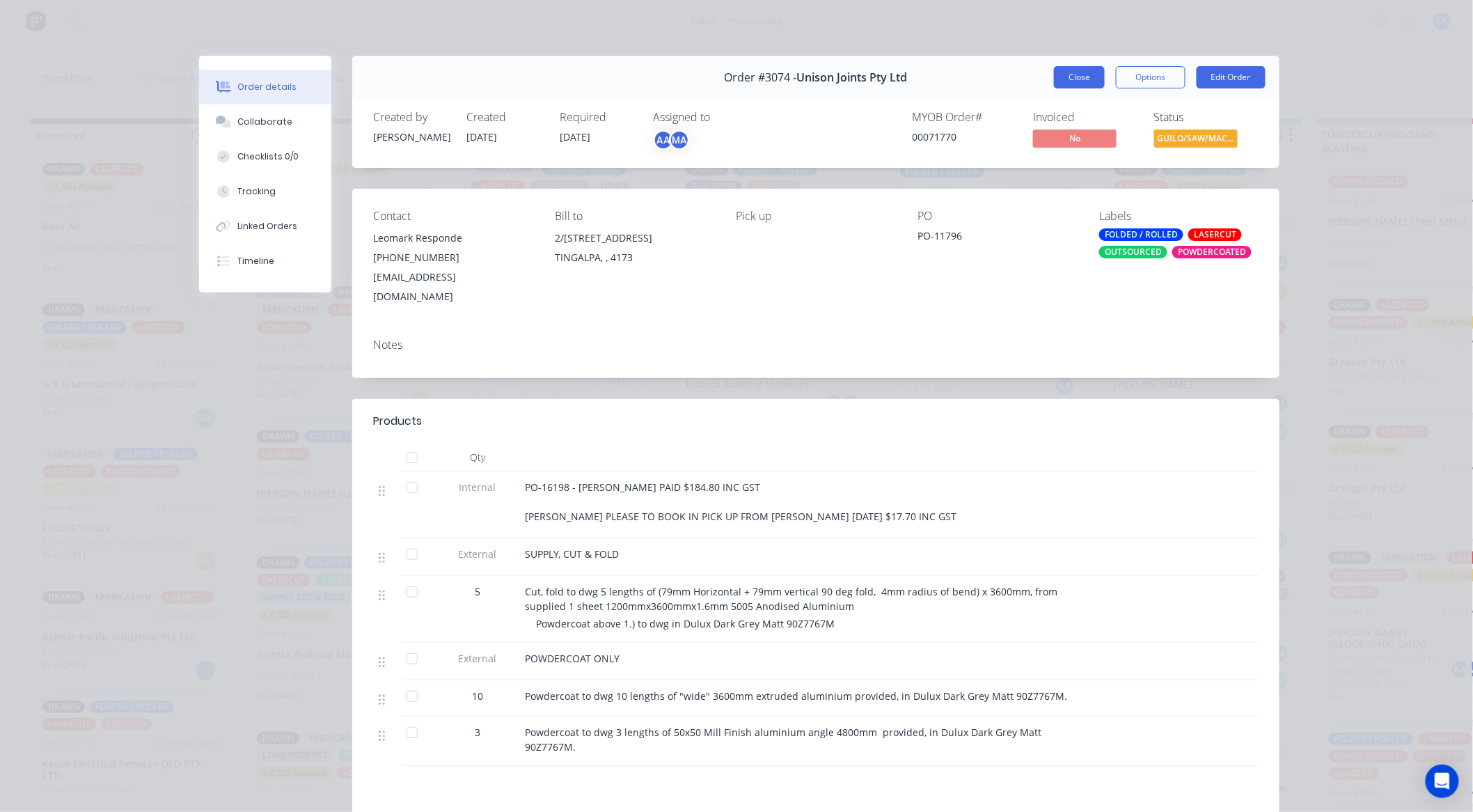
click at [1083, 76] on button "Close" at bounding box center [1079, 77] width 50 height 23
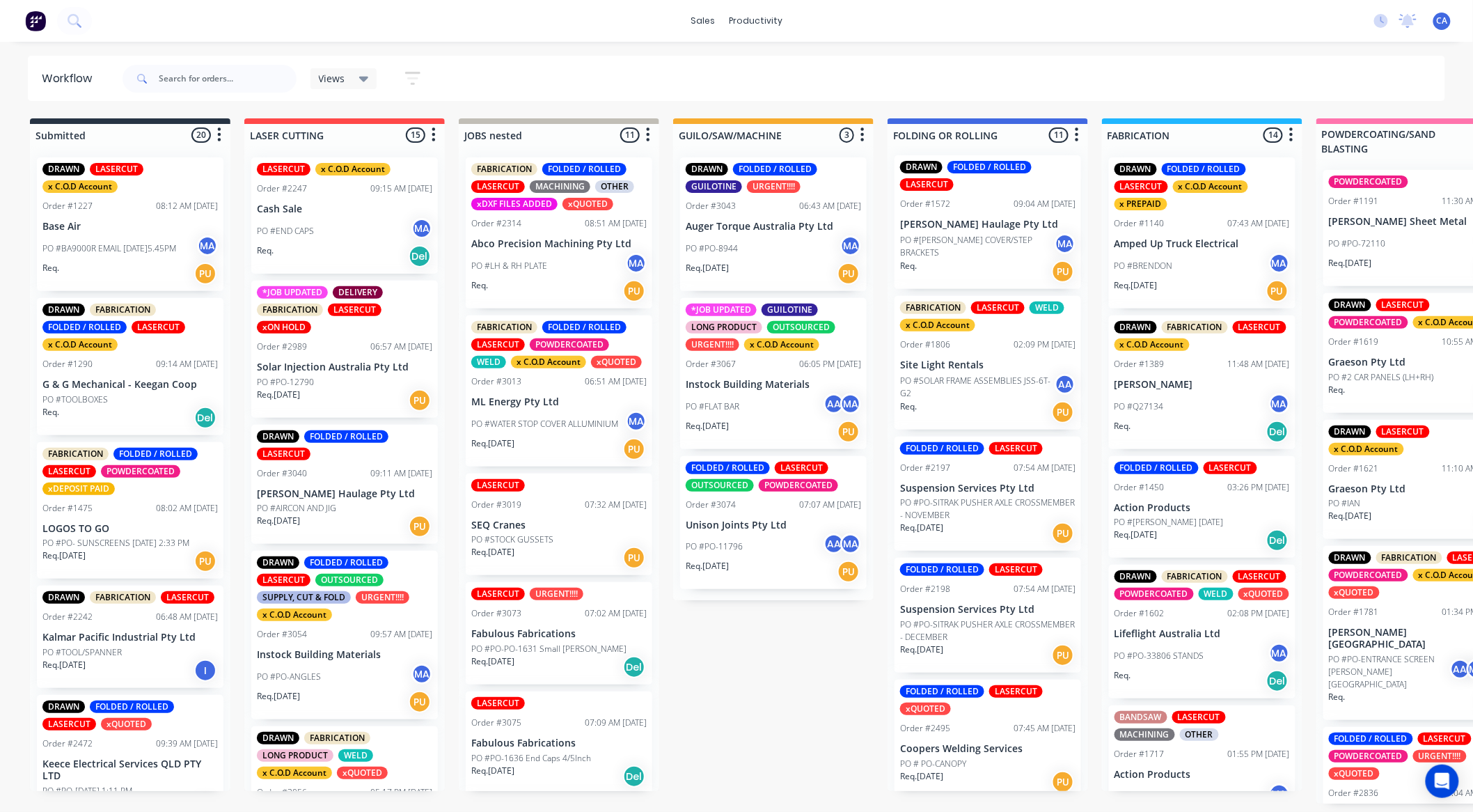
scroll to position [0, 0]
